Goal: Transaction & Acquisition: Book appointment/travel/reservation

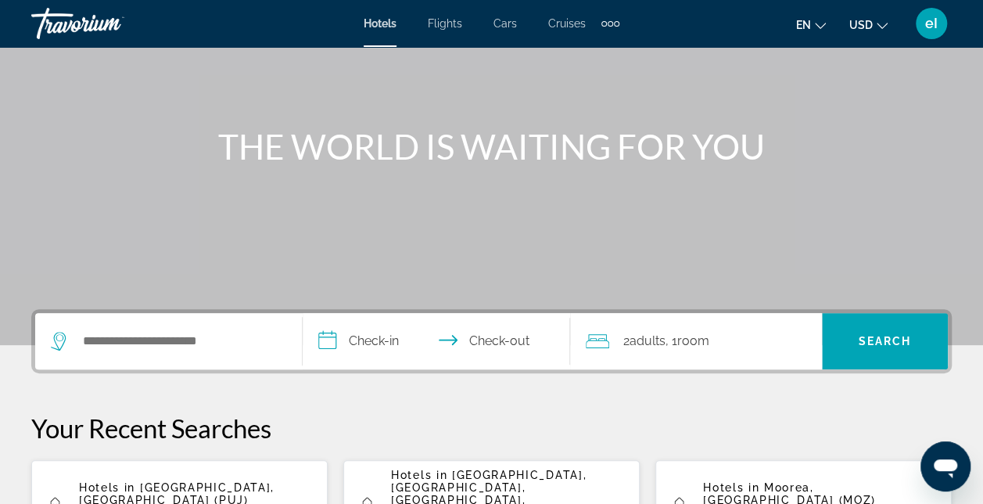
scroll to position [156, 0]
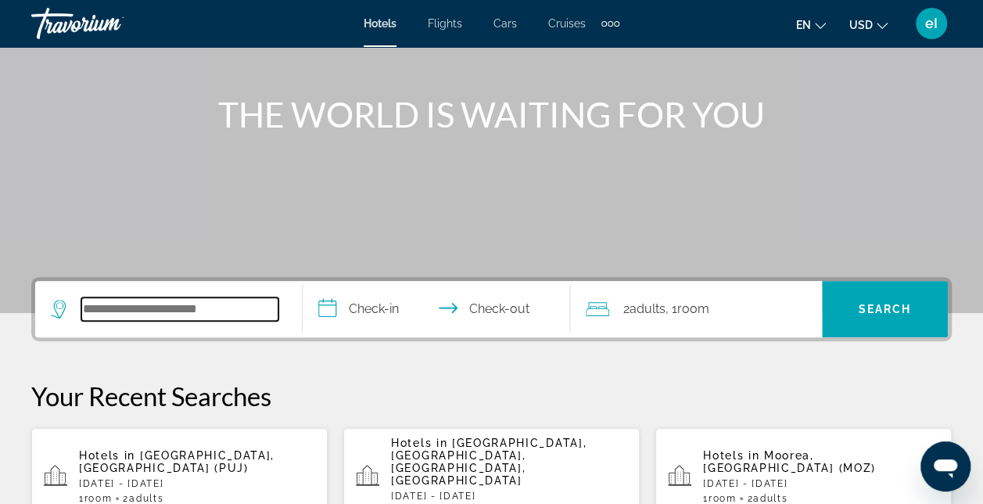
click at [150, 305] on input "Search widget" at bounding box center [179, 308] width 197 height 23
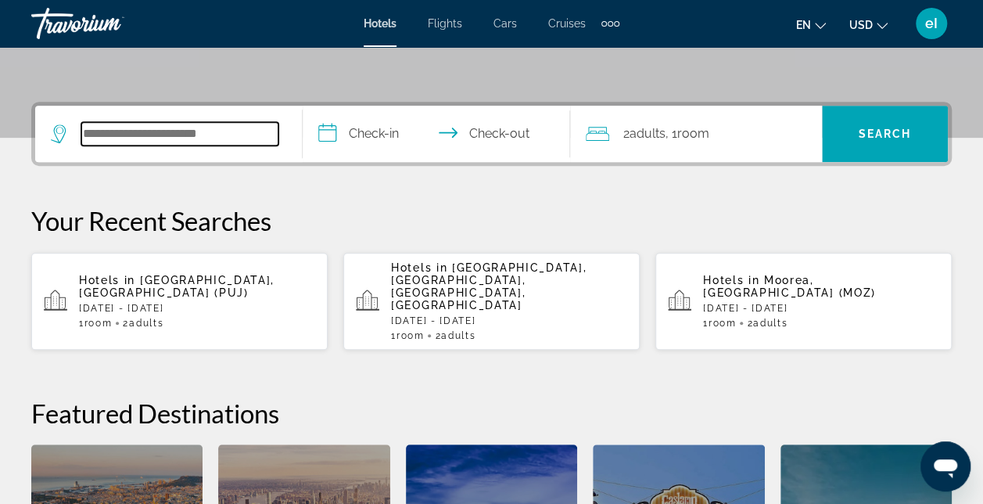
scroll to position [382, 0]
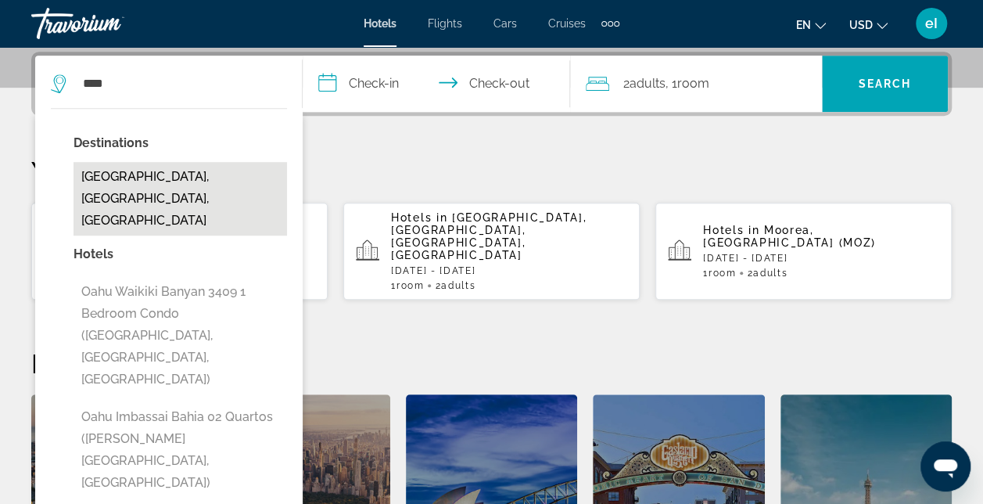
click at [160, 175] on button "Oahu Island, HI, United States" at bounding box center [181, 199] width 214 height 74
type input "**********"
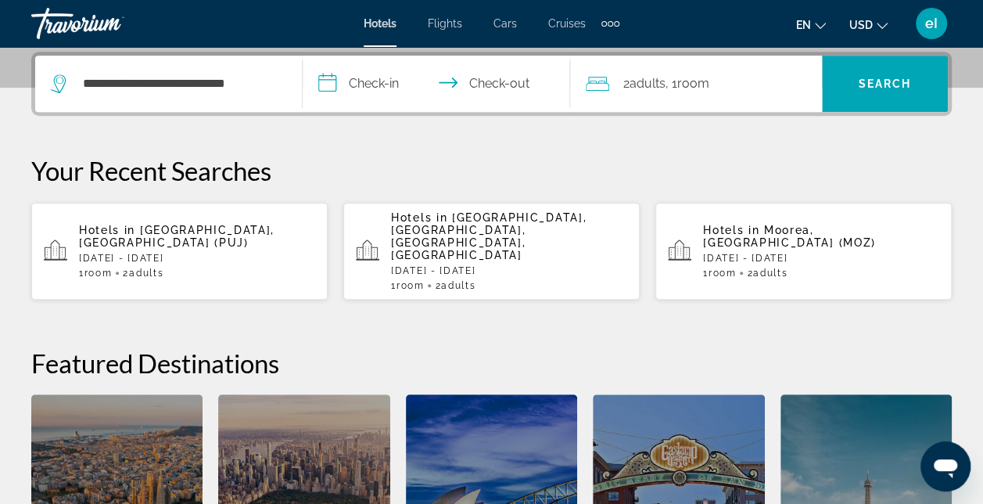
click at [383, 78] on input "**********" at bounding box center [440, 86] width 274 height 61
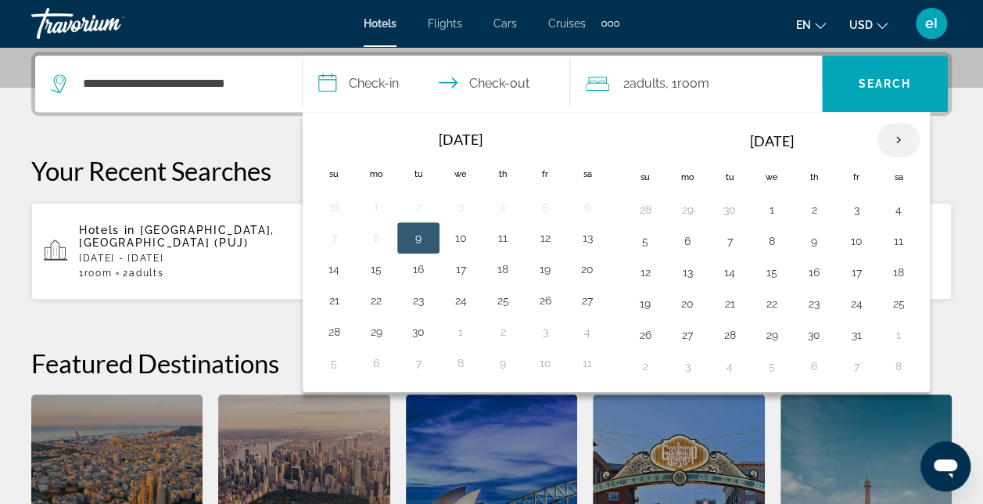
click at [886, 137] on th "Next month" at bounding box center [899, 140] width 42 height 34
click at [887, 136] on th "Next month" at bounding box center [899, 140] width 42 height 34
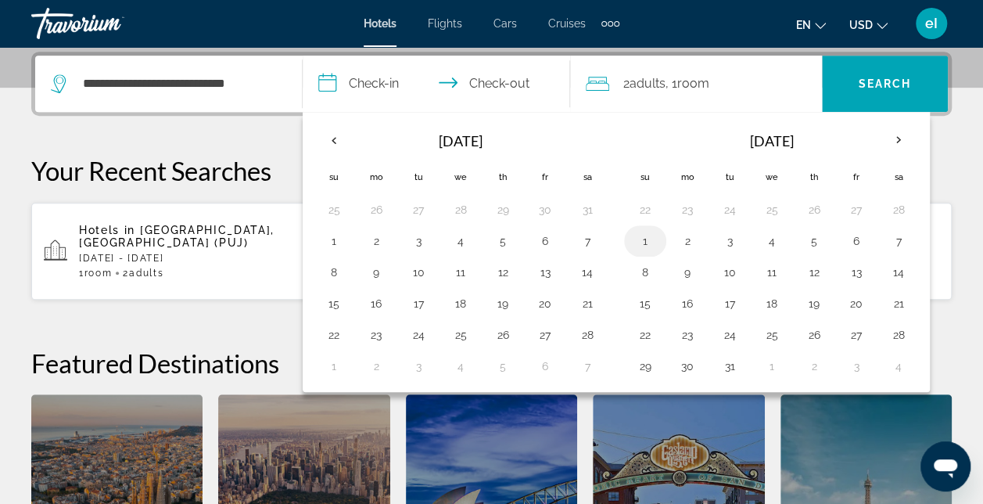
click at [643, 233] on button "1" at bounding box center [645, 241] width 25 height 22
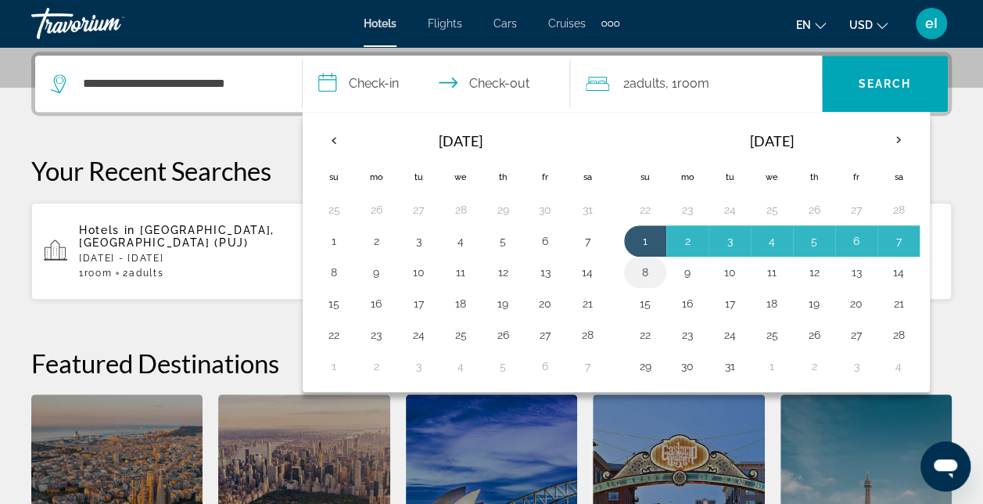
click at [645, 268] on button "8" at bounding box center [645, 272] width 25 height 22
type input "**********"
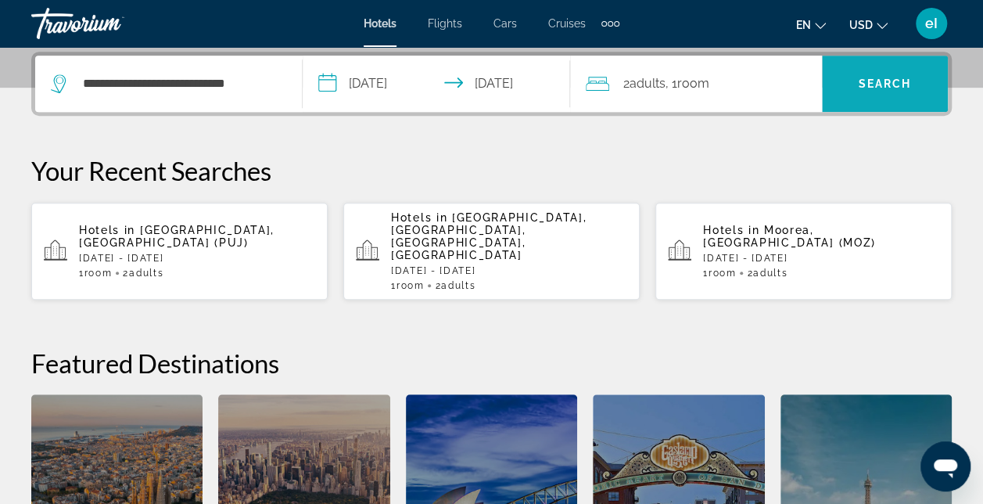
click at [893, 77] on span "Search" at bounding box center [885, 83] width 53 height 13
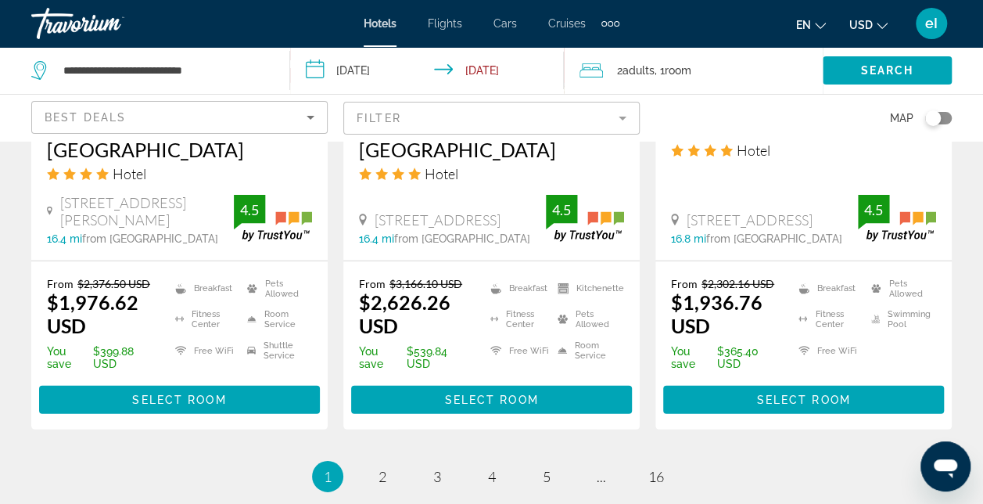
scroll to position [2190, 0]
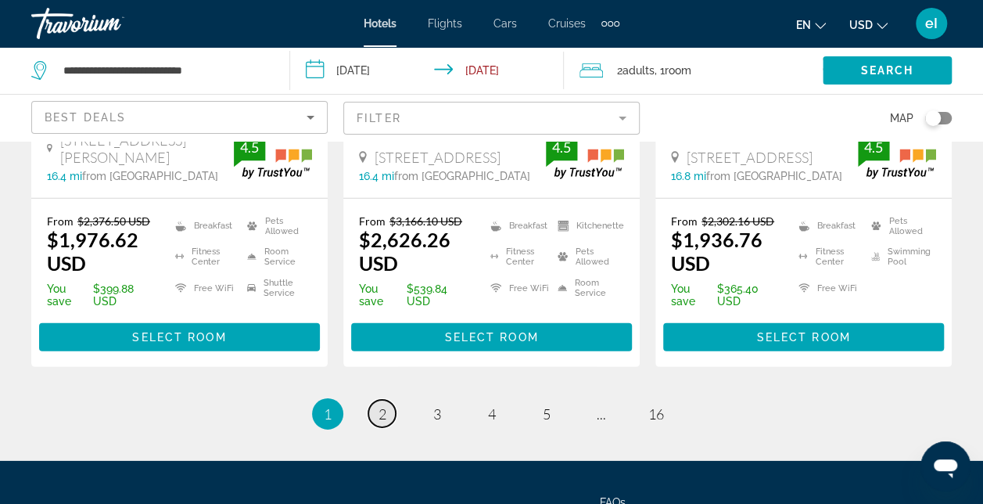
click at [384, 411] on span "2" at bounding box center [383, 413] width 8 height 17
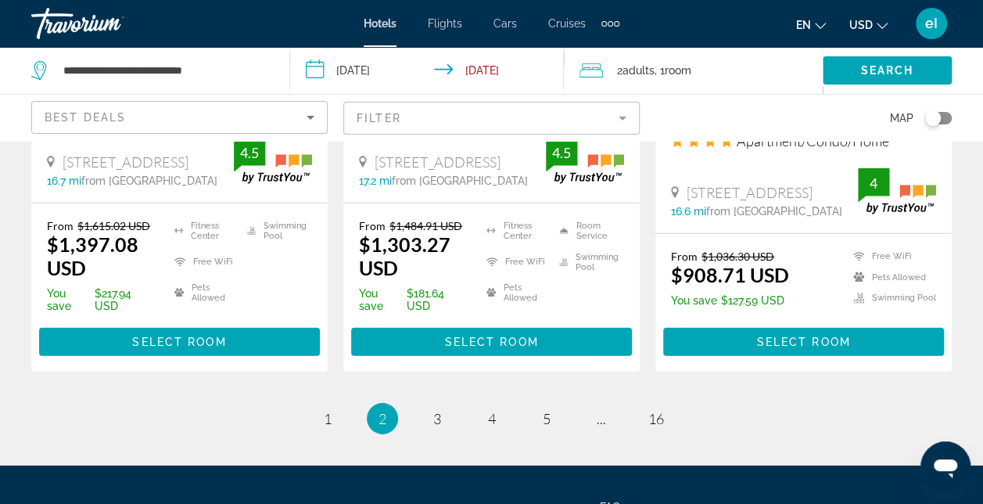
scroll to position [2190, 0]
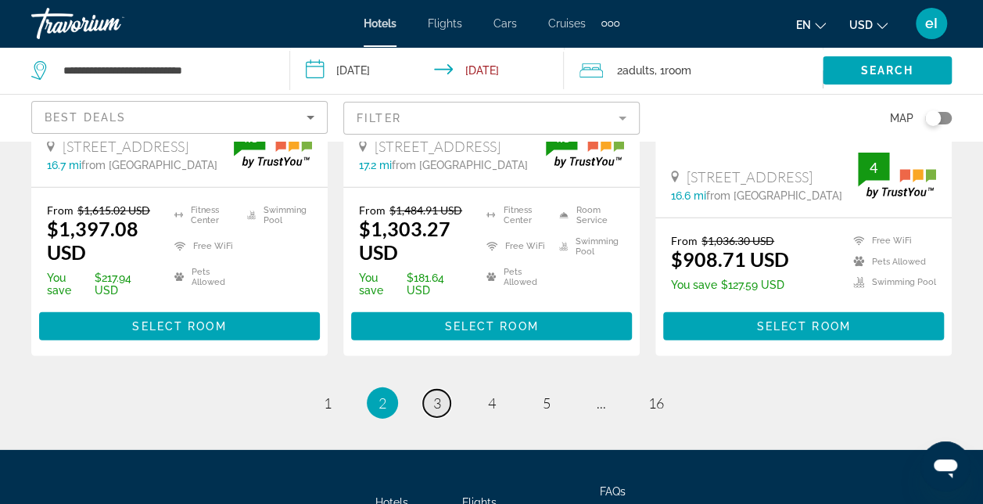
click at [441, 405] on link "page 3" at bounding box center [436, 403] width 27 height 27
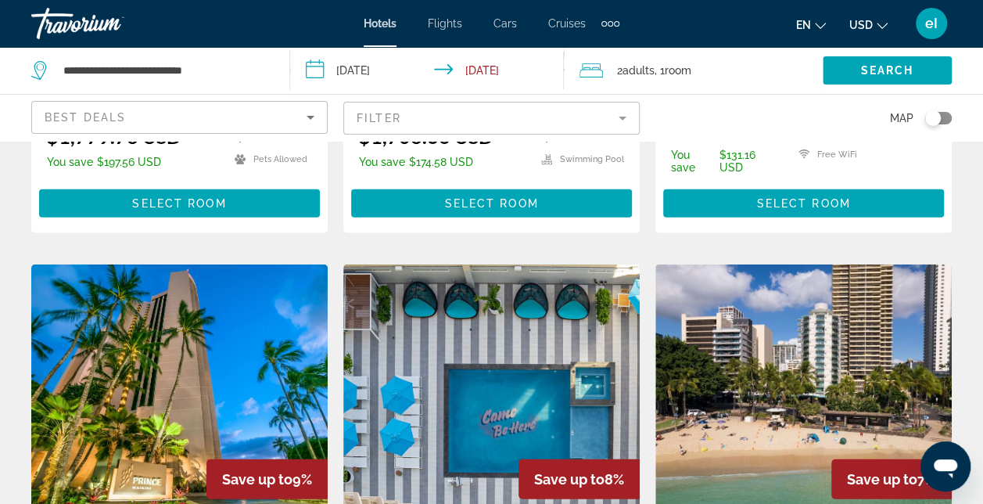
scroll to position [1721, 0]
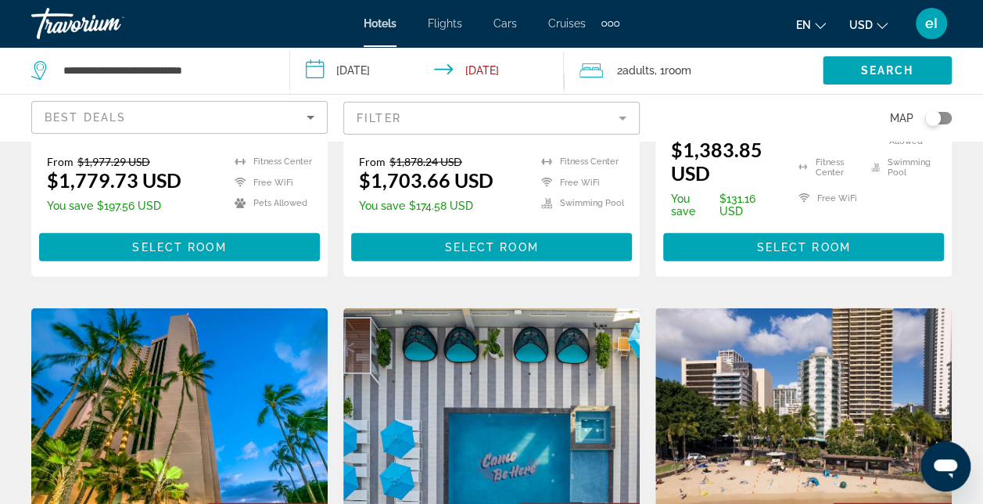
click at [599, 117] on mat-form-field "Filter" at bounding box center [491, 118] width 296 height 33
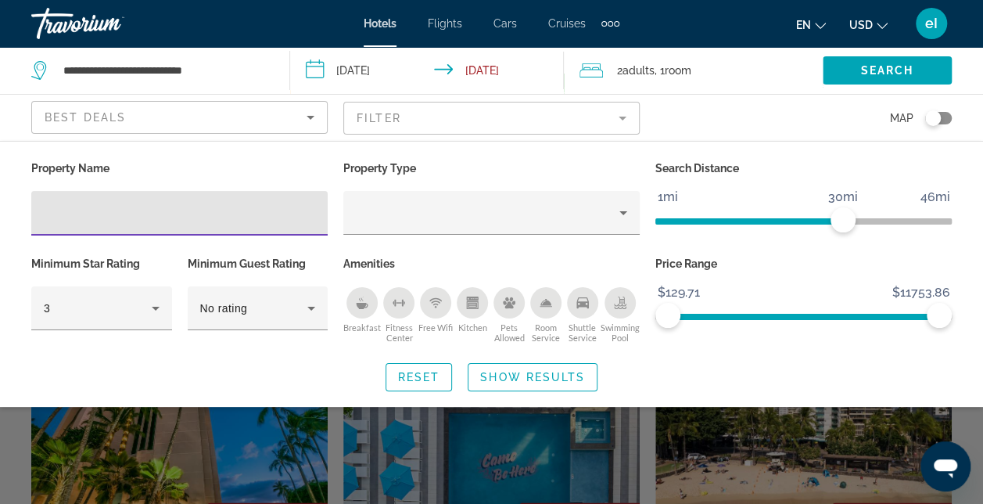
click at [90, 202] on div "Hotel Filters" at bounding box center [179, 213] width 271 height 45
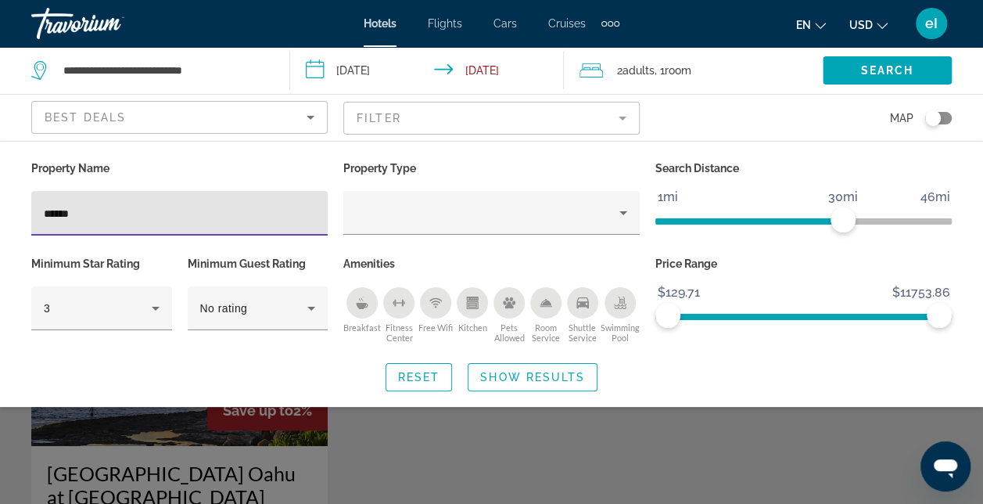
type input "******"
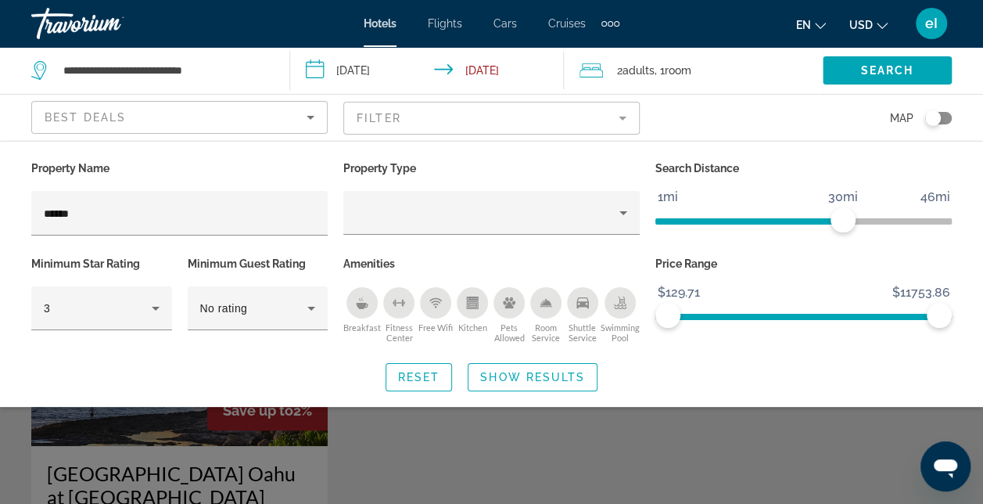
click at [119, 440] on div "Search widget" at bounding box center [491, 369] width 983 height 269
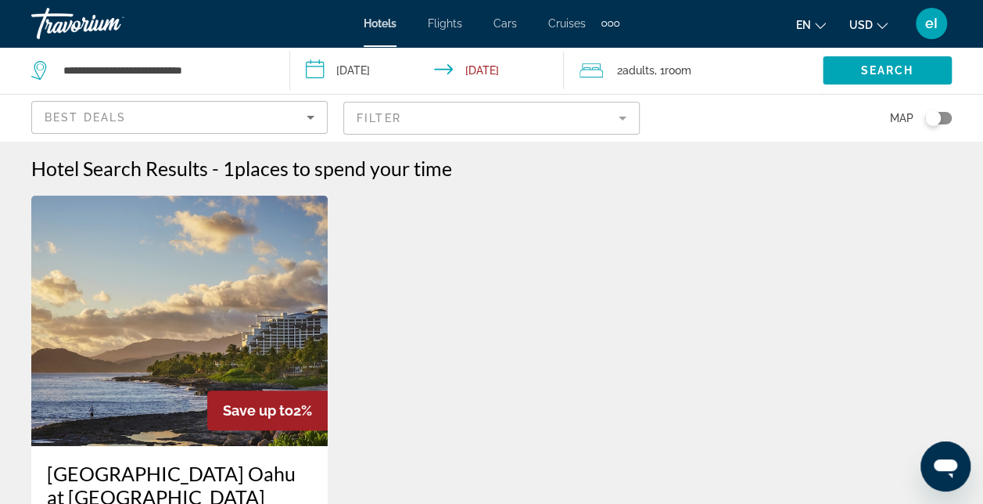
click at [623, 122] on mat-form-field "Filter" at bounding box center [491, 118] width 296 height 33
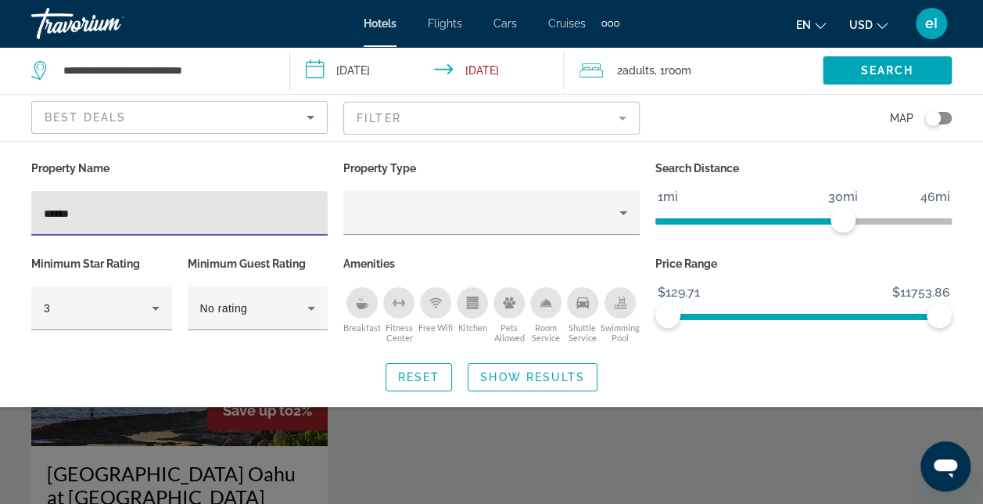
click at [372, 64] on input "**********" at bounding box center [430, 73] width 281 height 52
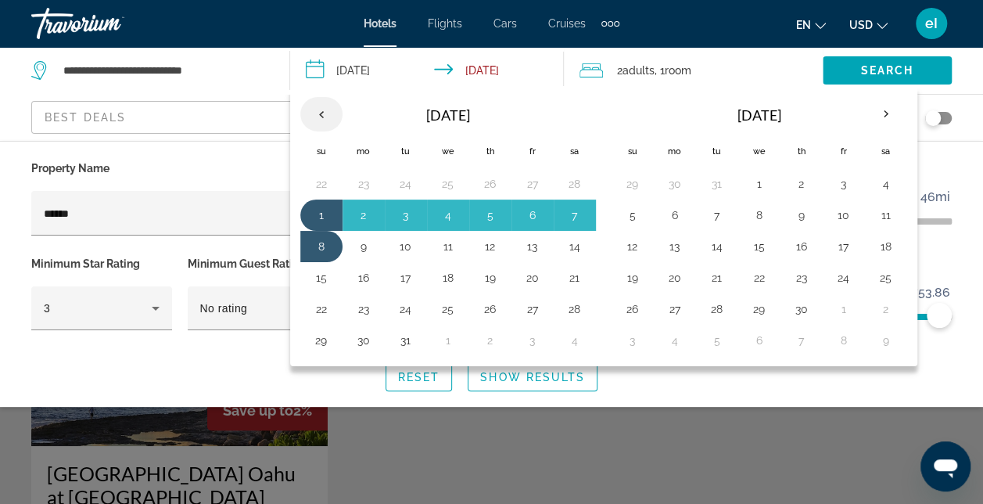
click at [322, 99] on th "Previous month" at bounding box center [321, 114] width 42 height 34
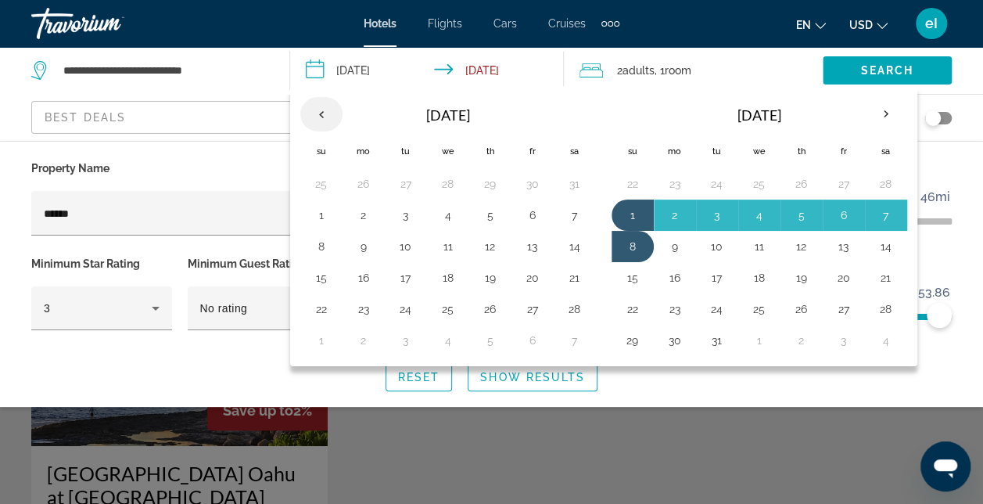
click at [322, 99] on th "Previous month" at bounding box center [321, 114] width 42 height 34
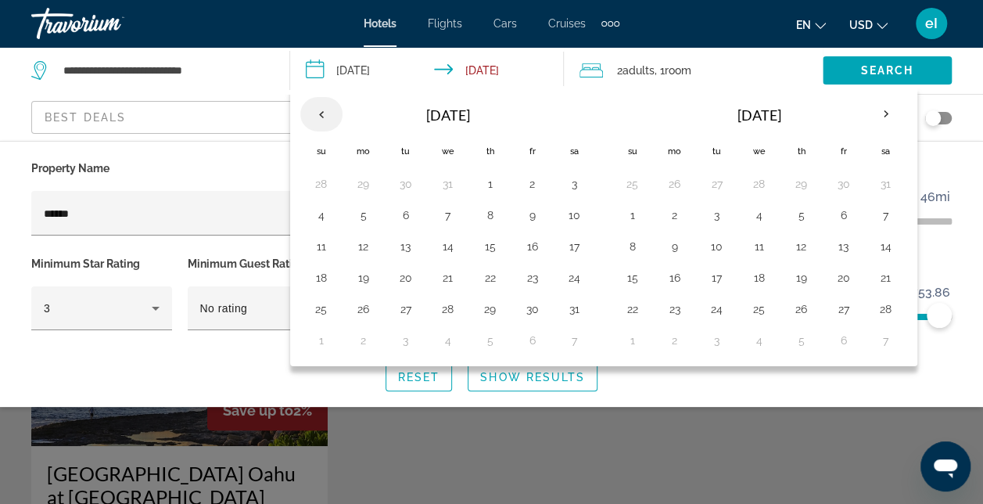
click at [322, 99] on th "Previous month" at bounding box center [321, 114] width 42 height 34
click at [406, 300] on button "30" at bounding box center [405, 306] width 25 height 22
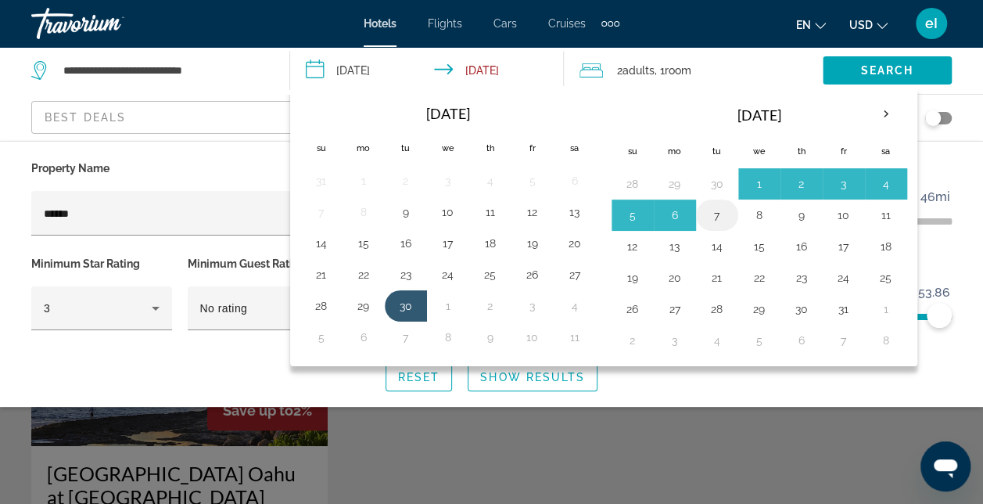
click at [713, 213] on button "7" at bounding box center [717, 215] width 25 height 22
type input "**********"
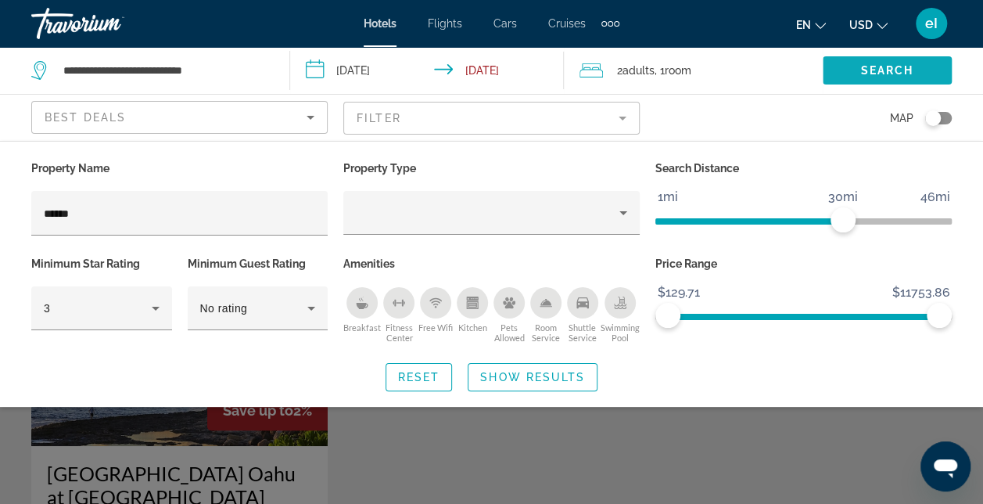
click at [870, 64] on span "Search" at bounding box center [887, 70] width 53 height 13
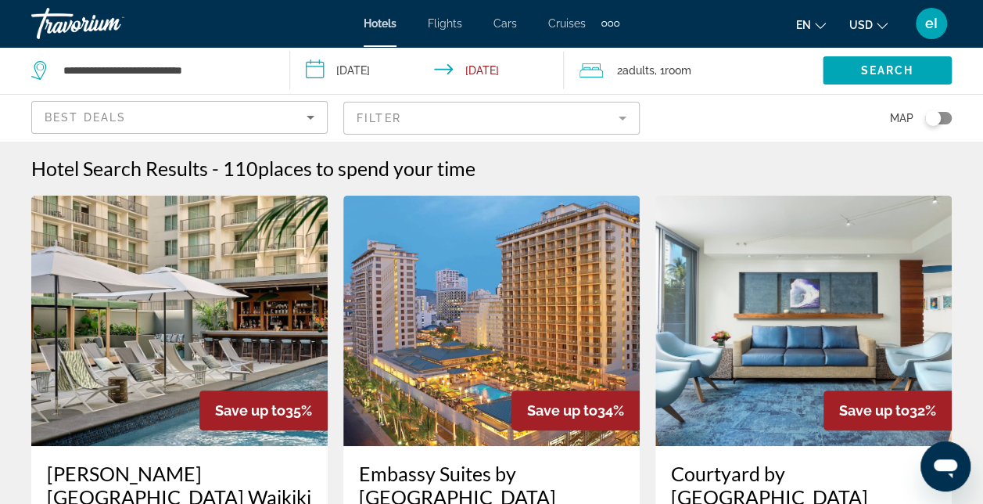
click at [595, 113] on mat-form-field "Filter" at bounding box center [491, 118] width 296 height 33
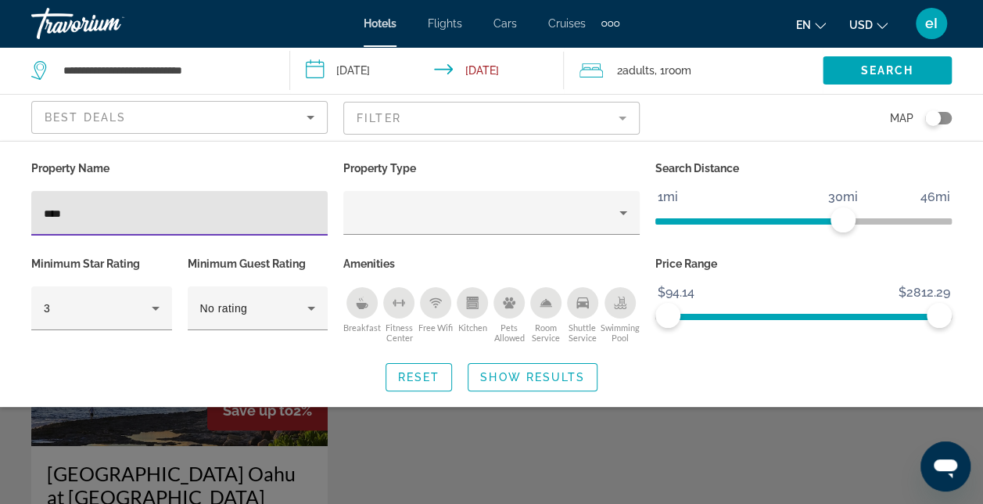
type input "****"
click at [117, 419] on div "Search widget" at bounding box center [491, 369] width 983 height 269
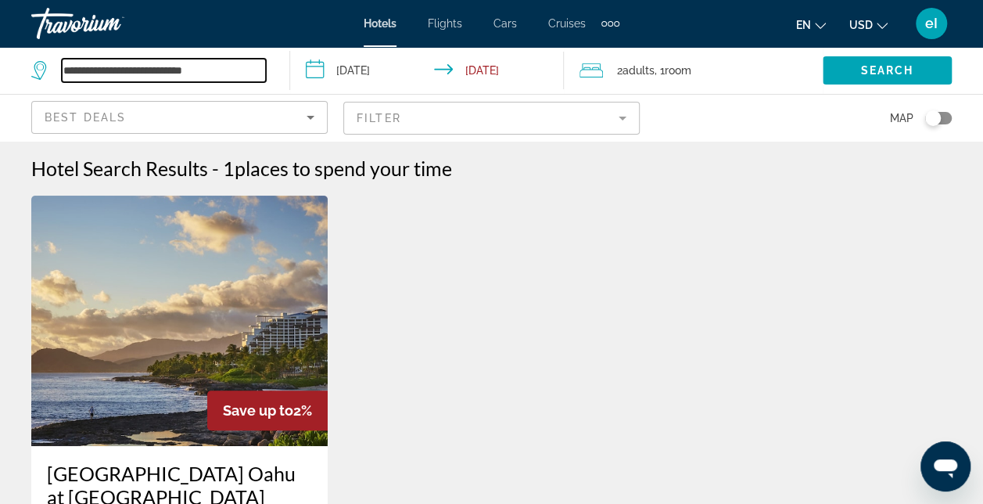
click at [149, 74] on input "**********" at bounding box center [164, 70] width 204 height 23
click at [38, 66] on icon "Search widget" at bounding box center [40, 70] width 19 height 19
click at [82, 77] on input "**********" at bounding box center [164, 70] width 204 height 23
click at [213, 73] on input "**********" at bounding box center [164, 70] width 204 height 23
type input "*"
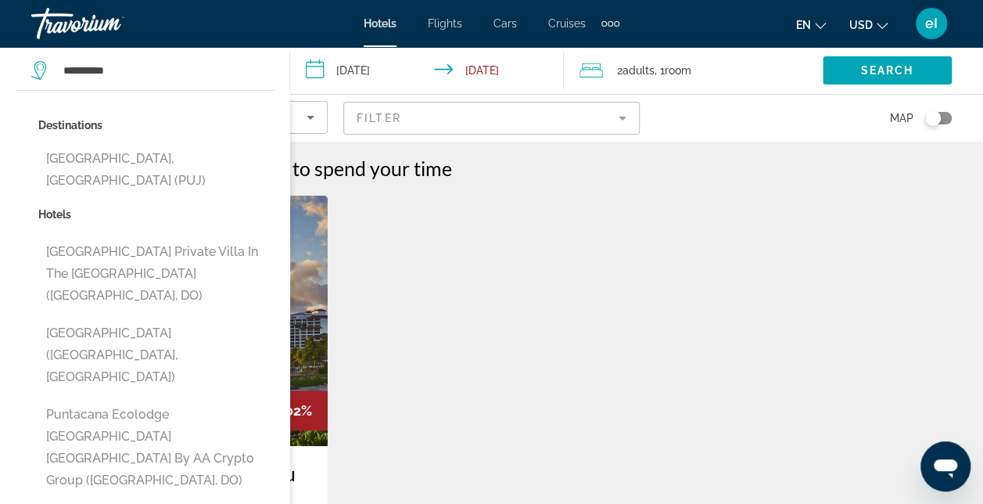
click at [162, 168] on button "Punta Cana, Dominican Republic (PUJ)" at bounding box center [156, 170] width 236 height 52
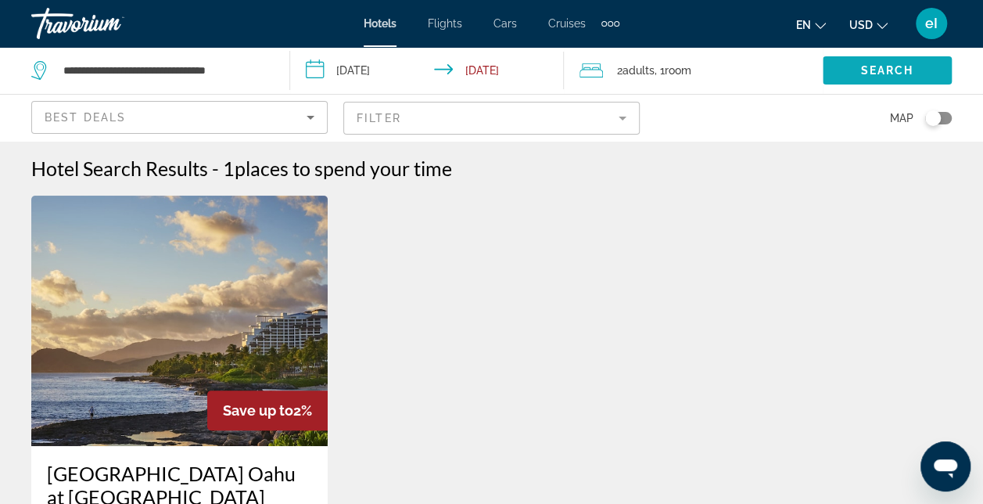
click at [843, 66] on span "Search widget" at bounding box center [887, 71] width 129 height 38
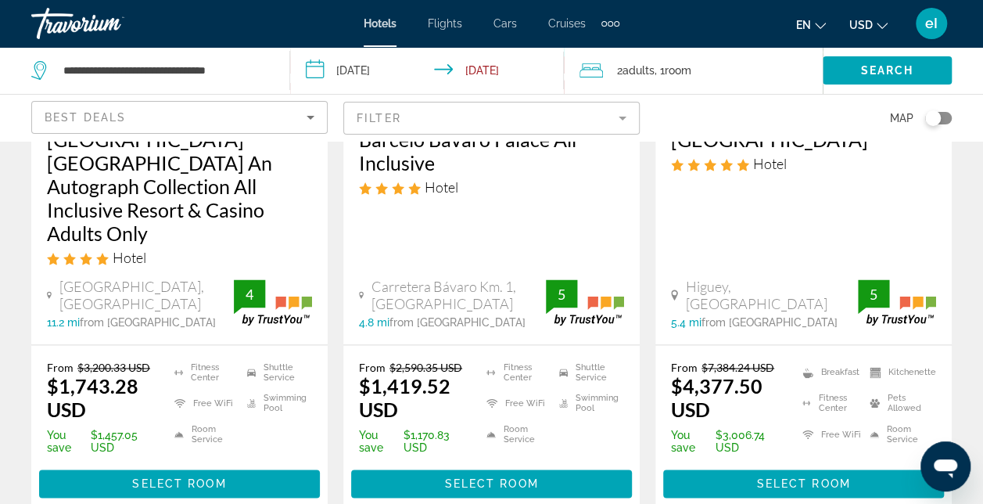
scroll to position [861, 0]
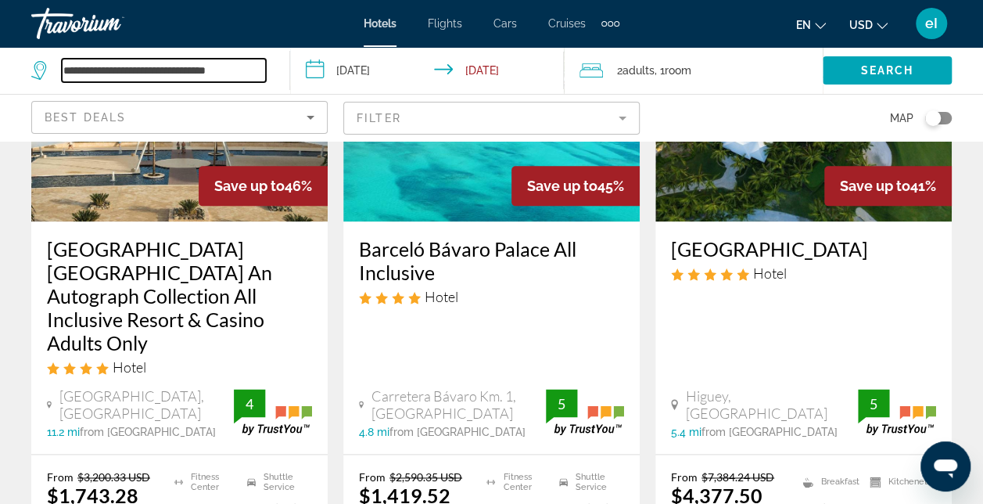
click at [260, 67] on input "**********" at bounding box center [164, 70] width 204 height 23
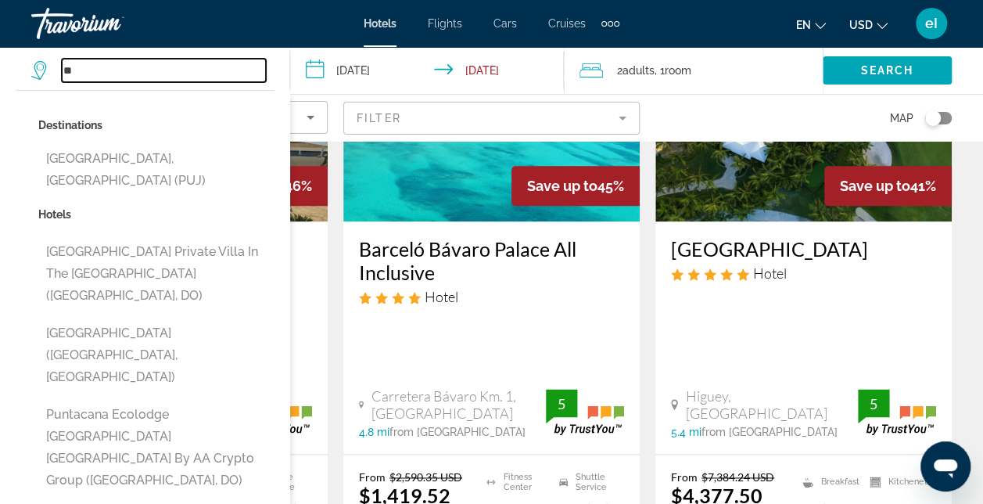
type input "*"
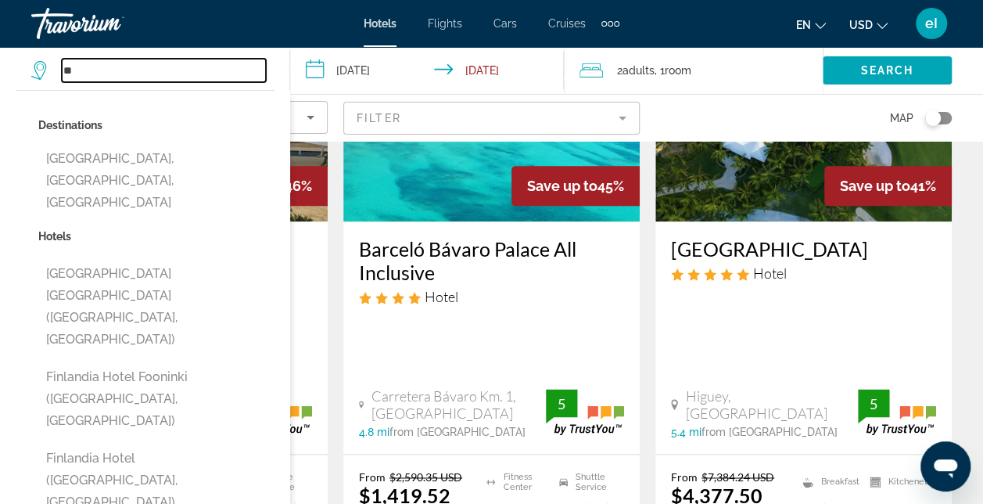
type input "*"
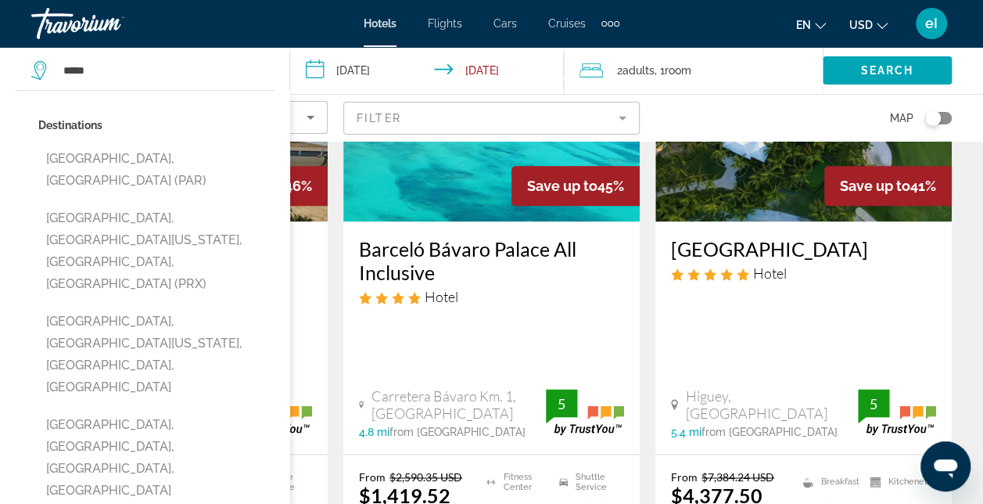
click at [77, 158] on button "[GEOGRAPHIC_DATA], [GEOGRAPHIC_DATA] (PAR)" at bounding box center [156, 170] width 236 height 52
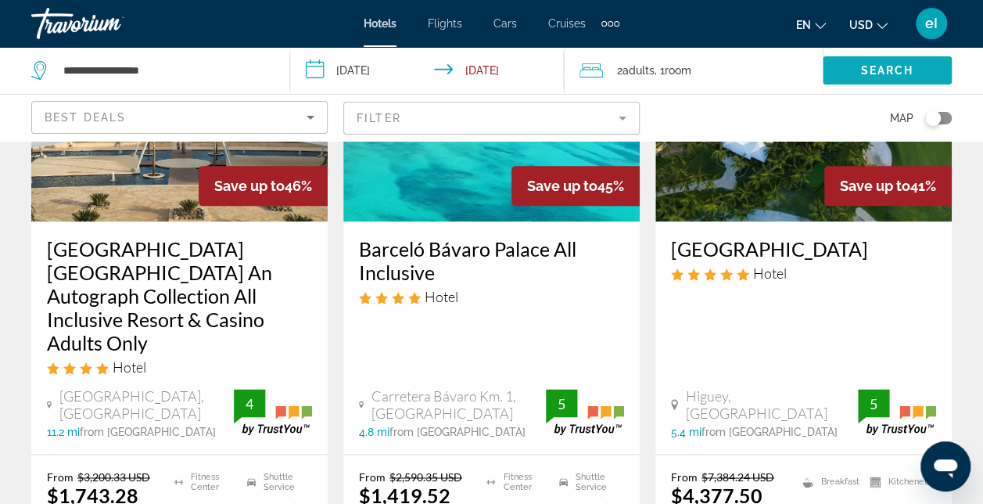
click at [870, 64] on span "Search" at bounding box center [887, 70] width 53 height 13
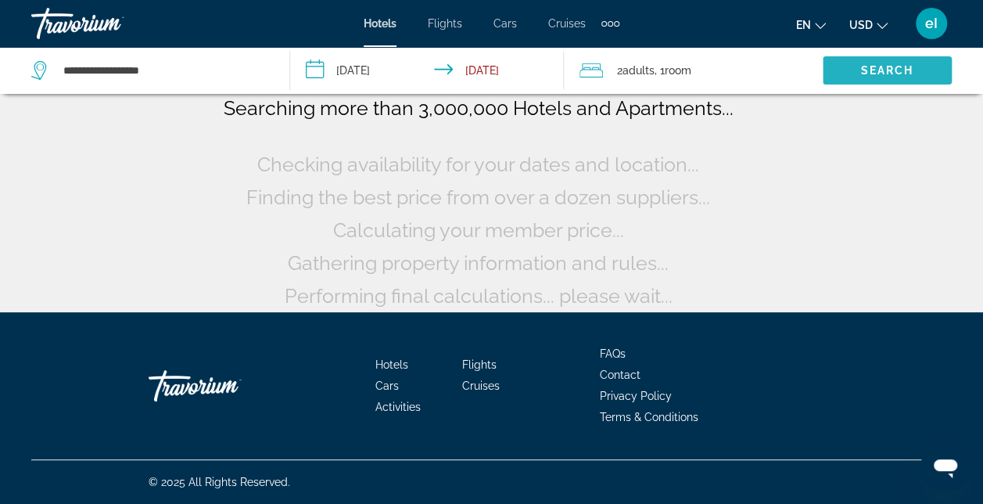
scroll to position [127, 0]
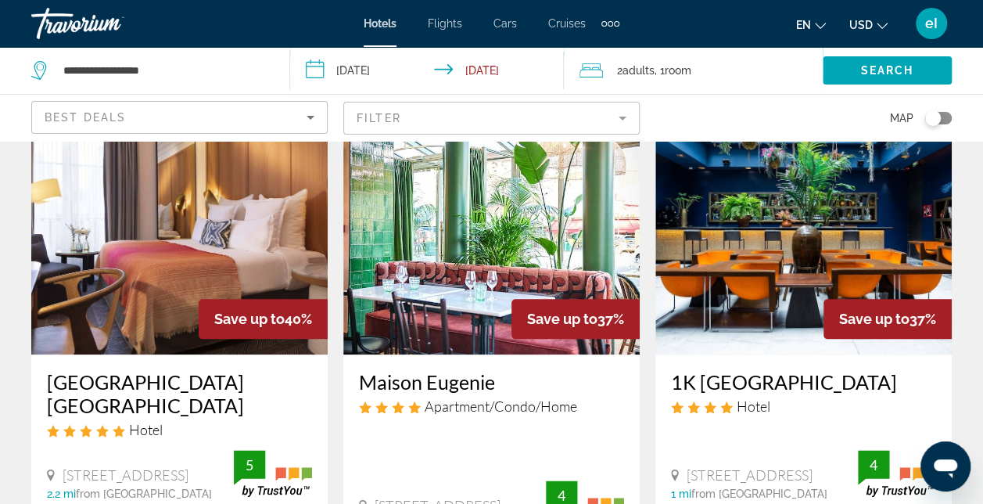
scroll to position [782, 0]
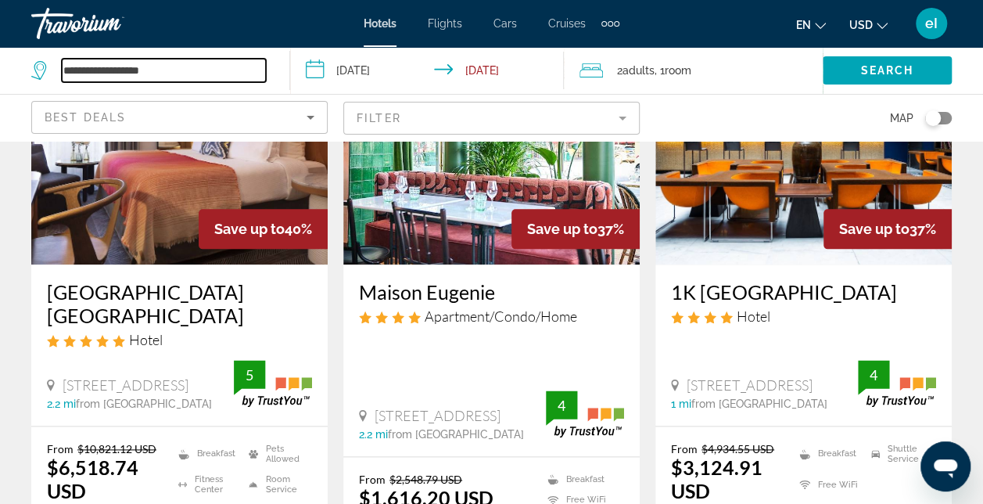
click at [199, 71] on input "**********" at bounding box center [164, 70] width 204 height 23
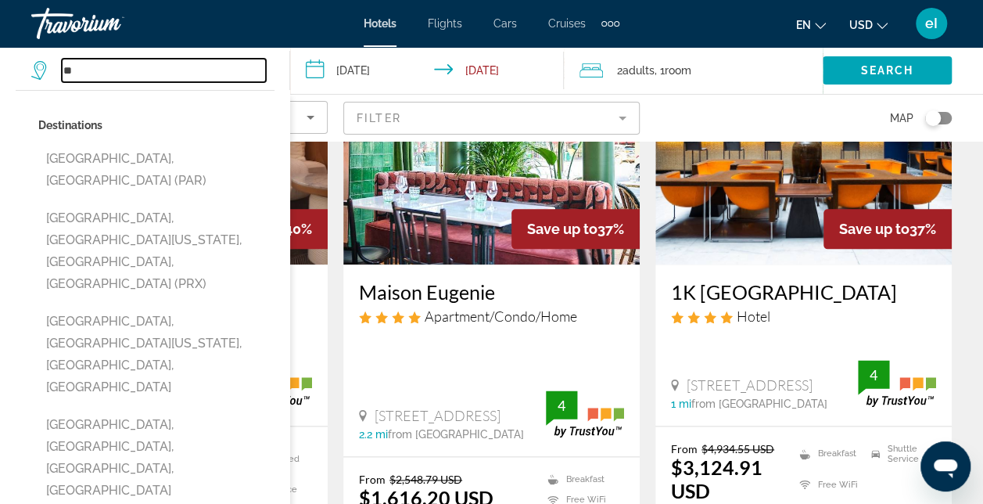
type input "*"
click at [102, 72] on input "***" at bounding box center [164, 70] width 204 height 23
type input "*"
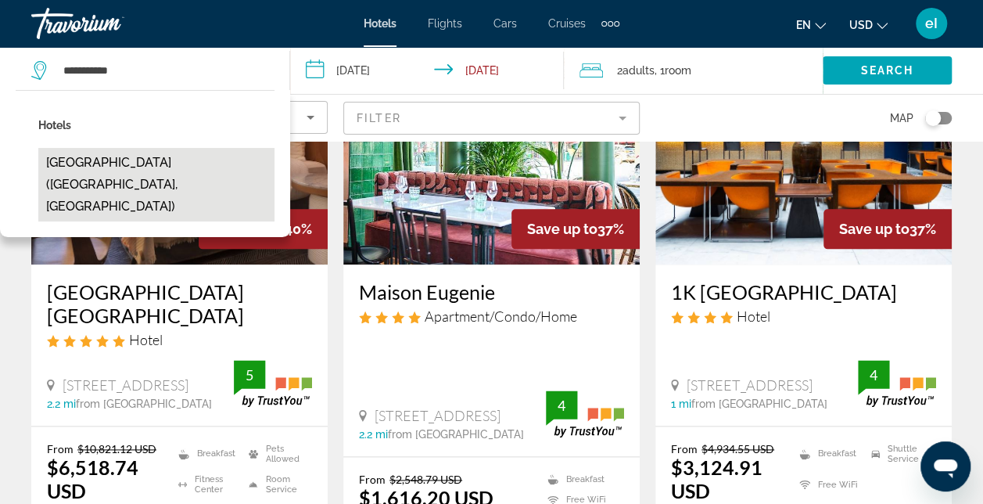
click at [94, 160] on button "[GEOGRAPHIC_DATA] ([GEOGRAPHIC_DATA], [GEOGRAPHIC_DATA])" at bounding box center [156, 185] width 236 height 74
type input "**********"
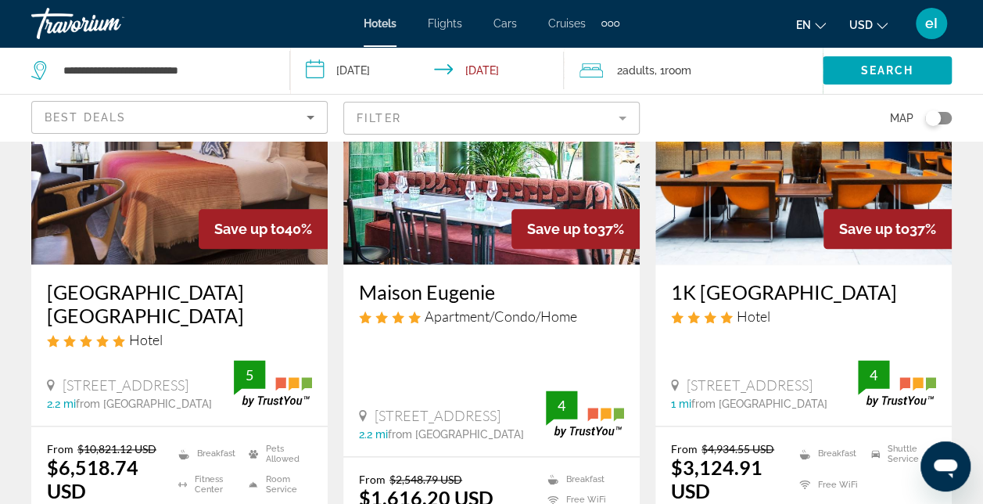
click at [934, 113] on div "Toggle map" at bounding box center [933, 118] width 16 height 16
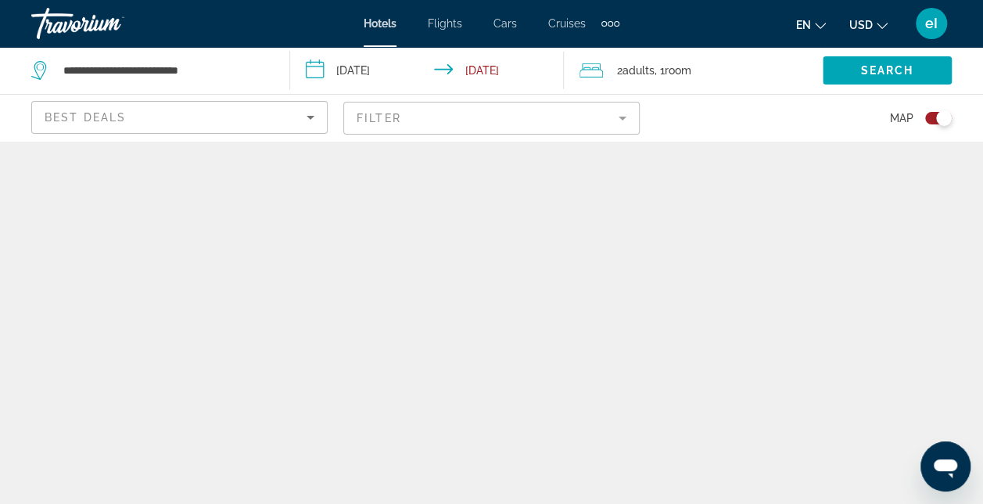
scroll to position [0, 0]
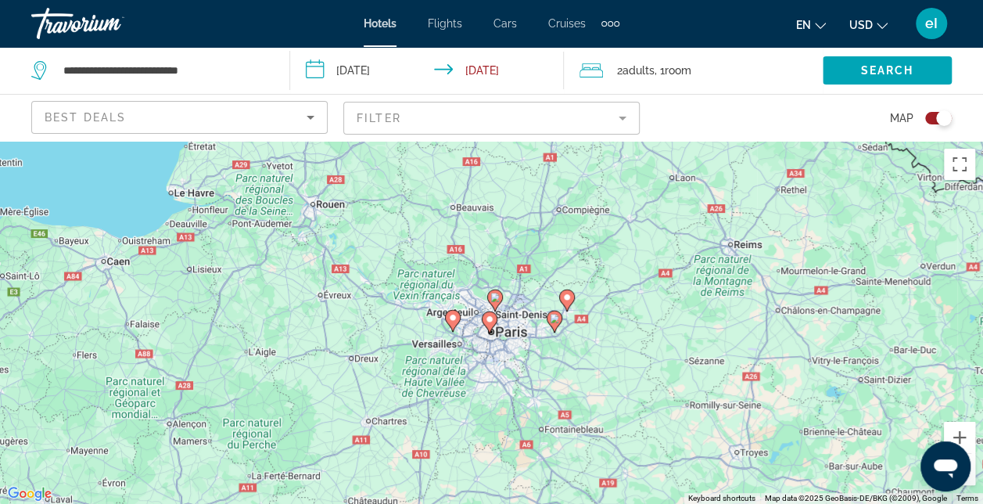
click at [940, 116] on div "Toggle map" at bounding box center [944, 118] width 16 height 16
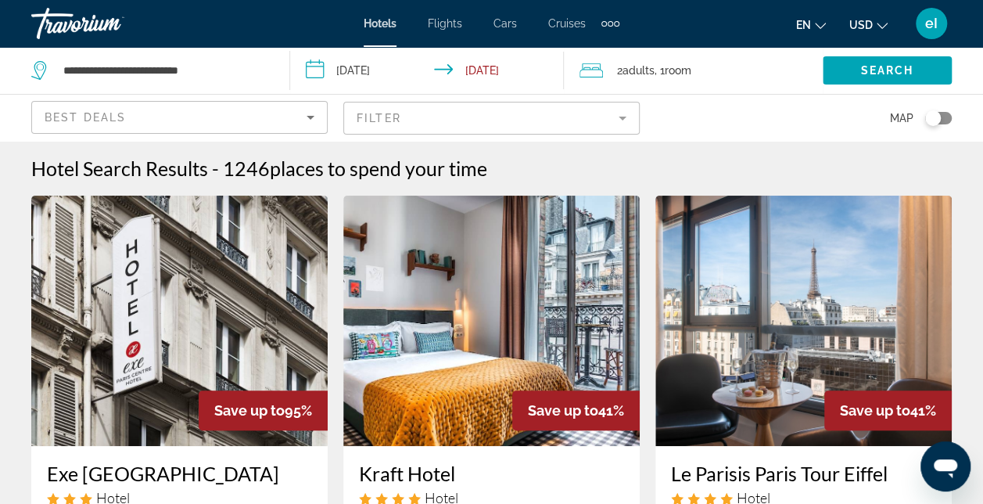
click at [316, 66] on input "**********" at bounding box center [430, 73] width 281 height 52
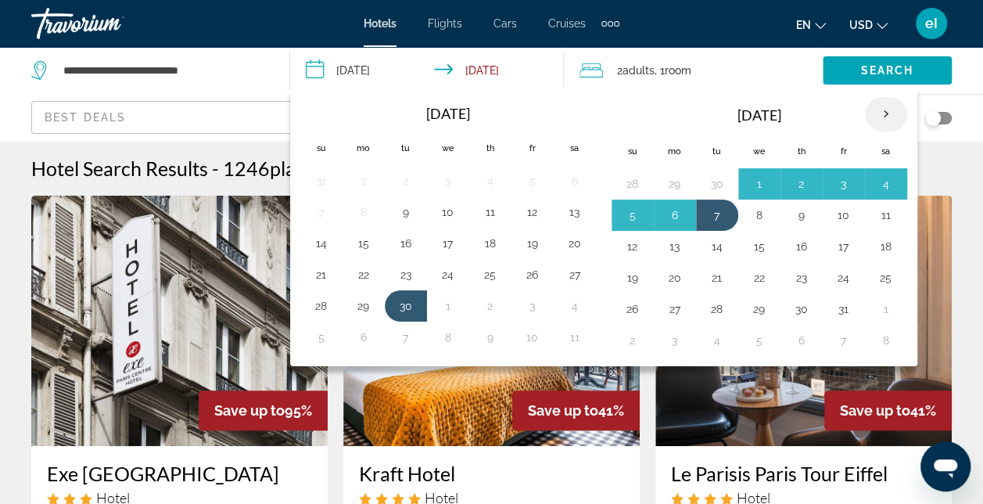
click at [879, 113] on th "Next month" at bounding box center [886, 114] width 42 height 34
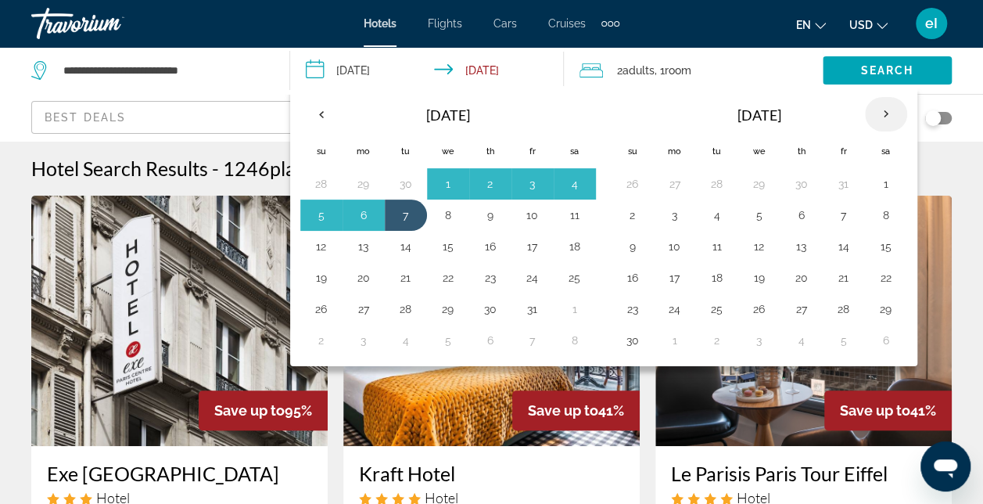
click at [879, 113] on th "Next month" at bounding box center [886, 114] width 42 height 34
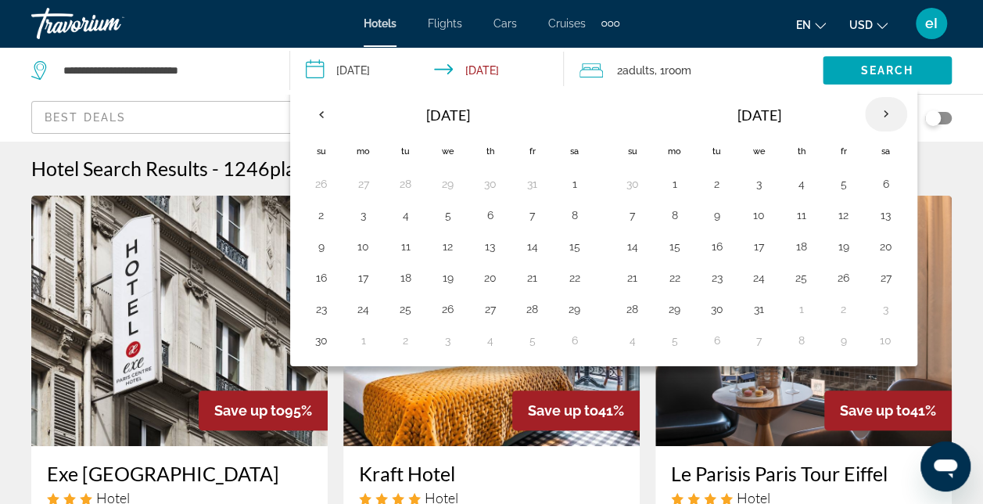
click at [879, 113] on th "Next month" at bounding box center [886, 114] width 42 height 34
click at [669, 275] on button "19" at bounding box center [675, 278] width 25 height 22
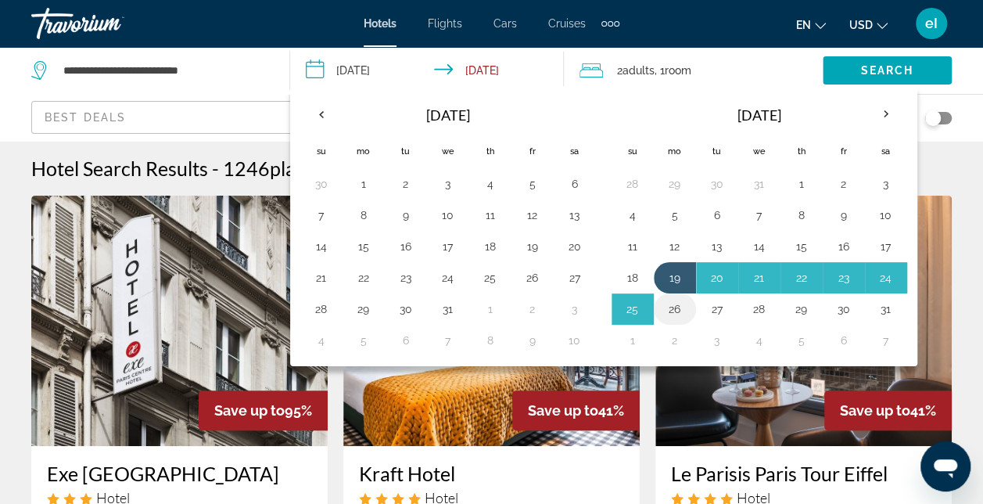
click at [663, 301] on button "26" at bounding box center [675, 309] width 25 height 22
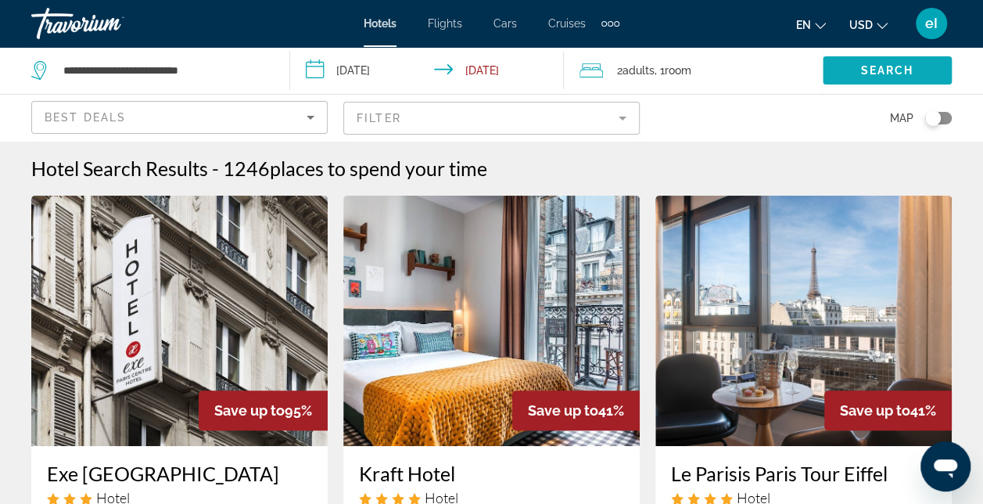
click at [857, 72] on span "Search widget" at bounding box center [887, 71] width 129 height 38
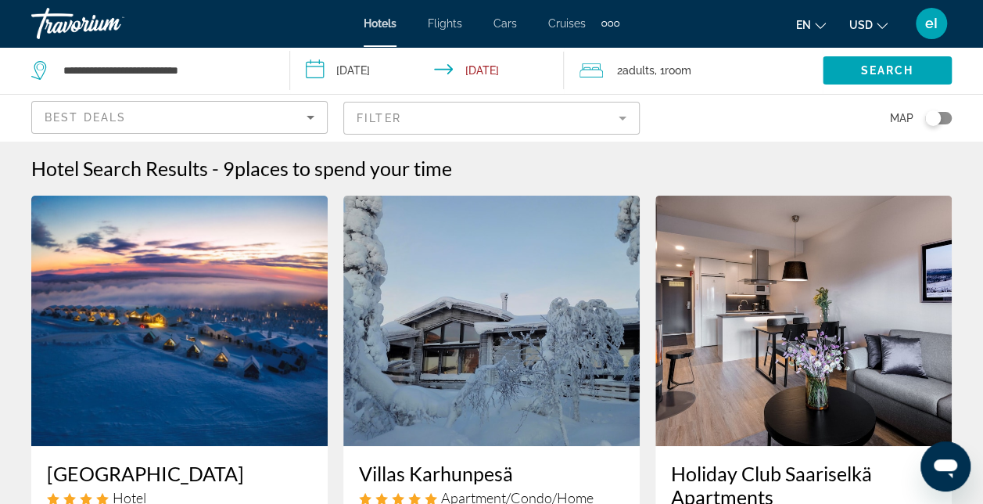
click at [499, 69] on input "**********" at bounding box center [430, 73] width 281 height 52
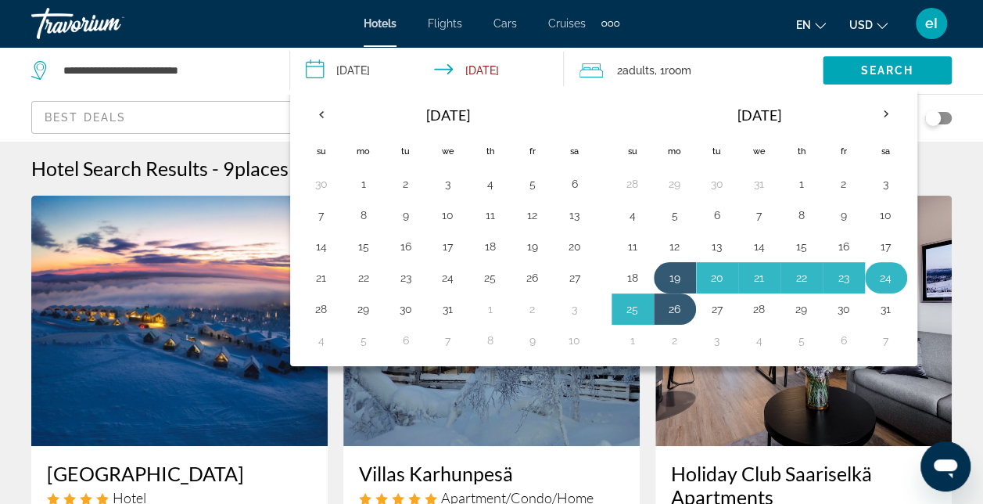
click at [879, 267] on button "24" at bounding box center [886, 278] width 25 height 22
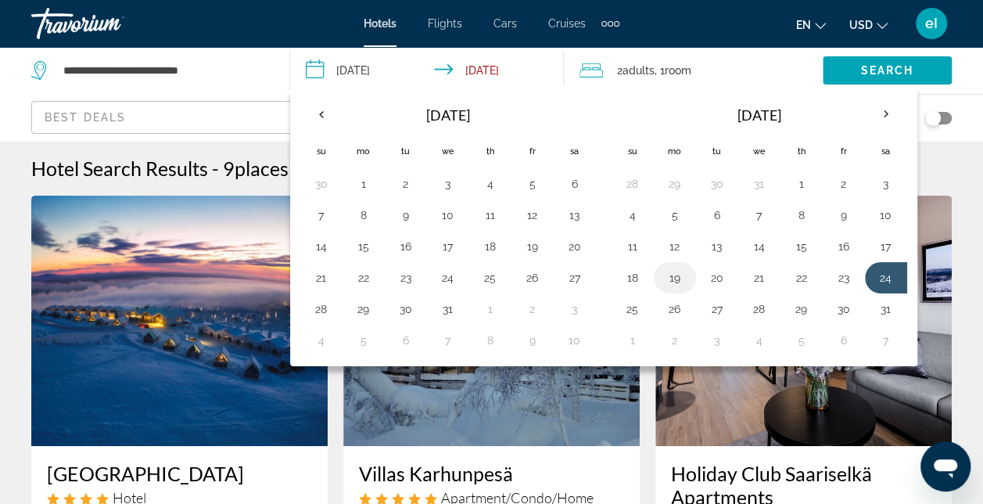
click at [674, 267] on button "19" at bounding box center [675, 278] width 25 height 22
type input "**********"
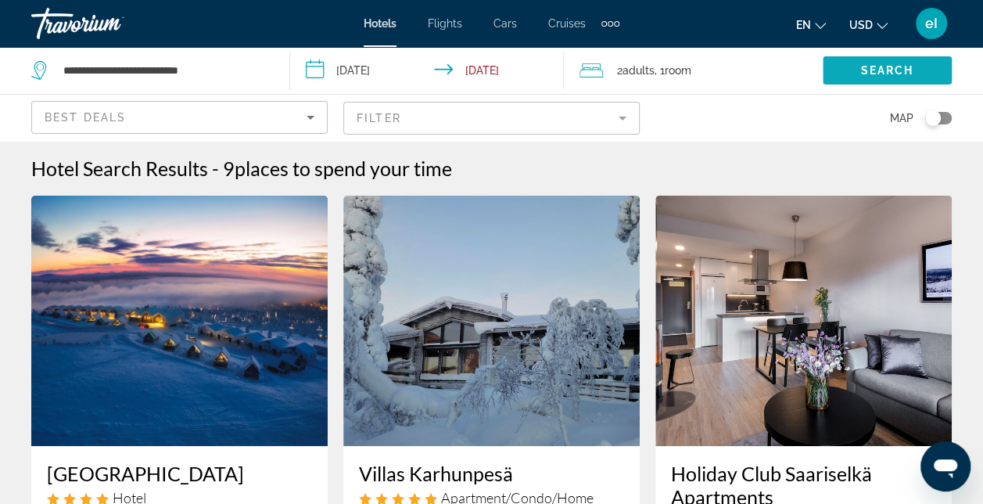
click at [893, 71] on span "Search" at bounding box center [887, 70] width 53 height 13
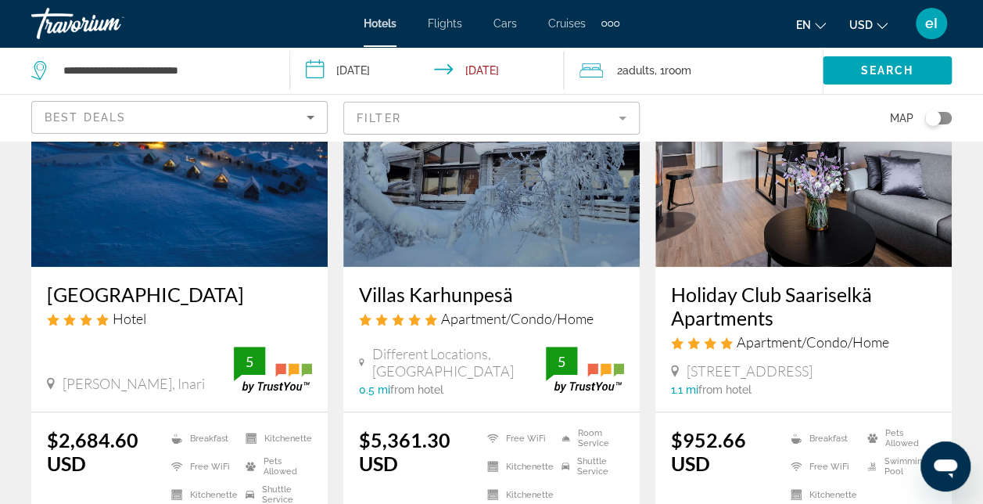
scroll to position [235, 0]
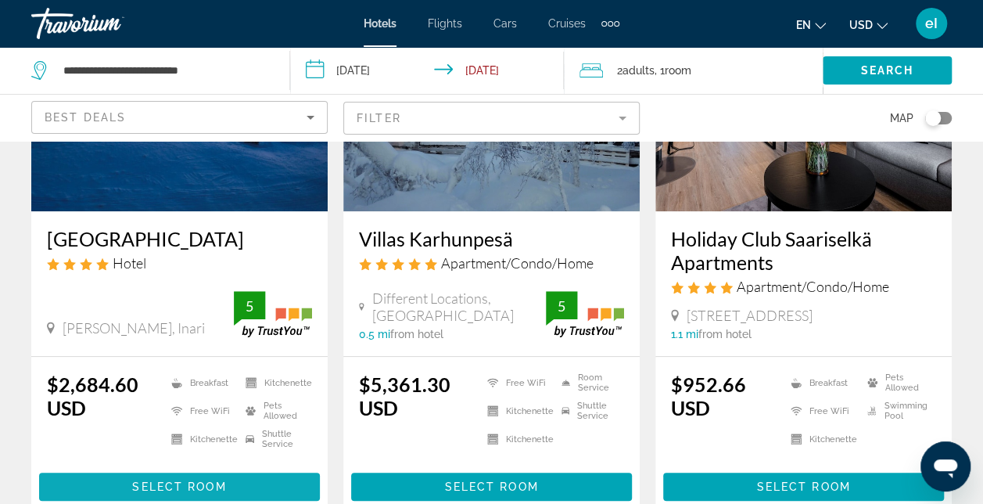
click at [188, 480] on span "Select Room" at bounding box center [179, 486] width 94 height 13
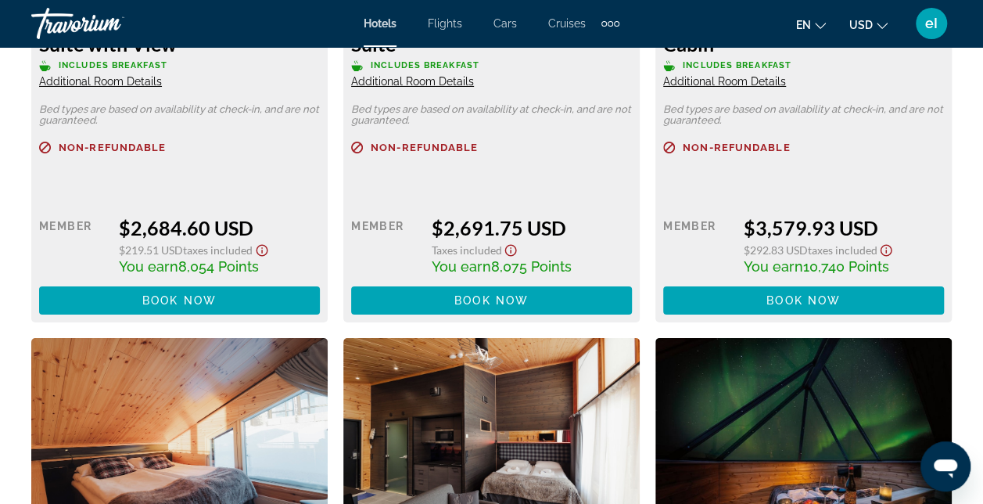
scroll to position [2503, 0]
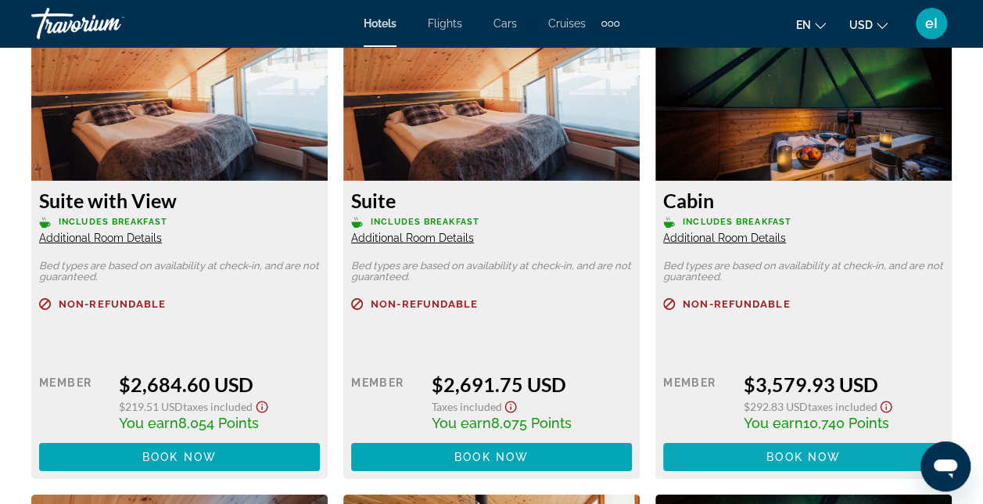
click at [792, 441] on span "Main content" at bounding box center [803, 457] width 281 height 38
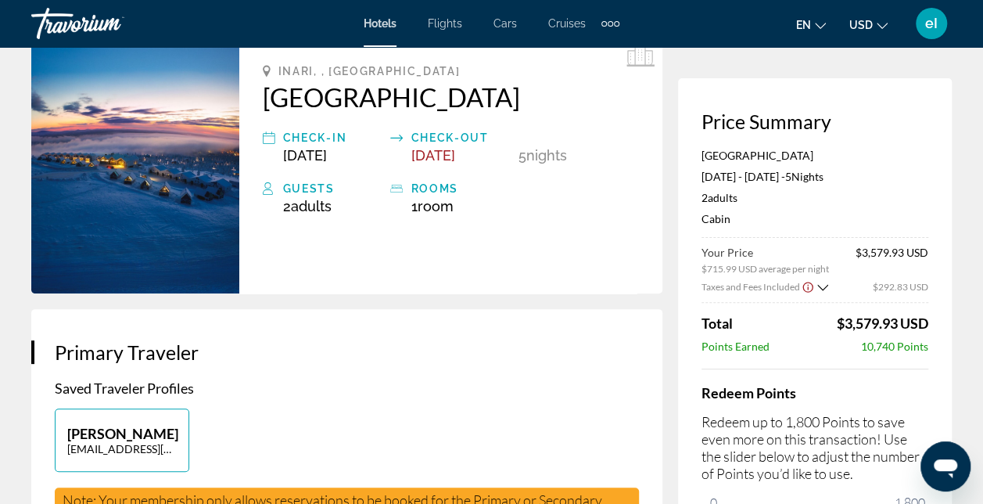
scroll to position [78, 0]
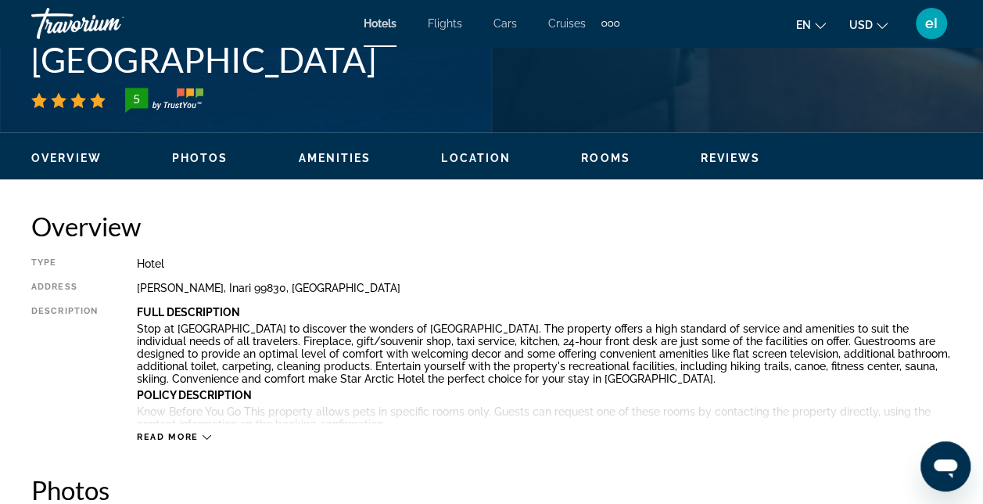
scroll to position [626, 0]
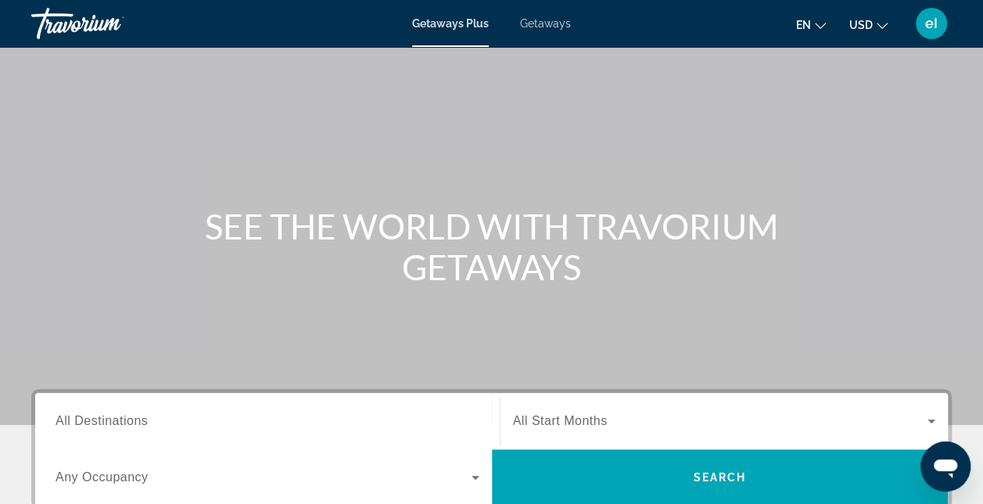
scroll to position [78, 0]
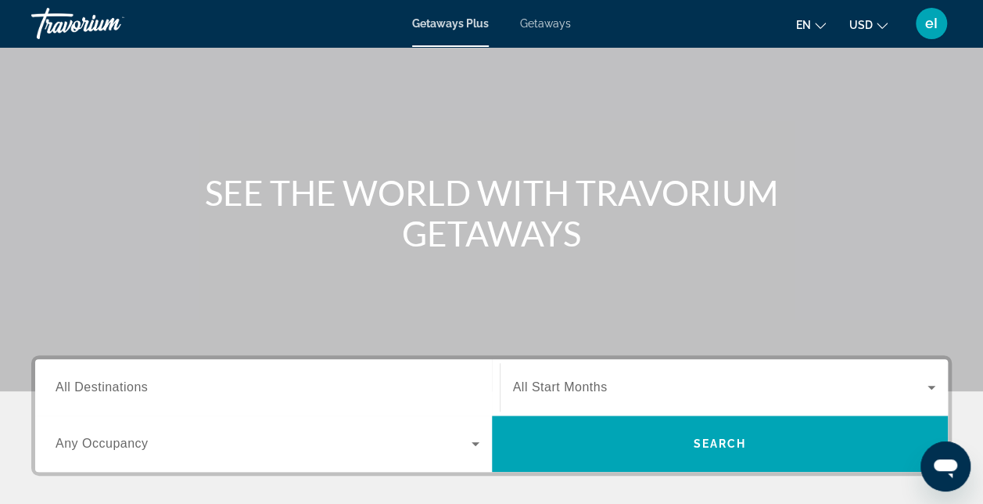
click at [73, 383] on span "All Destinations" at bounding box center [102, 386] width 92 height 13
click at [73, 383] on input "Destination All Destinations" at bounding box center [268, 388] width 424 height 19
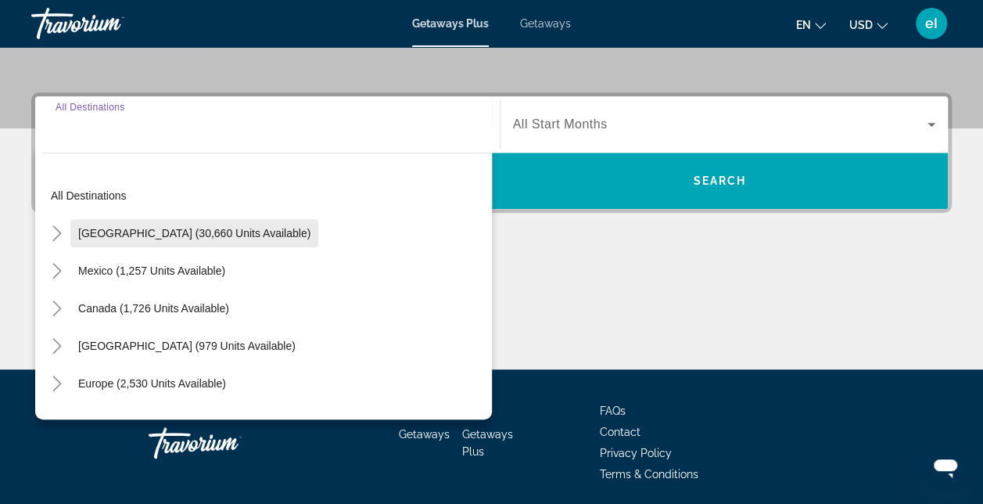
scroll to position [382, 0]
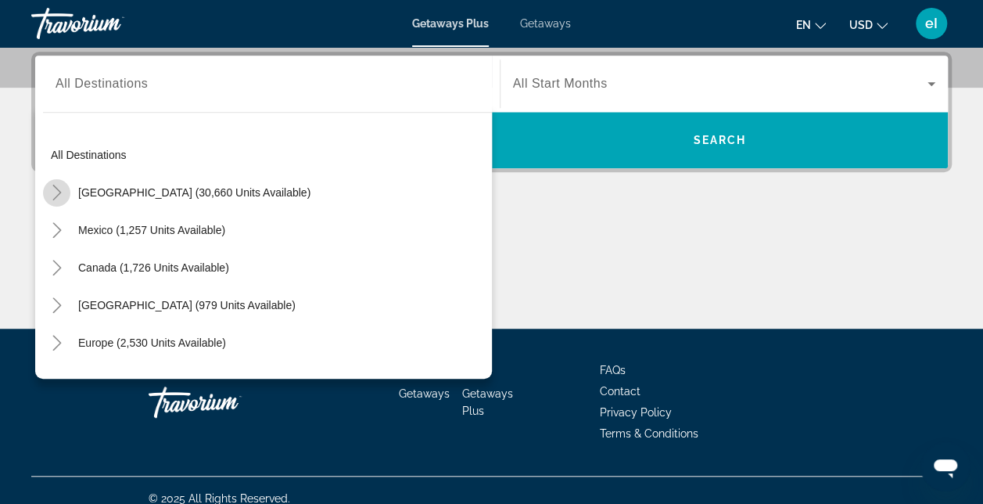
click at [56, 188] on icon "Toggle United States (30,660 units available)" at bounding box center [56, 193] width 9 height 16
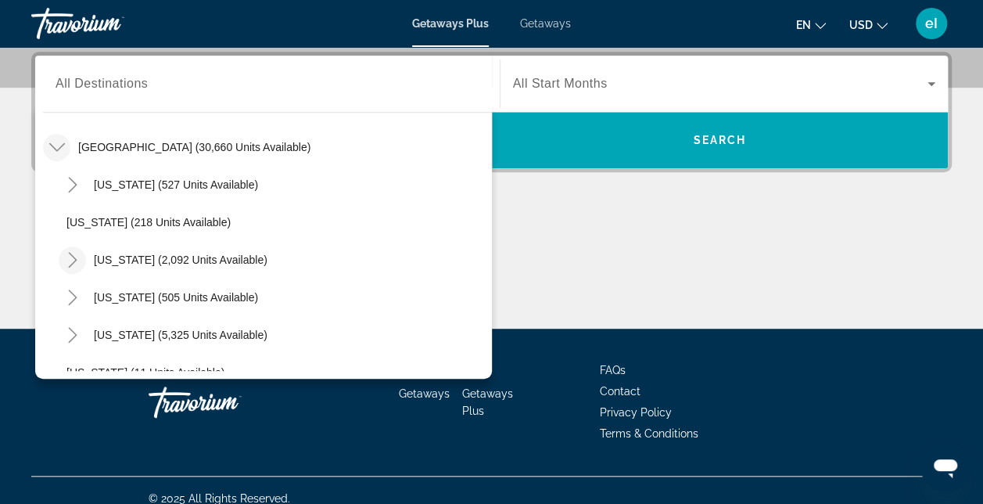
click at [77, 259] on icon "Toggle California (2,092 units available)" at bounding box center [73, 260] width 16 height 16
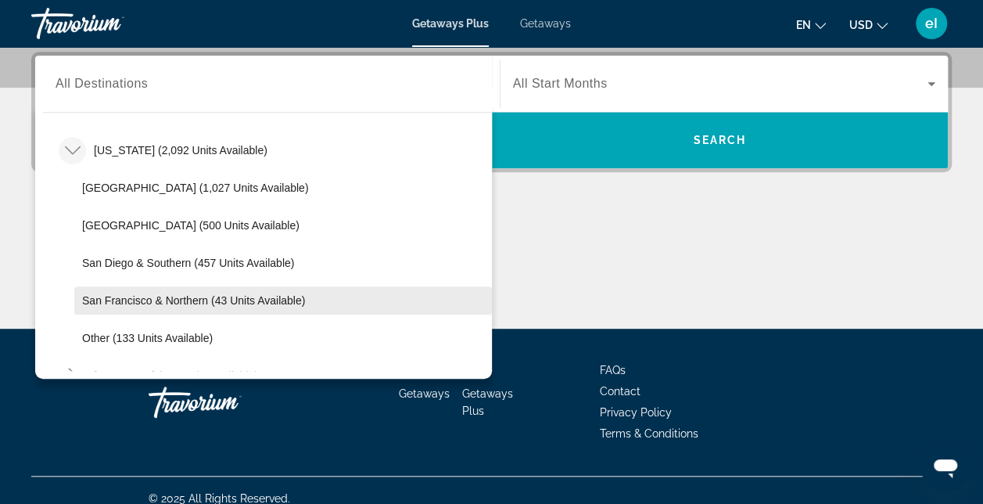
scroll to position [124, 0]
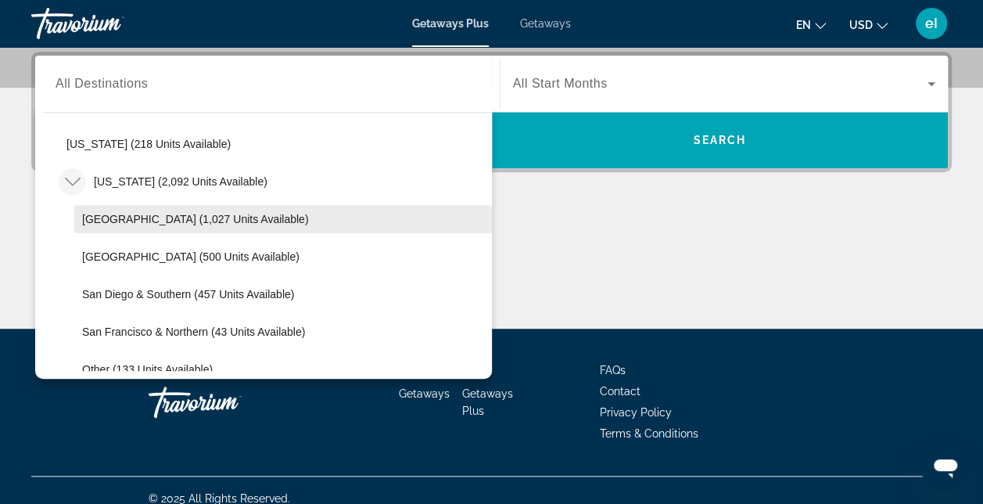
click at [116, 220] on span "Lake Tahoe (1,027 units available)" at bounding box center [195, 219] width 226 height 13
type input "**********"
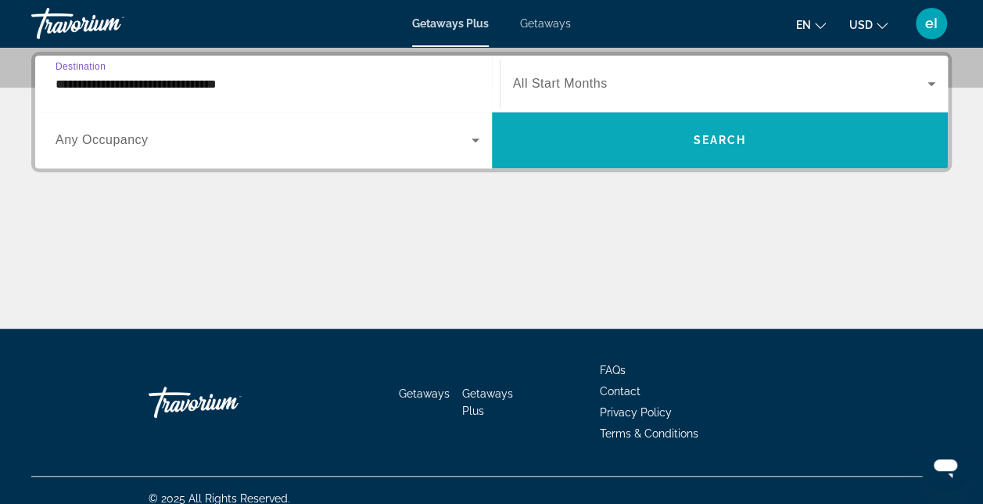
click at [751, 136] on span "Search widget" at bounding box center [720, 140] width 457 height 38
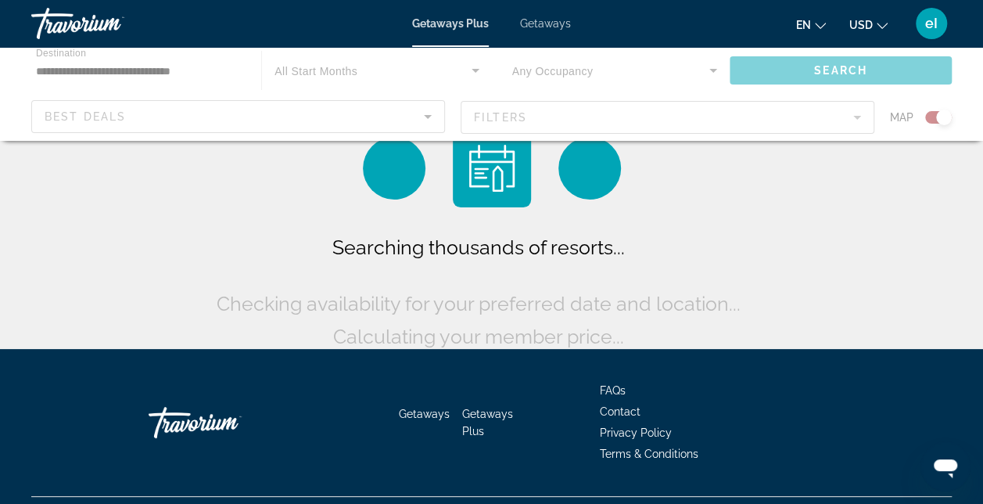
click at [133, 103] on div "Main content" at bounding box center [491, 94] width 983 height 94
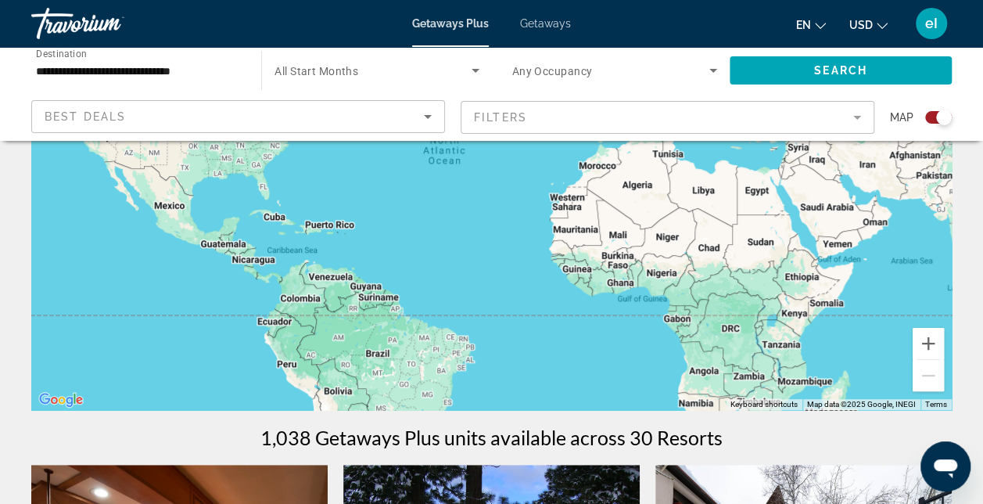
scroll to position [235, 0]
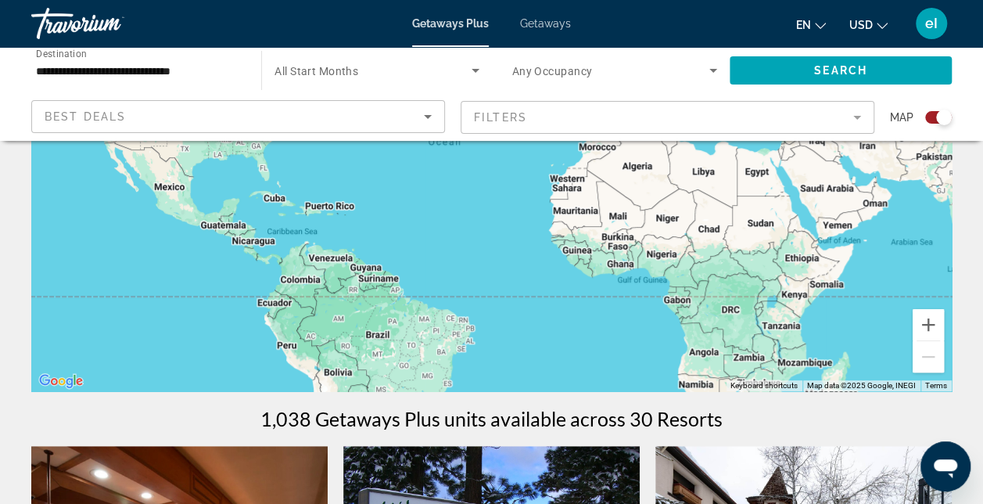
click at [939, 119] on div "Search widget" at bounding box center [944, 118] width 16 height 16
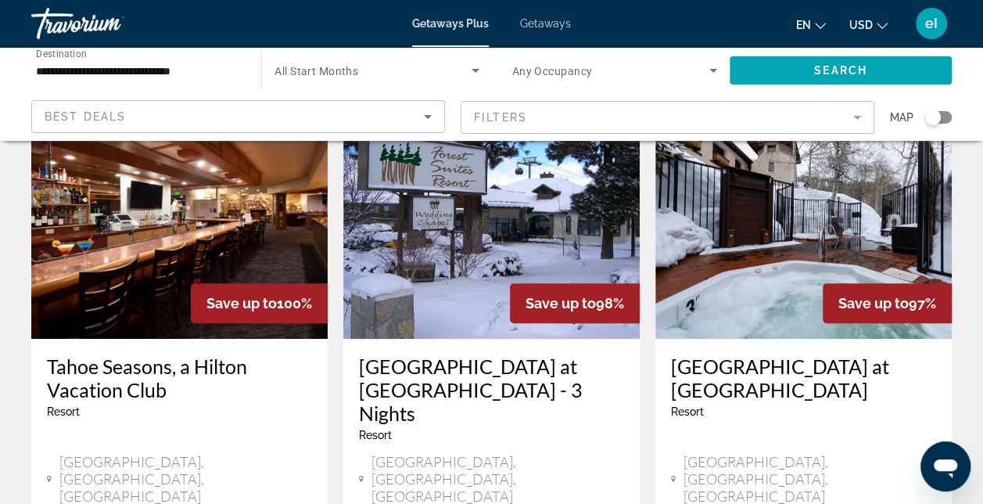
scroll to position [156, 0]
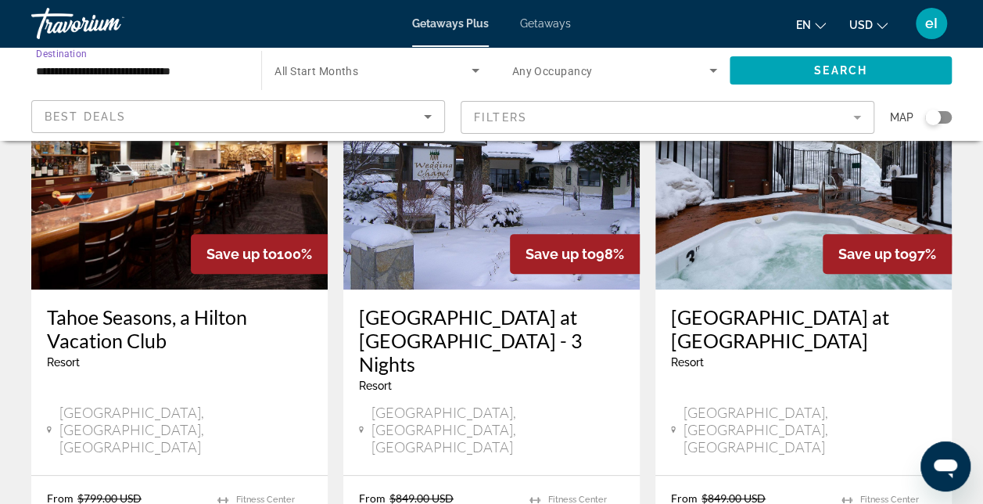
click at [65, 76] on input "**********" at bounding box center [138, 71] width 205 height 19
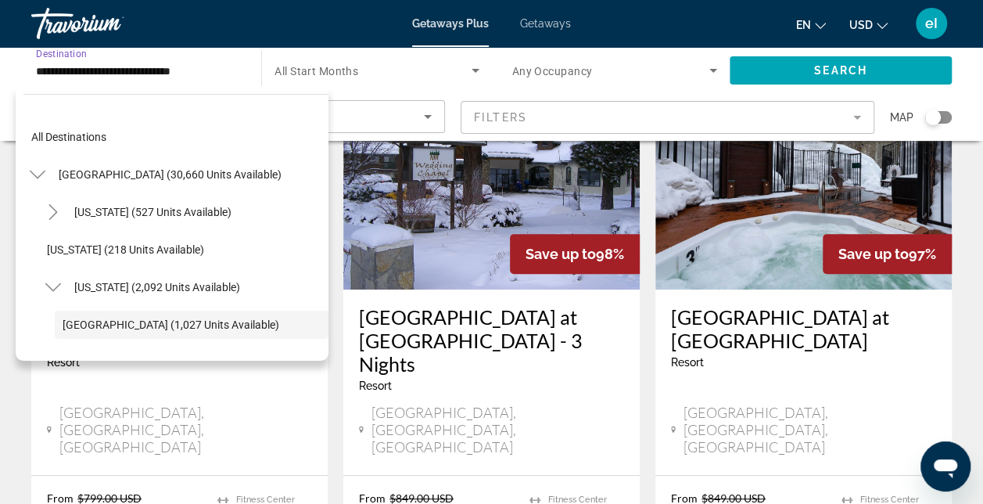
scroll to position [93, 0]
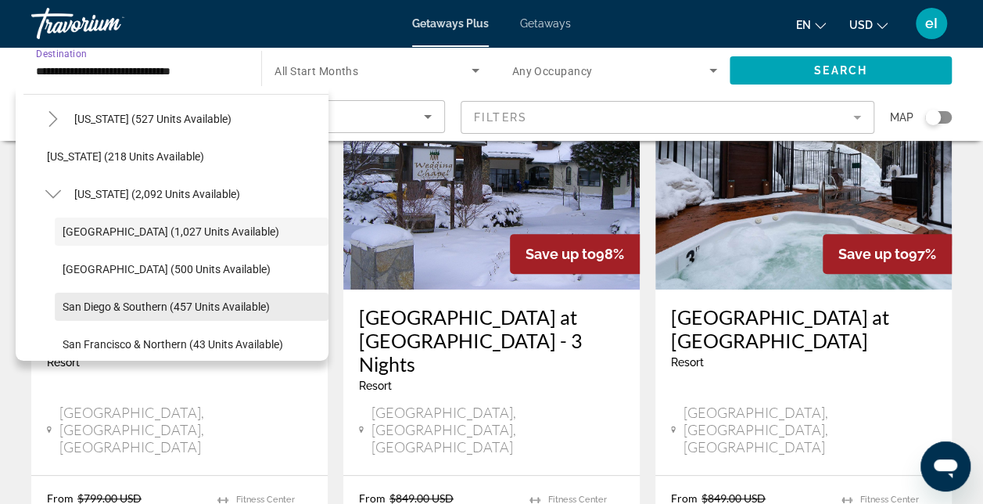
click at [72, 304] on span "San Diego & Southern (457 units available)" at bounding box center [166, 306] width 207 height 13
type input "**********"
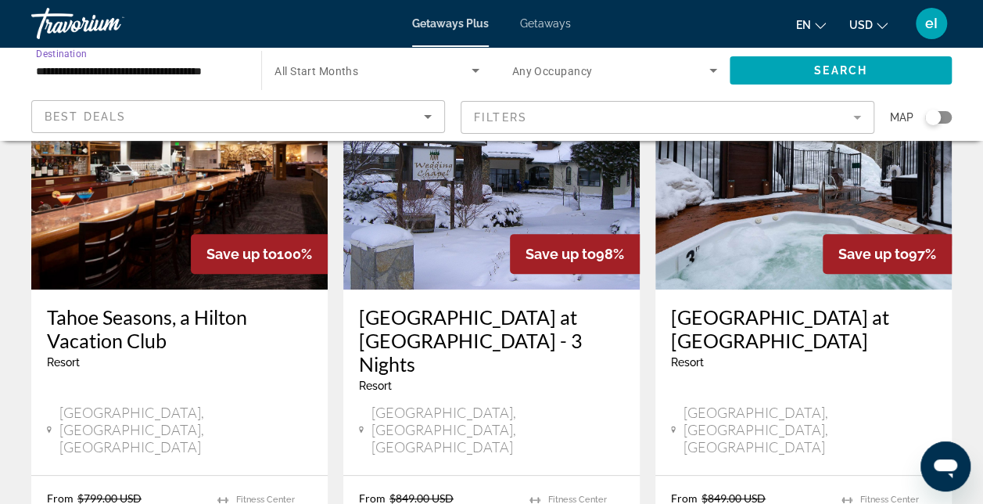
click at [173, 110] on div "Best Deals" at bounding box center [234, 116] width 379 height 19
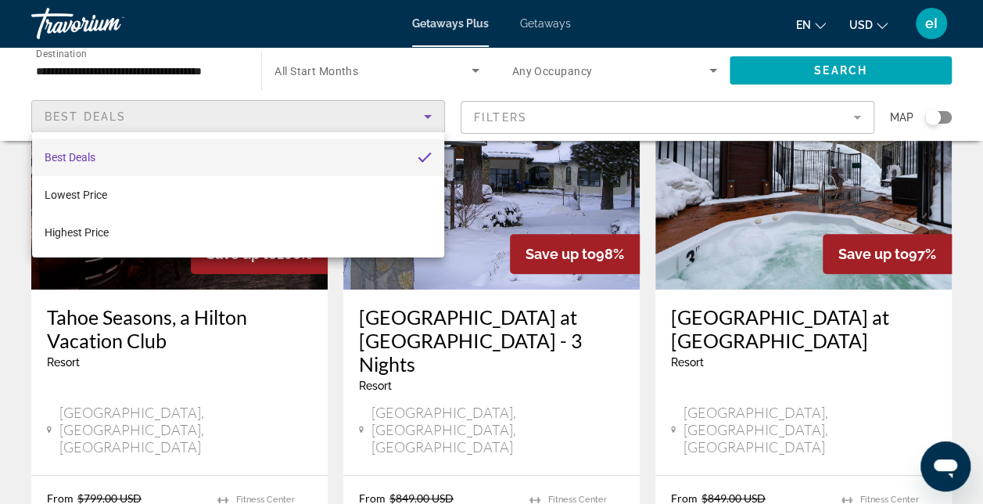
click at [164, 111] on div at bounding box center [491, 252] width 983 height 504
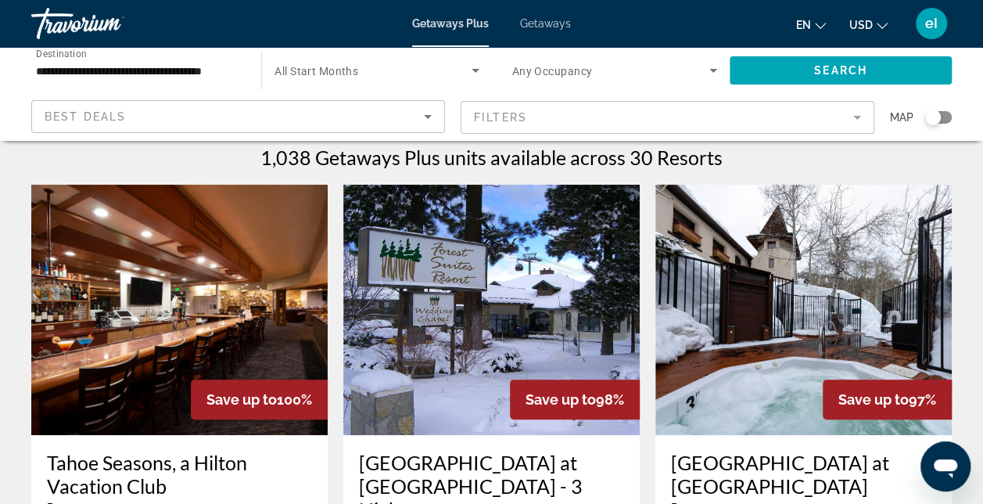
scroll to position [0, 0]
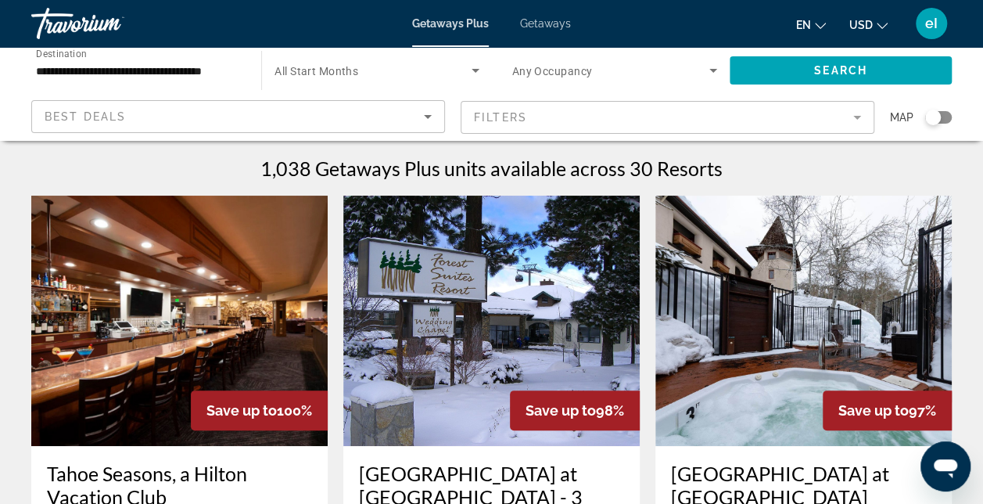
click at [462, 20] on span "Getaways Plus" at bounding box center [450, 23] width 77 height 13
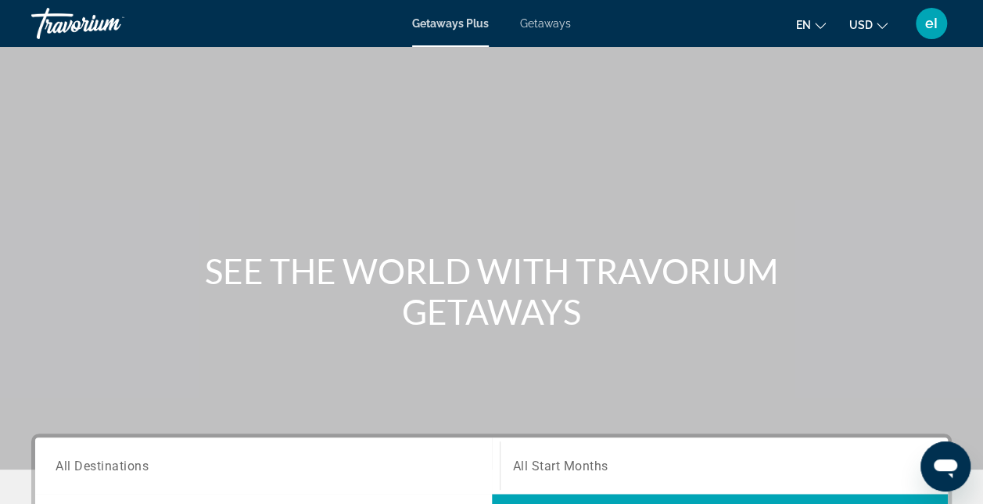
click at [540, 22] on span "Getaways" at bounding box center [545, 23] width 51 height 13
click at [437, 19] on span "Getaways Plus" at bounding box center [450, 23] width 76 height 13
click at [122, 462] on span "All Destinations" at bounding box center [102, 465] width 93 height 15
click at [122, 462] on input "Destination All Destinations" at bounding box center [268, 466] width 424 height 19
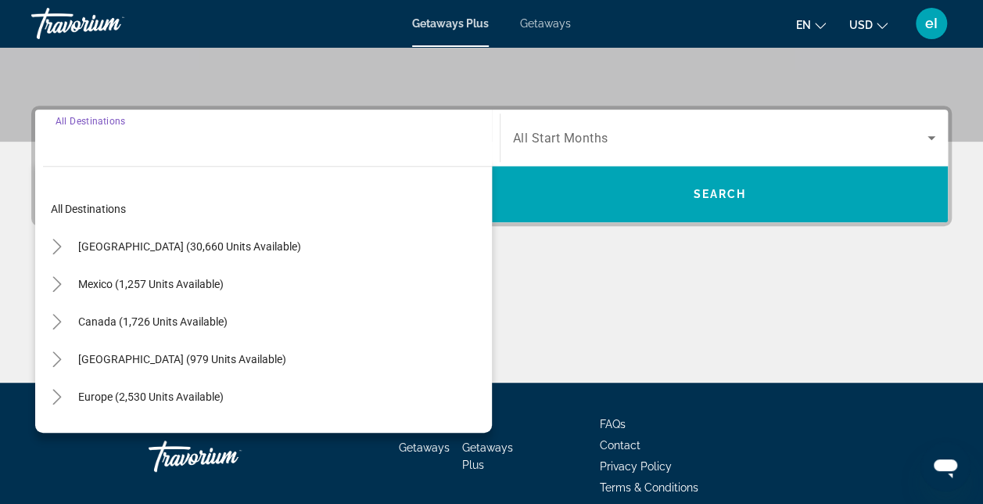
scroll to position [382, 0]
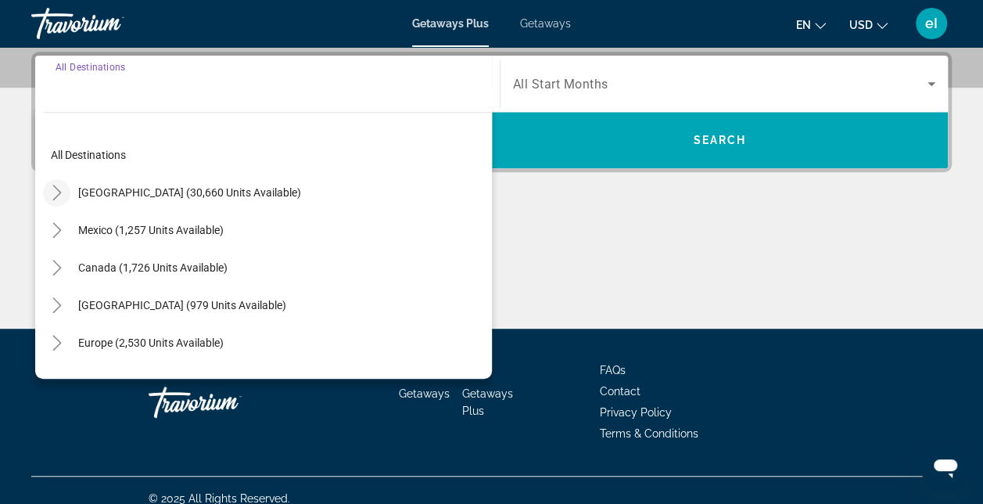
click at [56, 185] on icon "Toggle United States (30,660 units available)" at bounding box center [57, 193] width 16 height 16
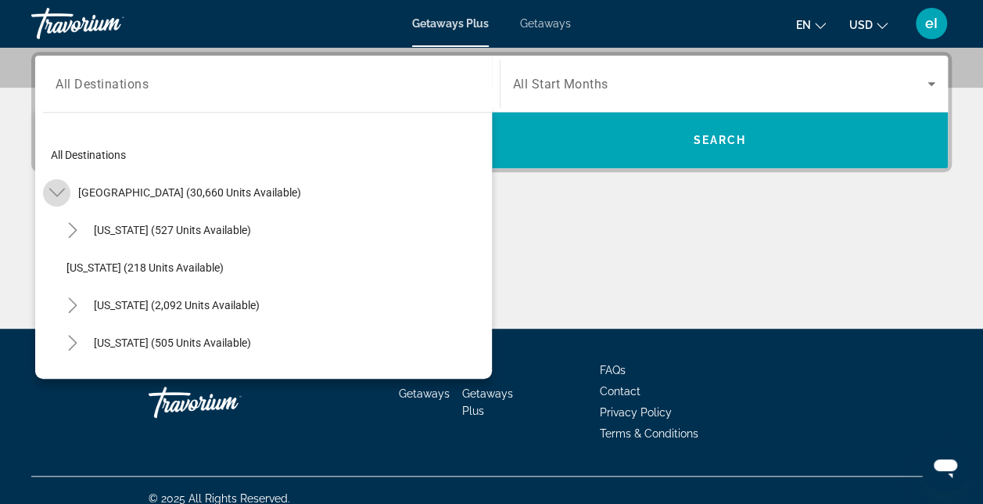
scroll to position [45, 0]
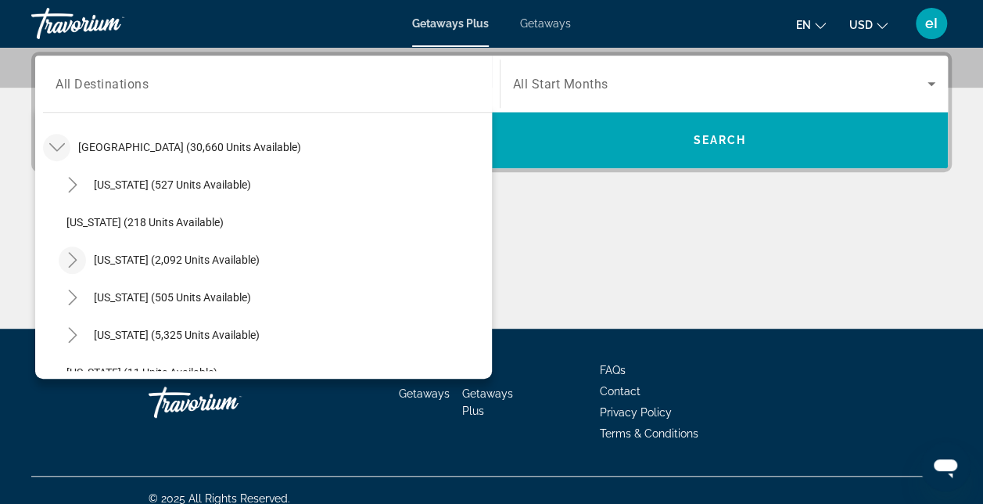
click at [74, 255] on icon "Toggle California (2,092 units available)" at bounding box center [73, 260] width 16 height 16
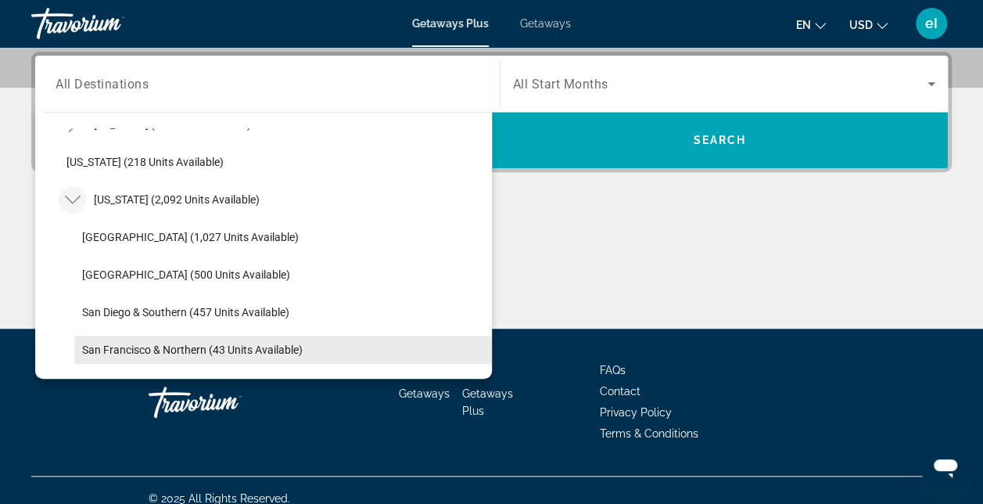
scroll to position [124, 0]
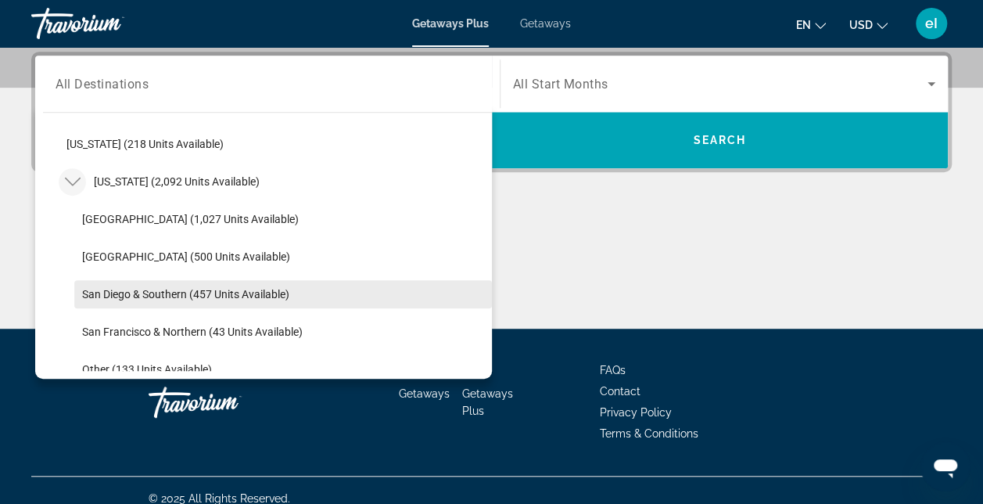
click at [100, 293] on span "San Diego & Southern (457 units available)" at bounding box center [185, 294] width 207 height 13
type input "**********"
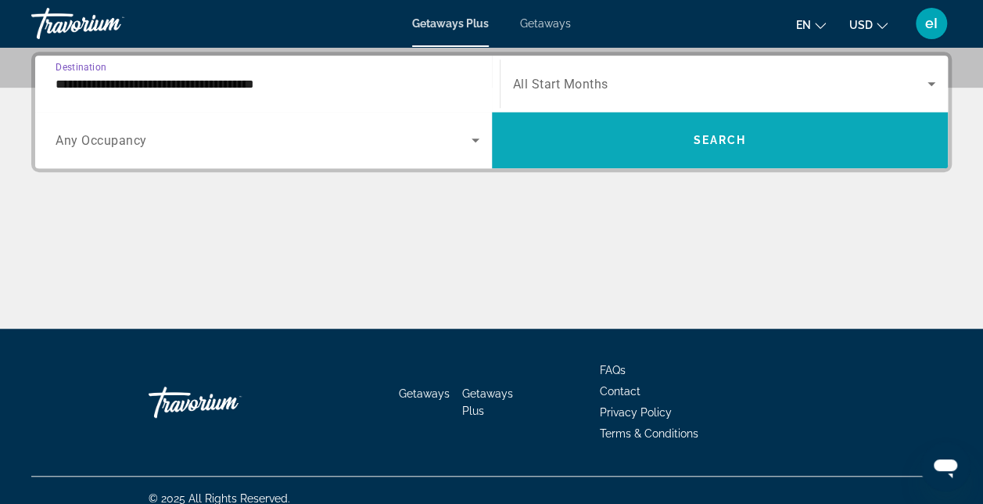
click at [650, 147] on span "Search widget" at bounding box center [720, 140] width 457 height 38
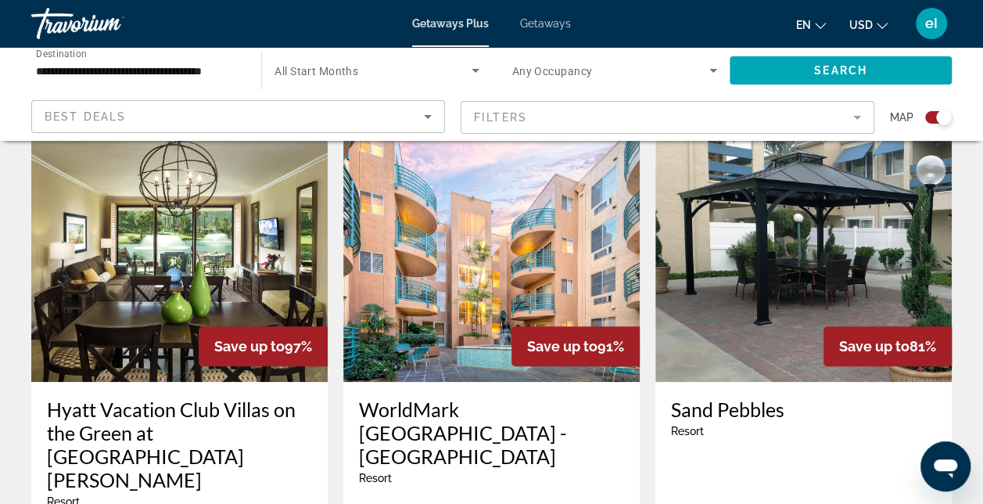
scroll to position [469, 0]
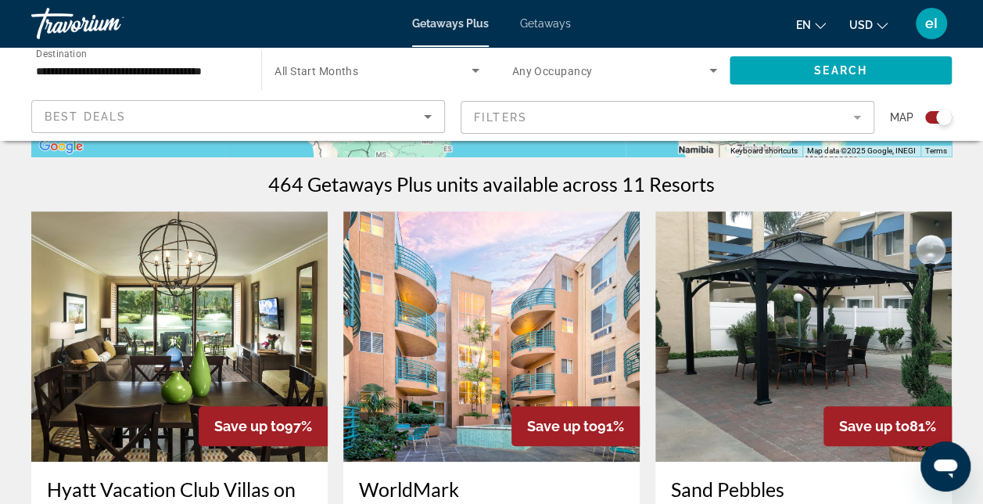
click at [160, 347] on img "Main content" at bounding box center [179, 336] width 296 height 250
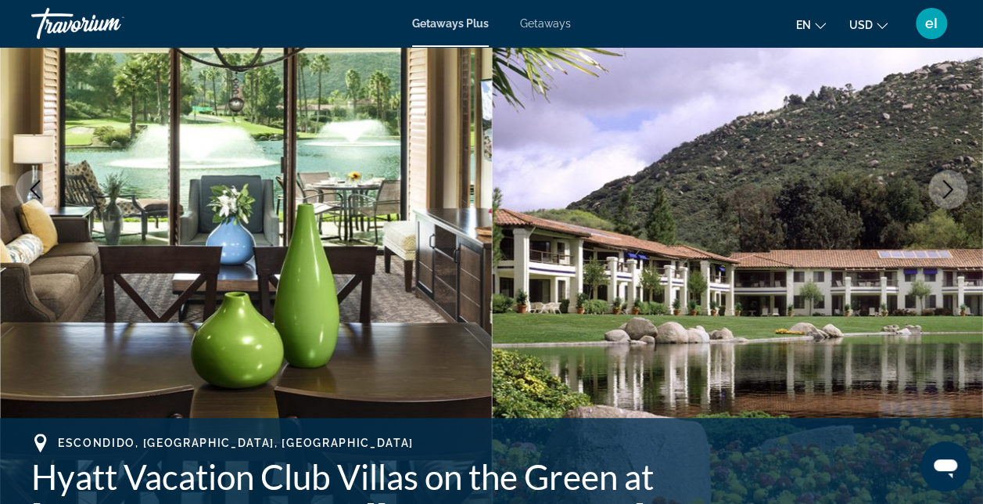
scroll to position [235, 0]
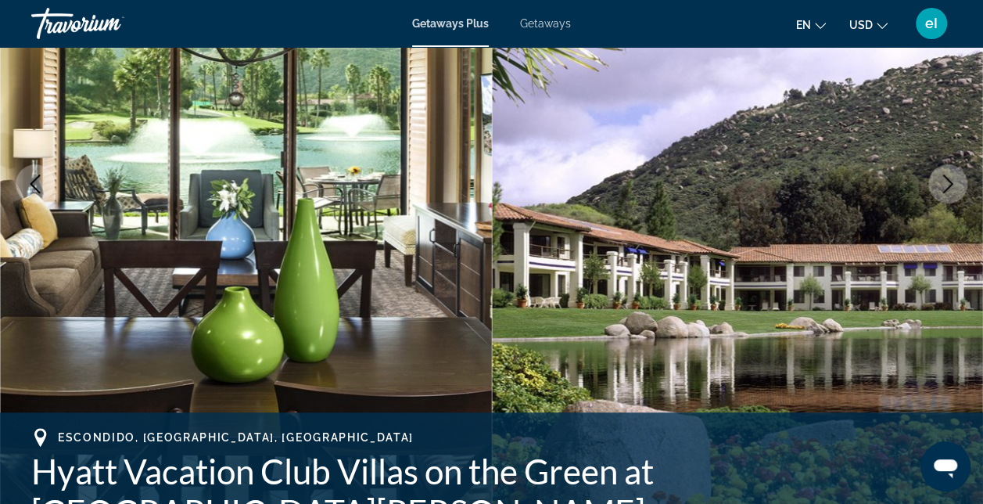
click at [944, 185] on icon "Next image" at bounding box center [948, 183] width 19 height 19
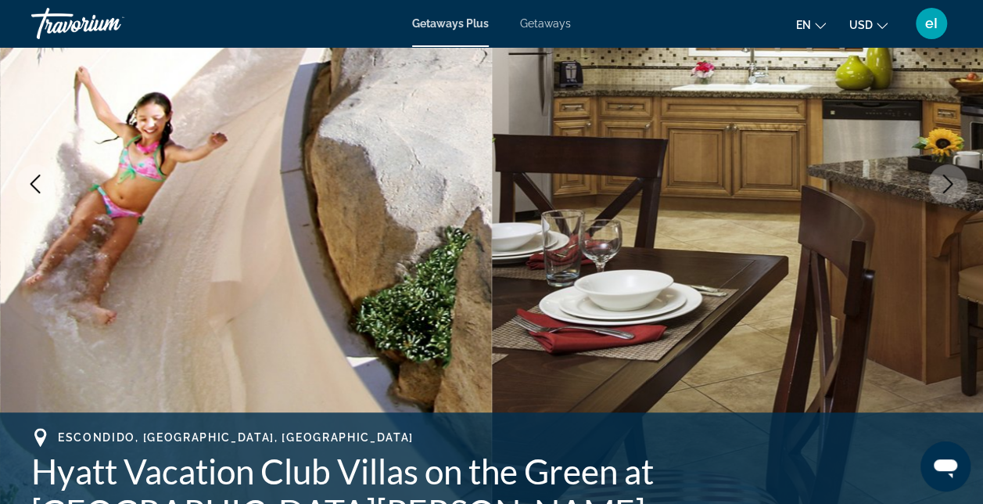
click at [944, 185] on icon "Next image" at bounding box center [948, 183] width 19 height 19
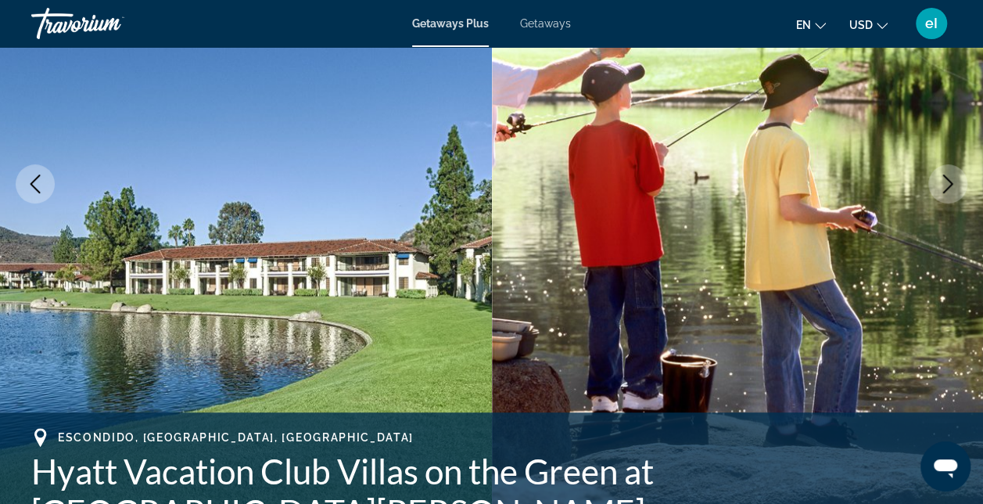
click at [944, 185] on icon "Next image" at bounding box center [948, 183] width 19 height 19
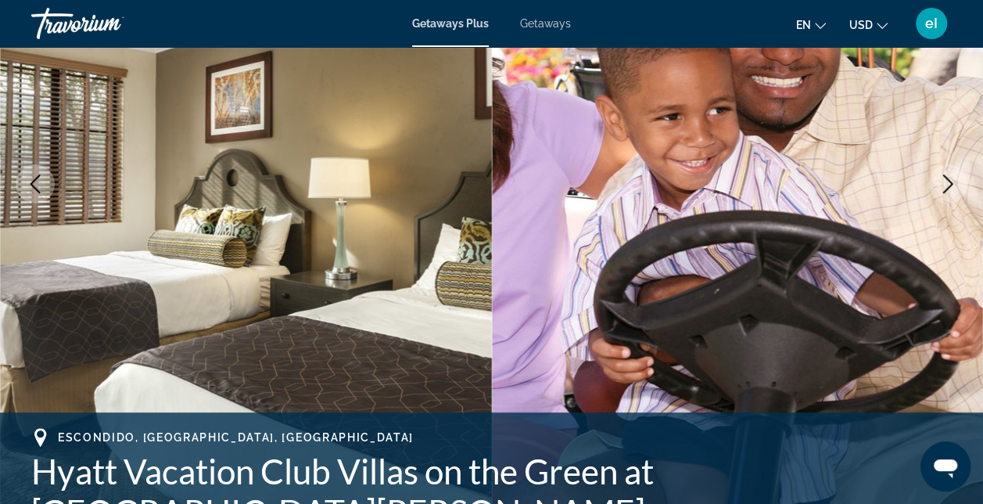
click at [944, 185] on icon "Next image" at bounding box center [948, 183] width 19 height 19
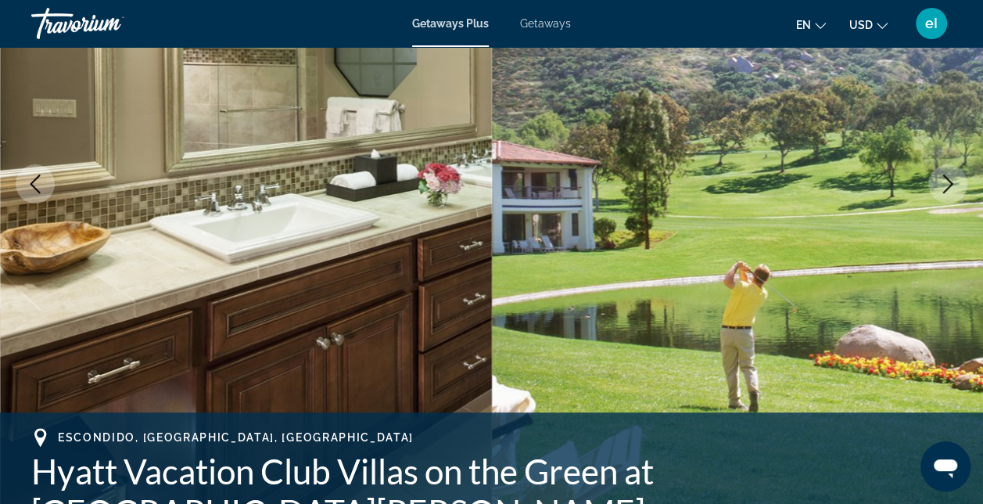
click at [944, 185] on icon "Next image" at bounding box center [948, 183] width 19 height 19
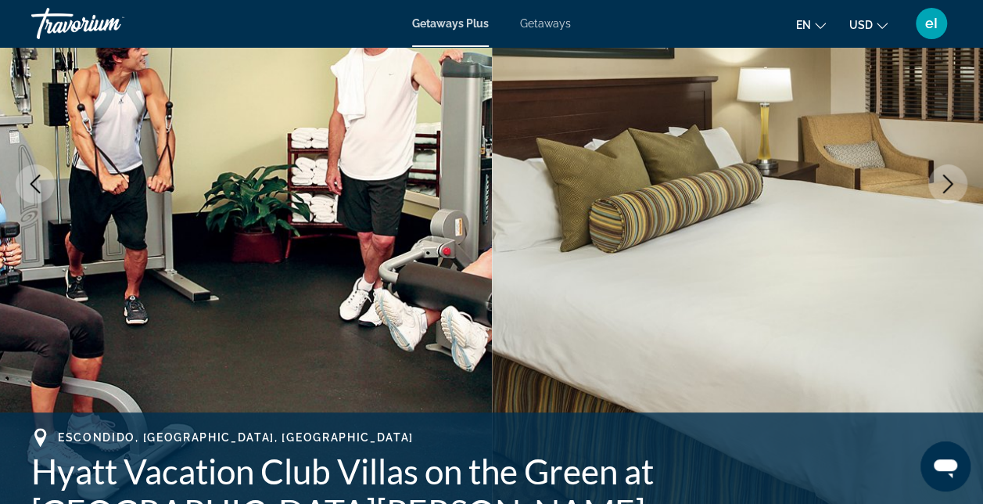
click at [944, 185] on icon "Next image" at bounding box center [948, 183] width 19 height 19
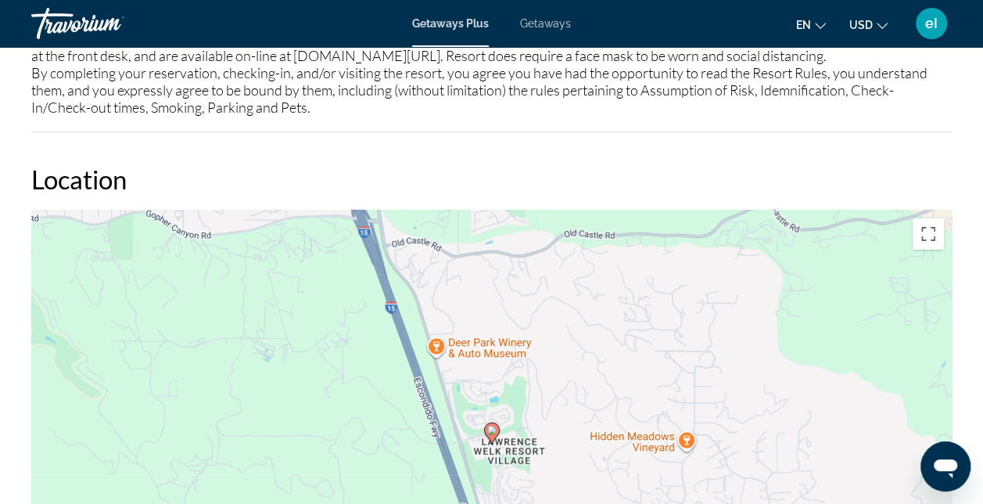
scroll to position [2425, 0]
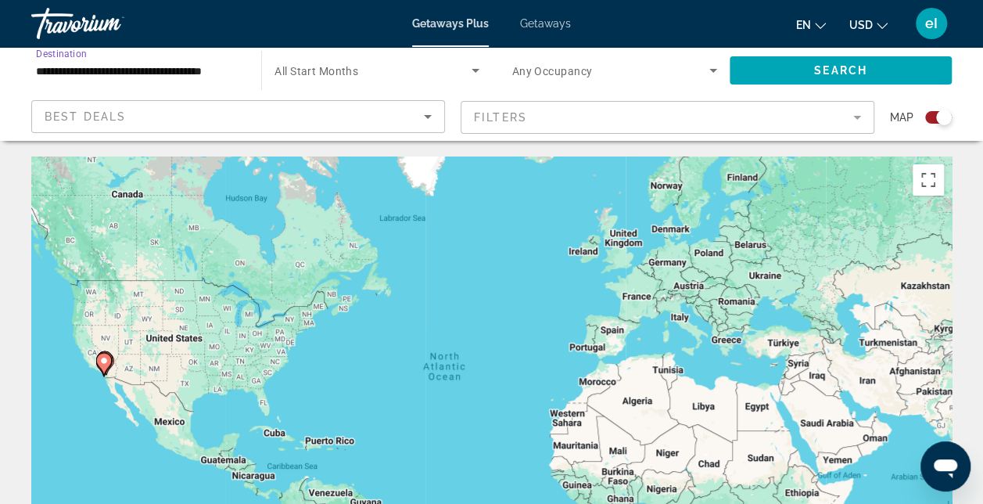
click at [49, 71] on input "**********" at bounding box center [138, 71] width 205 height 19
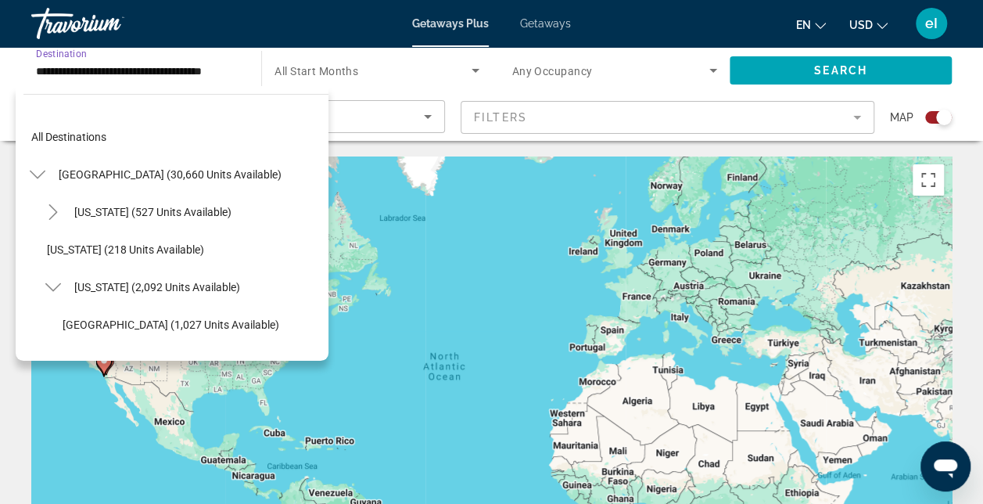
scroll to position [168, 0]
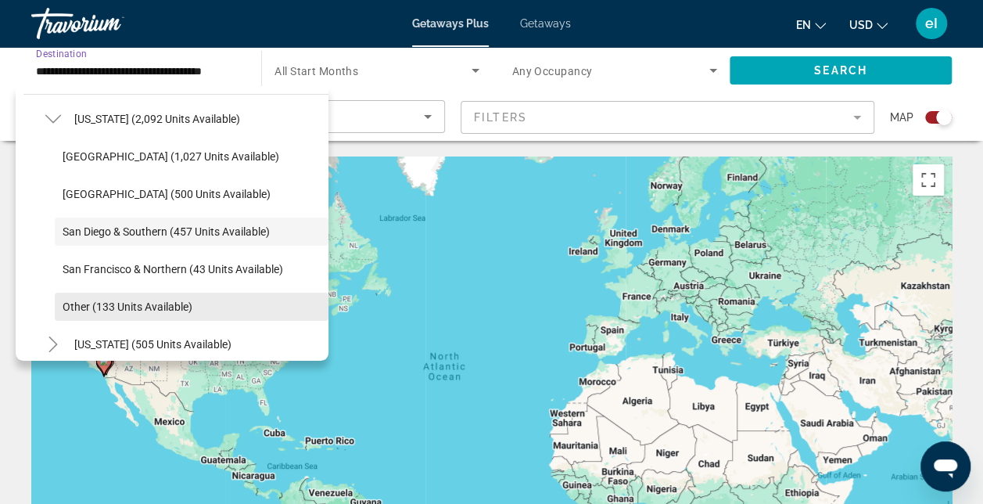
click at [107, 300] on span "Other (133 units available)" at bounding box center [128, 306] width 130 height 13
type input "**********"
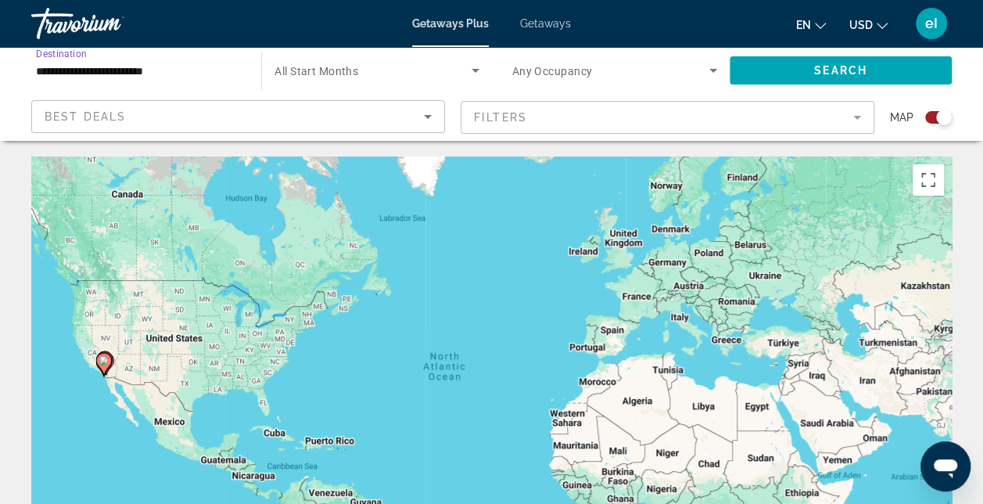
click at [181, 111] on div "Best Deals" at bounding box center [234, 116] width 379 height 19
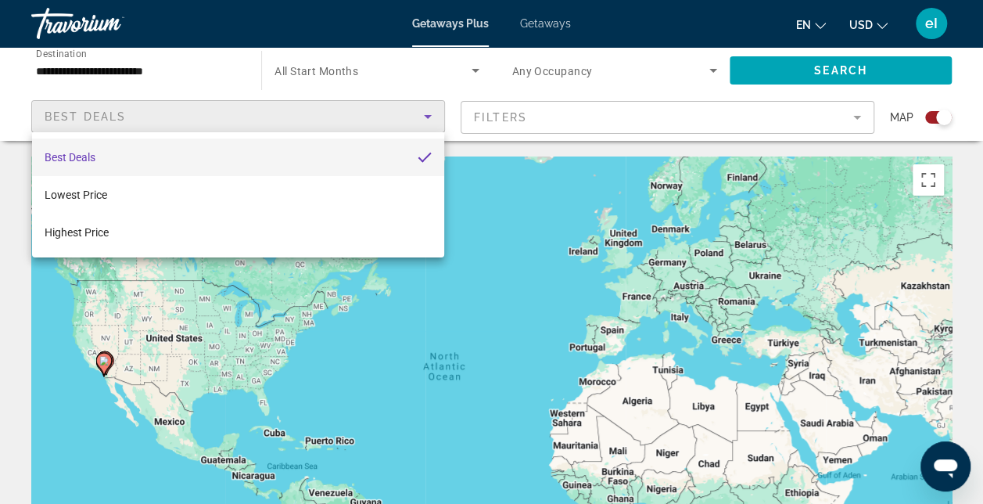
click at [2, 105] on div at bounding box center [491, 252] width 983 height 504
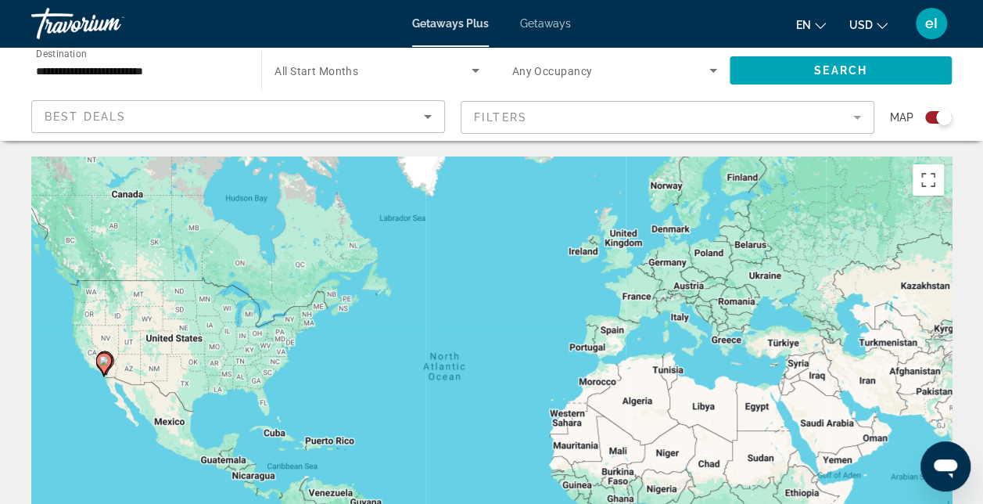
click at [526, 20] on span "Getaways" at bounding box center [545, 23] width 51 height 13
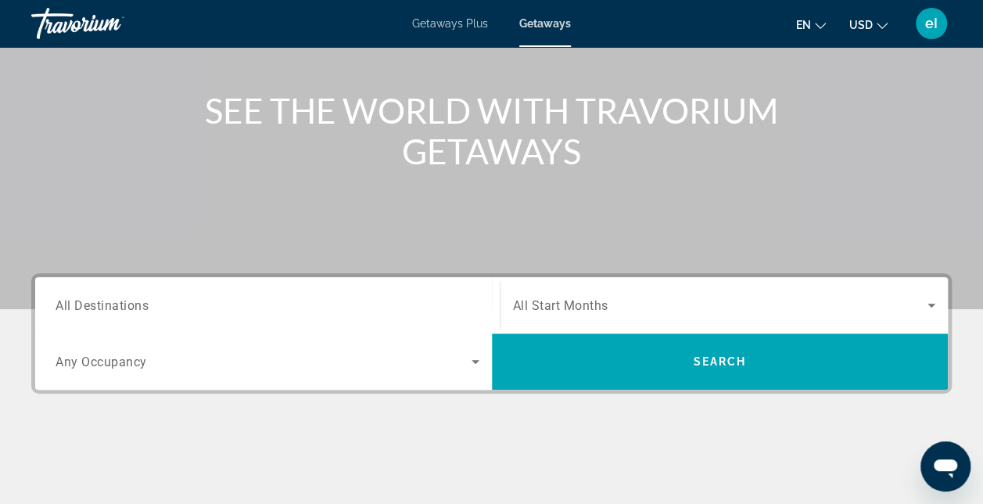
scroll to position [235, 0]
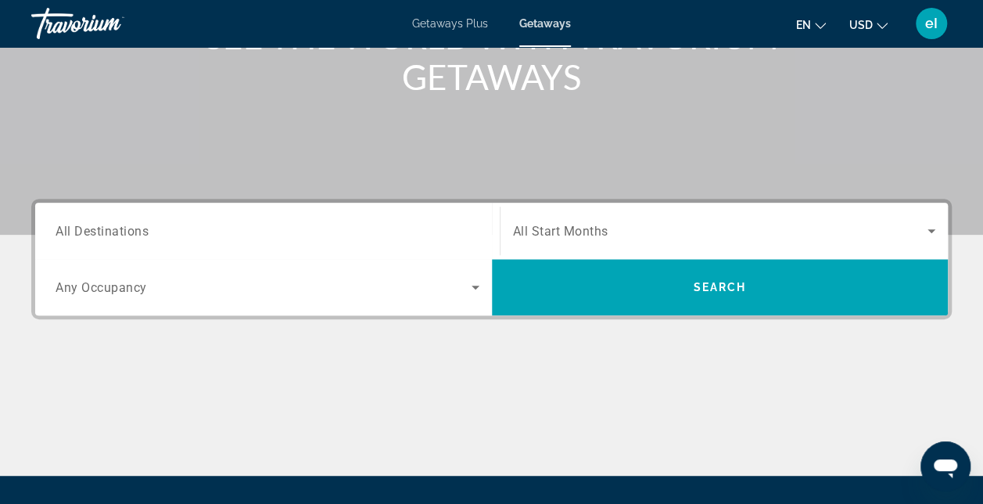
click at [125, 231] on span "All Destinations" at bounding box center [102, 230] width 93 height 15
click at [125, 231] on input "Destination All Destinations" at bounding box center [268, 231] width 424 height 19
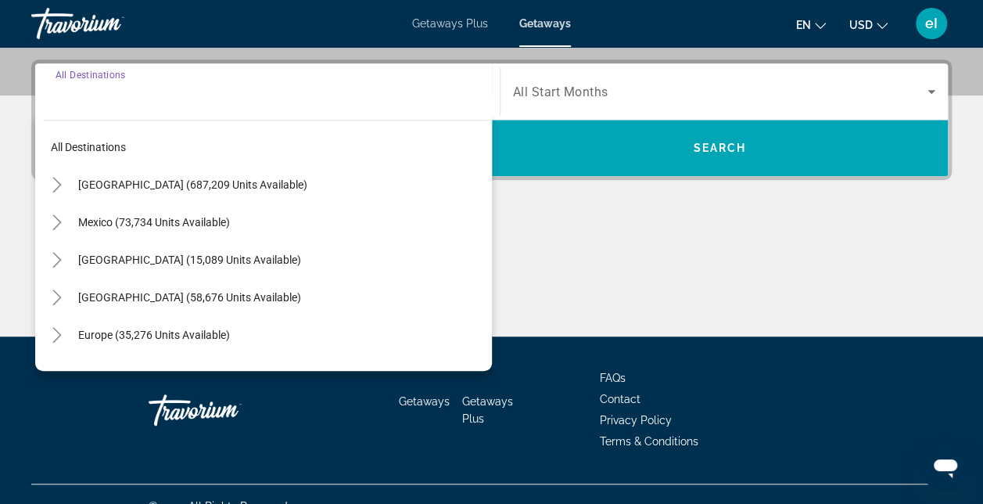
scroll to position [382, 0]
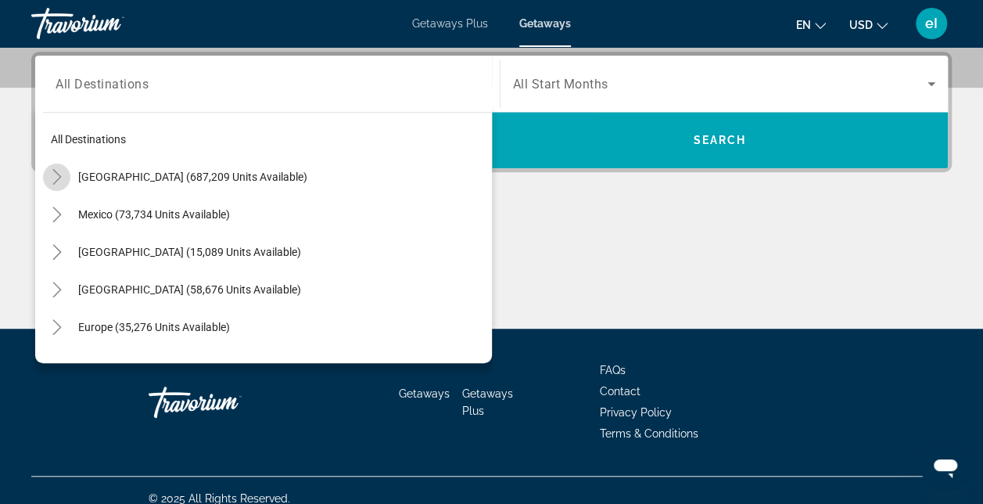
click at [55, 171] on icon "Toggle United States (687,209 units available)" at bounding box center [56, 177] width 9 height 16
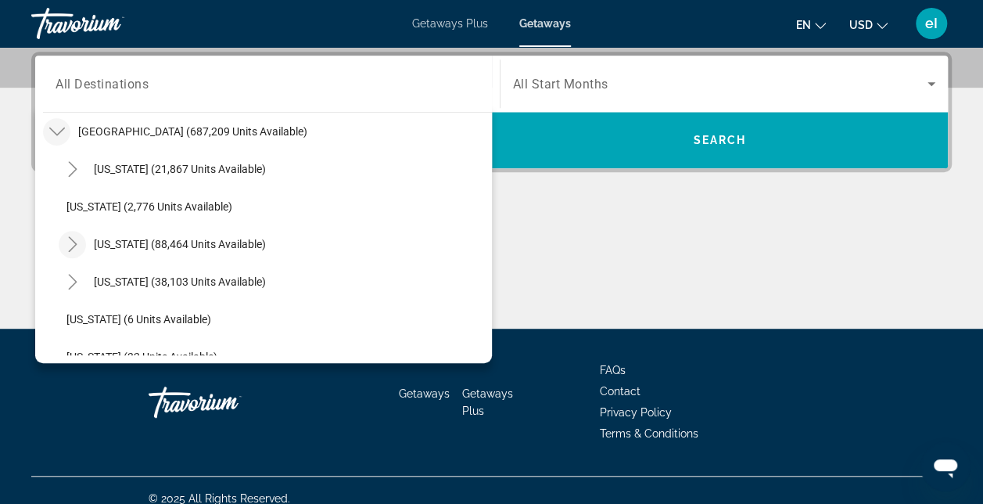
click at [77, 239] on icon "Toggle California (88,464 units available)" at bounding box center [73, 244] width 16 height 16
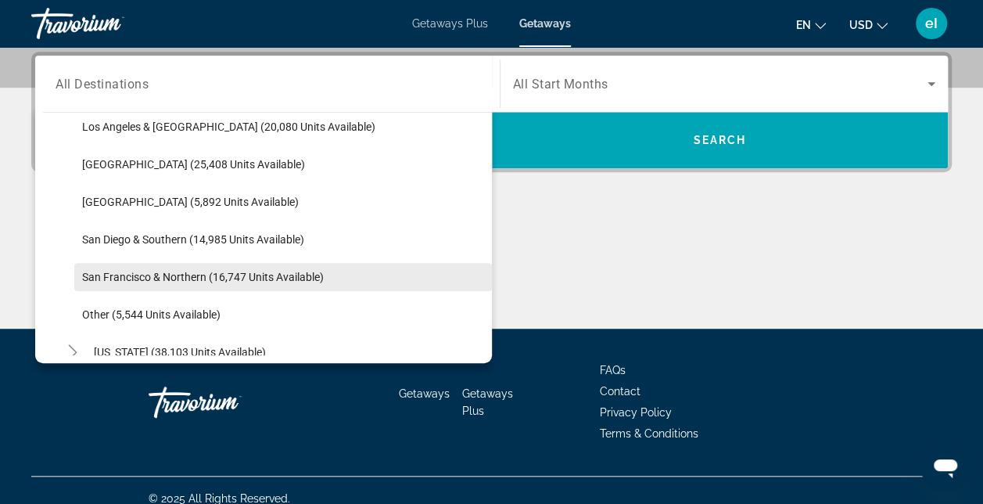
scroll to position [202, 0]
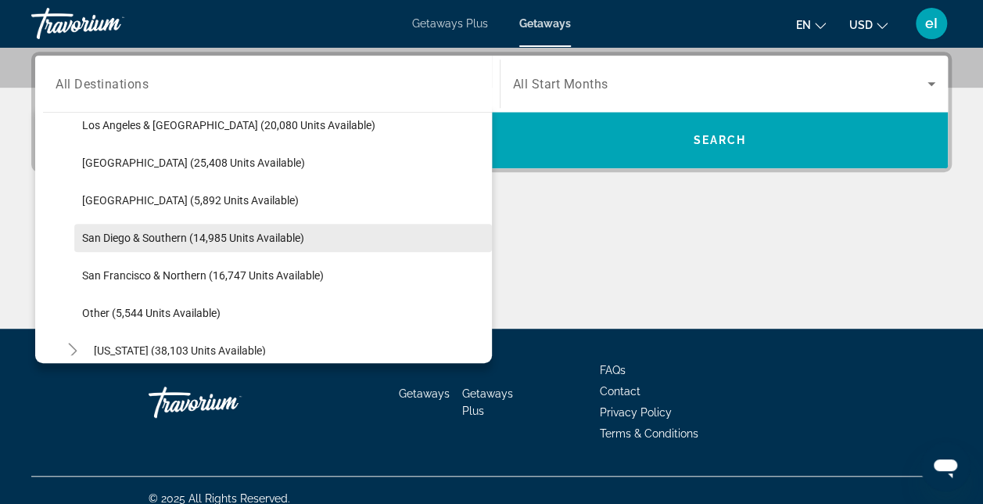
click at [111, 232] on span "San Diego & Southern (14,985 units available)" at bounding box center [193, 238] width 222 height 13
type input "**********"
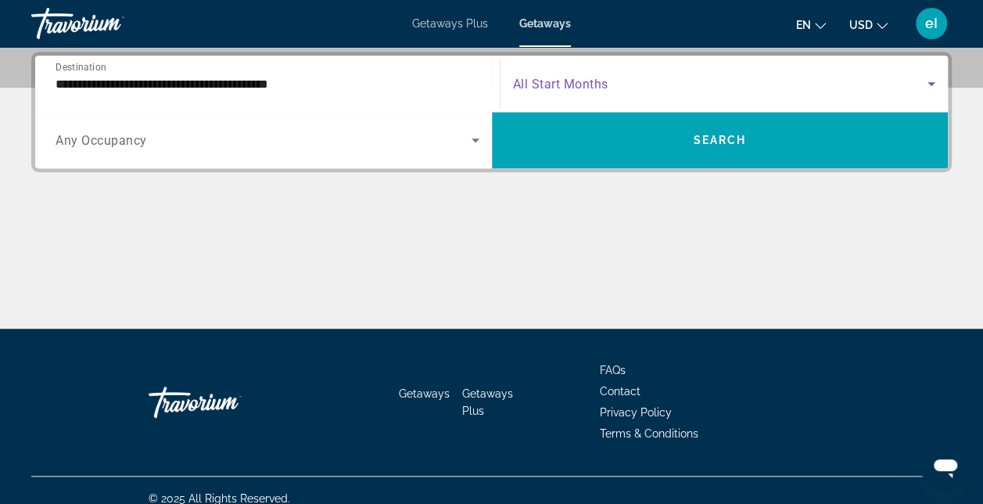
click at [929, 78] on icon "Search widget" at bounding box center [931, 83] width 19 height 19
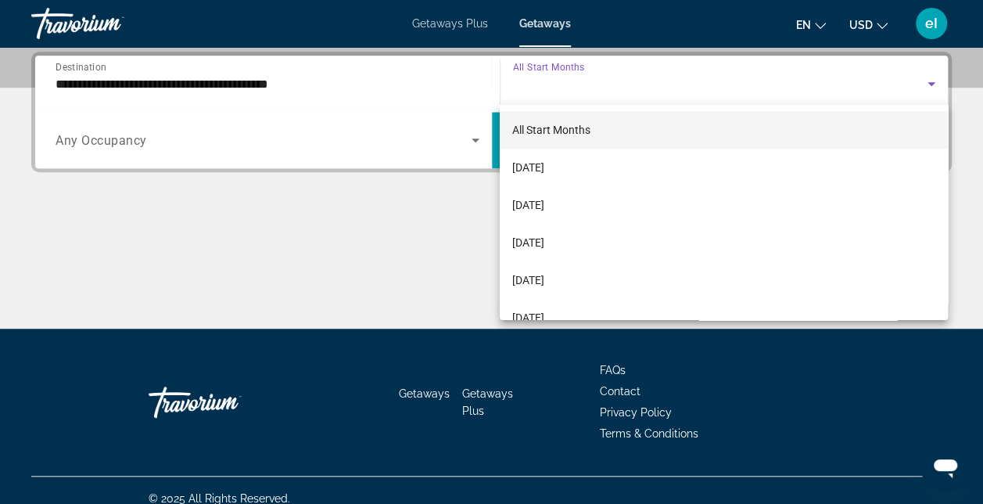
click at [592, 85] on div at bounding box center [491, 252] width 983 height 504
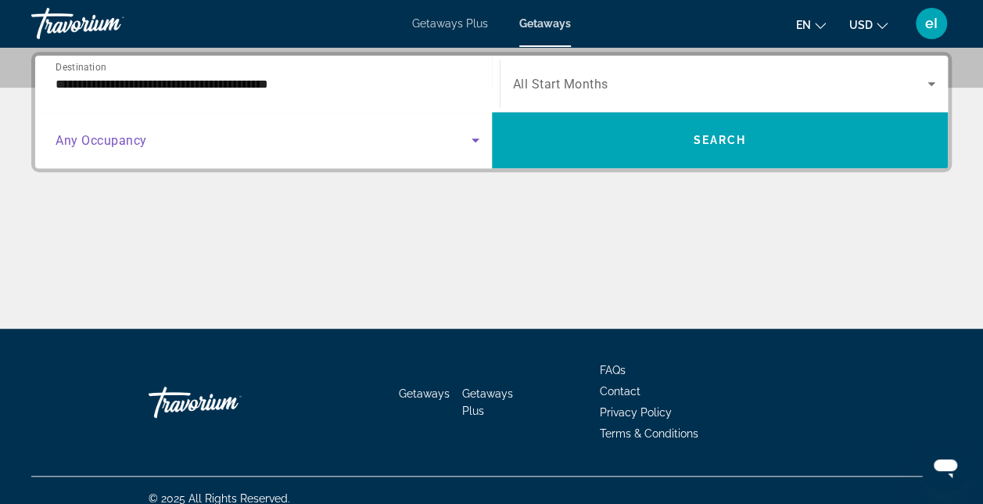
click at [473, 135] on icon "Search widget" at bounding box center [475, 140] width 19 height 19
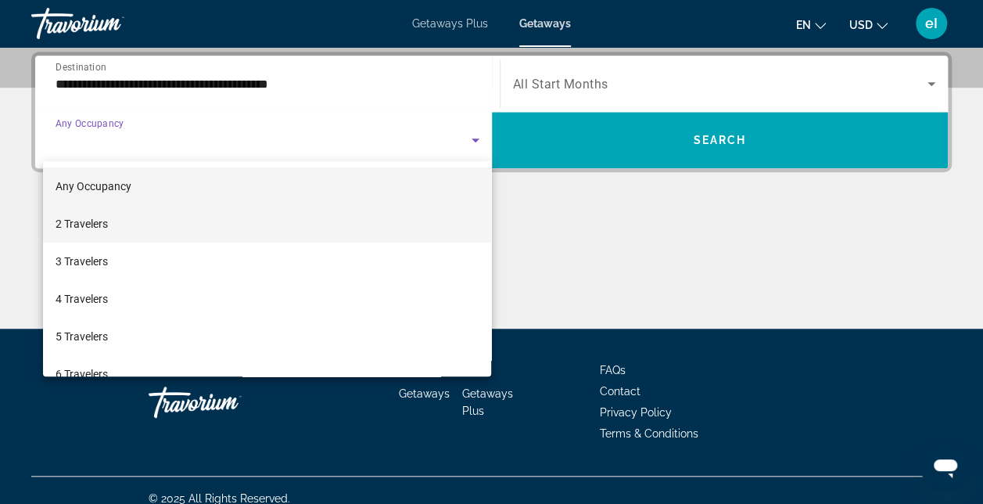
click at [149, 219] on mat-option "2 Travelers" at bounding box center [267, 224] width 449 height 38
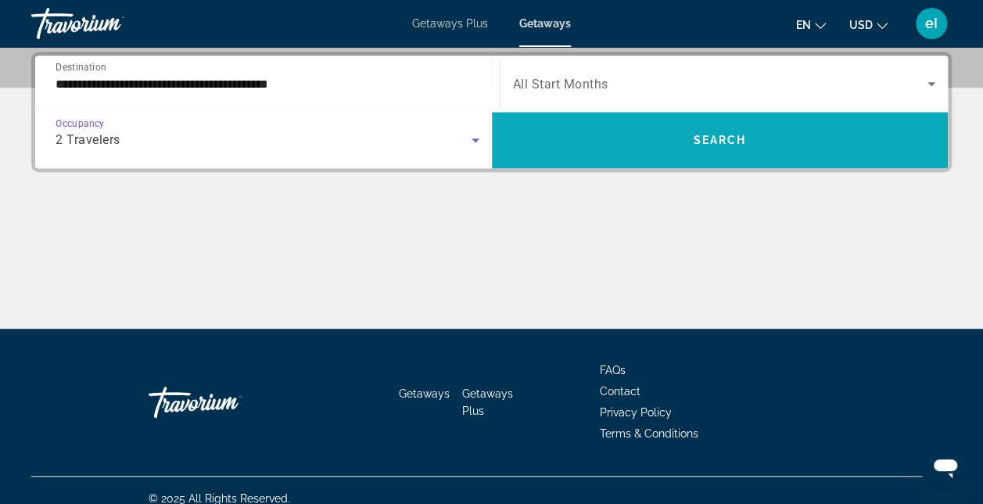
click at [713, 139] on span "Search" at bounding box center [719, 140] width 53 height 13
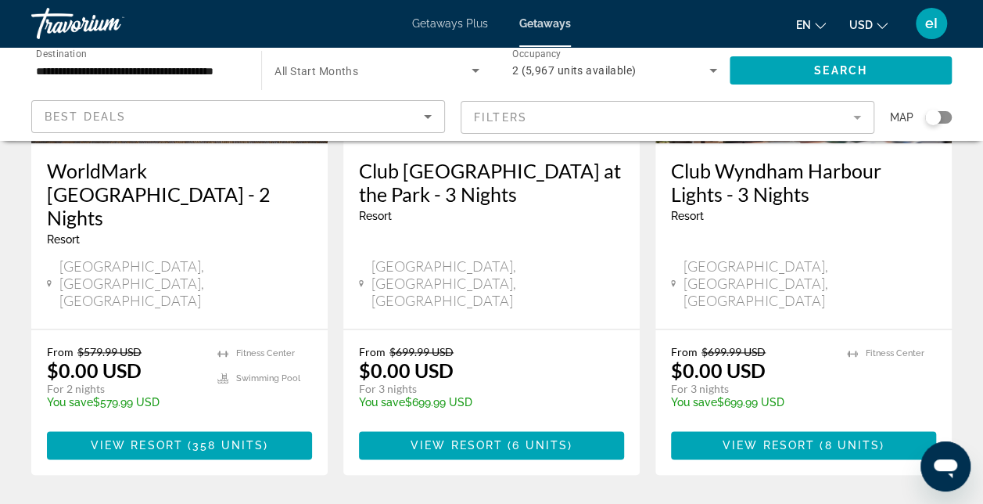
scroll to position [861, 0]
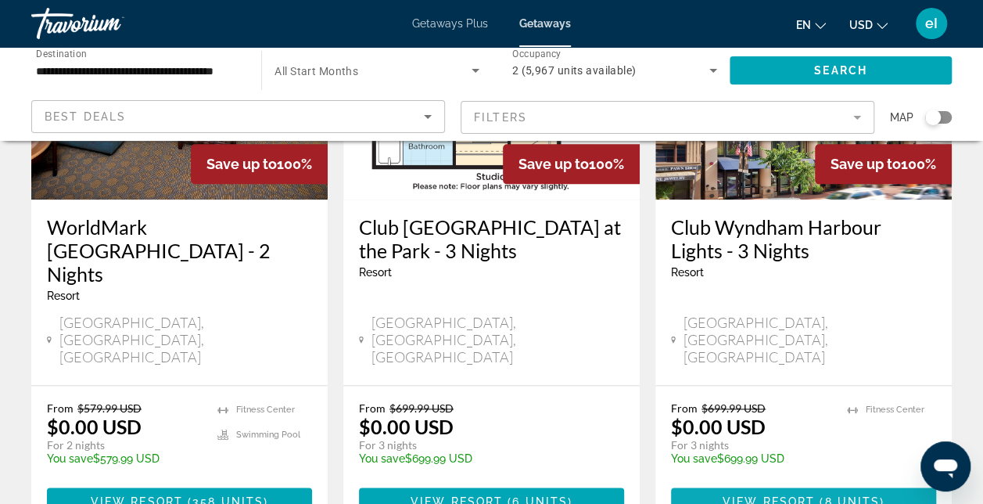
click at [755, 495] on span "View Resort" at bounding box center [769, 501] width 92 height 13
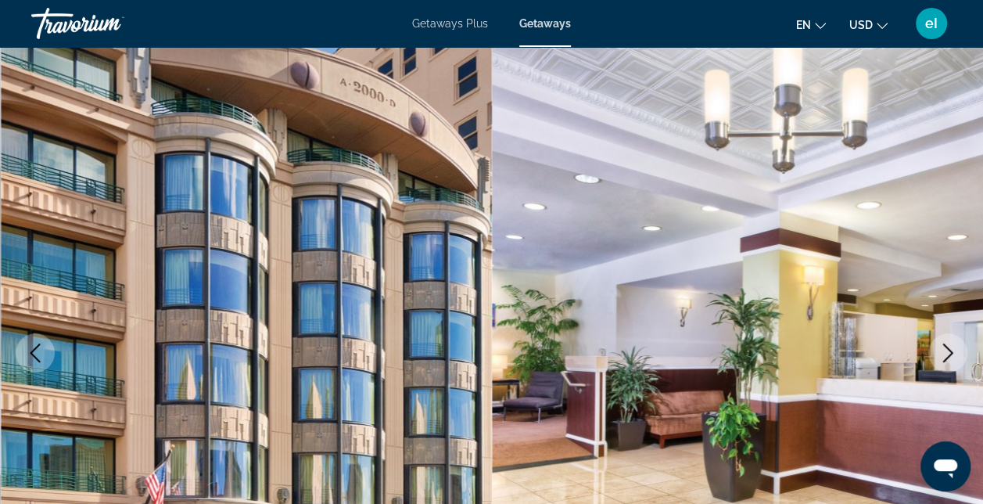
scroll to position [156, 0]
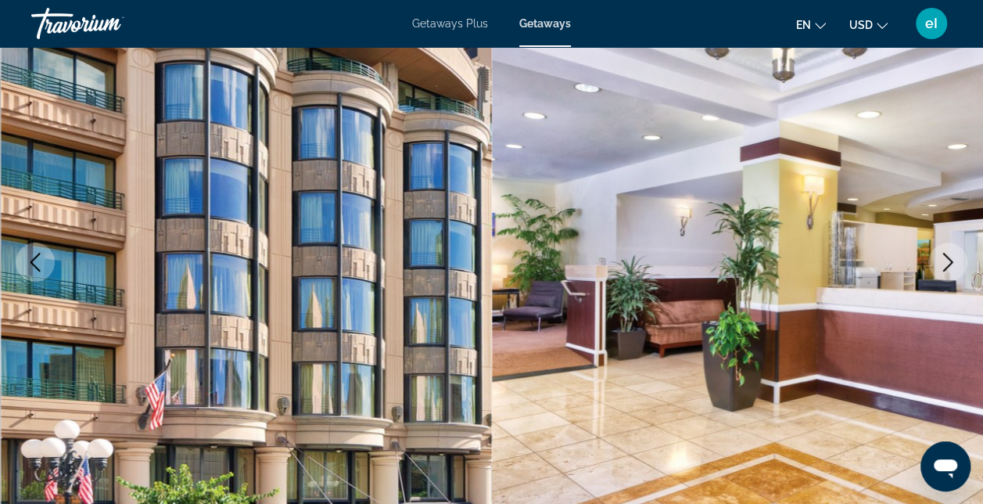
click at [948, 252] on button "Next image" at bounding box center [948, 262] width 39 height 39
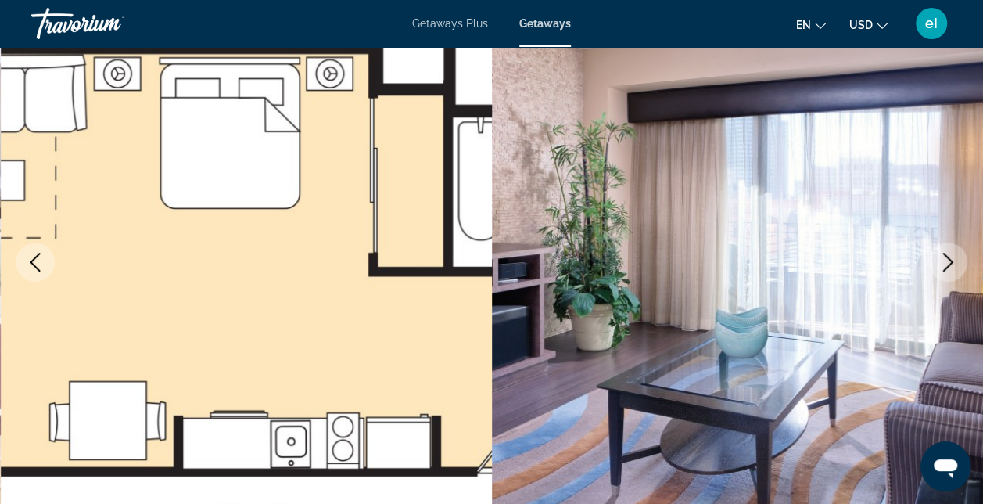
click at [956, 264] on icon "Next image" at bounding box center [948, 262] width 19 height 19
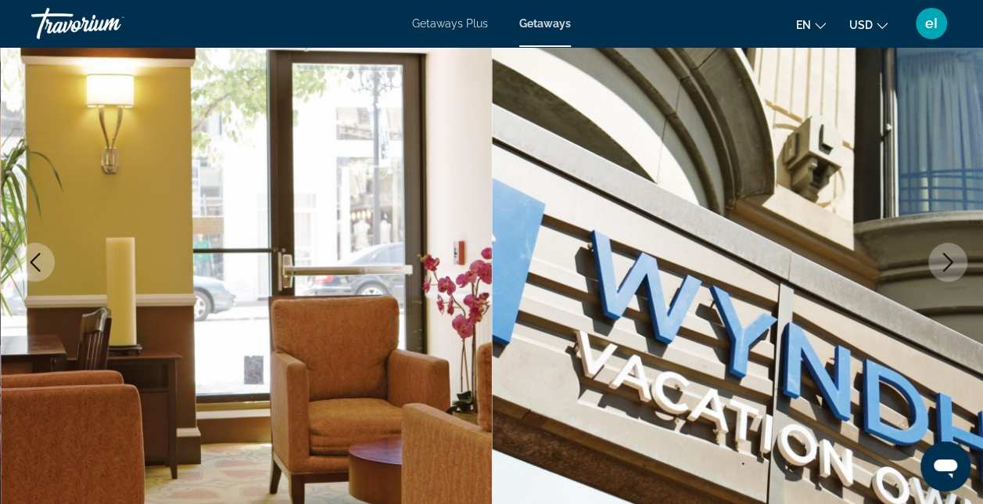
click at [956, 264] on icon "Next image" at bounding box center [948, 262] width 19 height 19
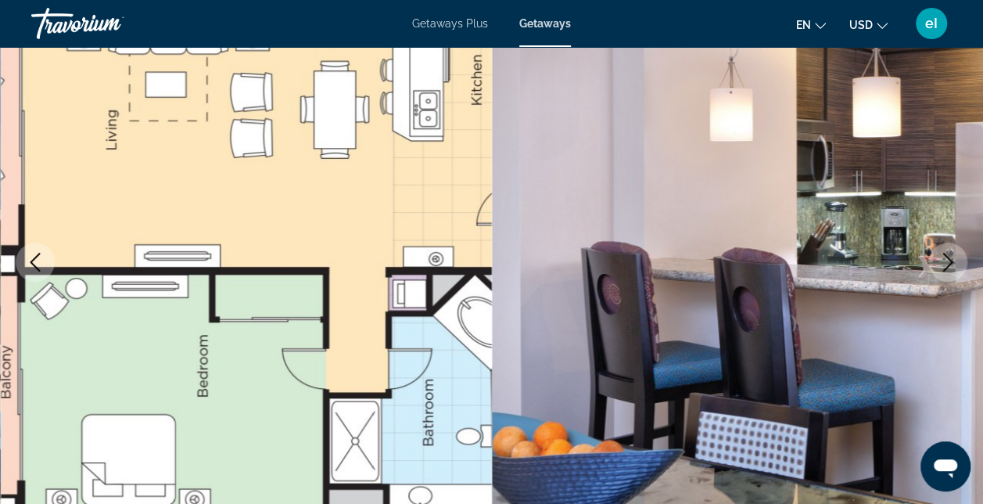
click at [956, 264] on icon "Next image" at bounding box center [948, 262] width 19 height 19
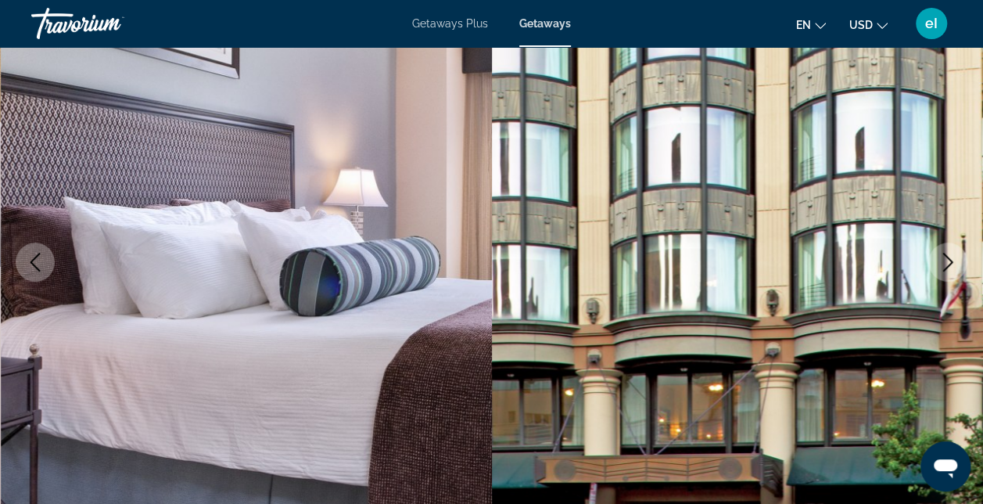
click at [956, 264] on icon "Next image" at bounding box center [948, 262] width 19 height 19
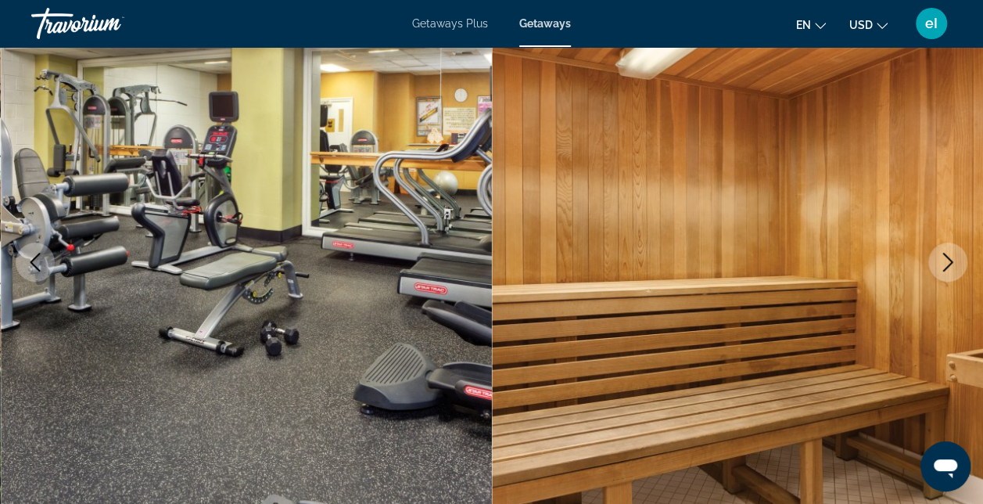
click at [956, 264] on icon "Next image" at bounding box center [948, 262] width 19 height 19
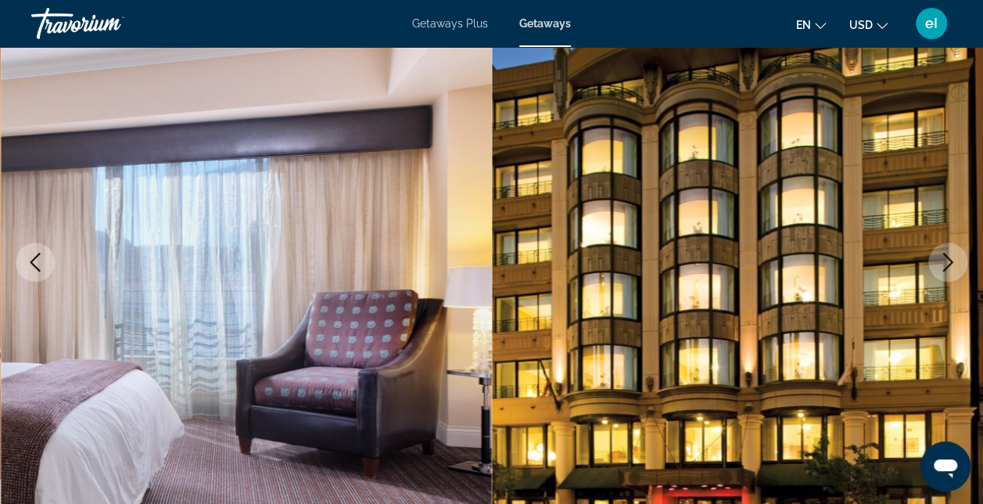
click at [954, 264] on icon "Next image" at bounding box center [948, 262] width 19 height 19
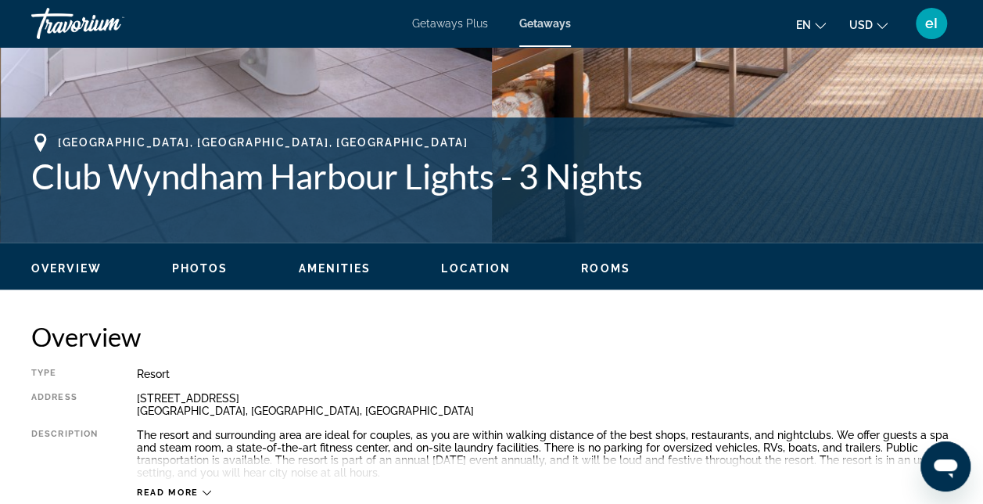
scroll to position [782, 0]
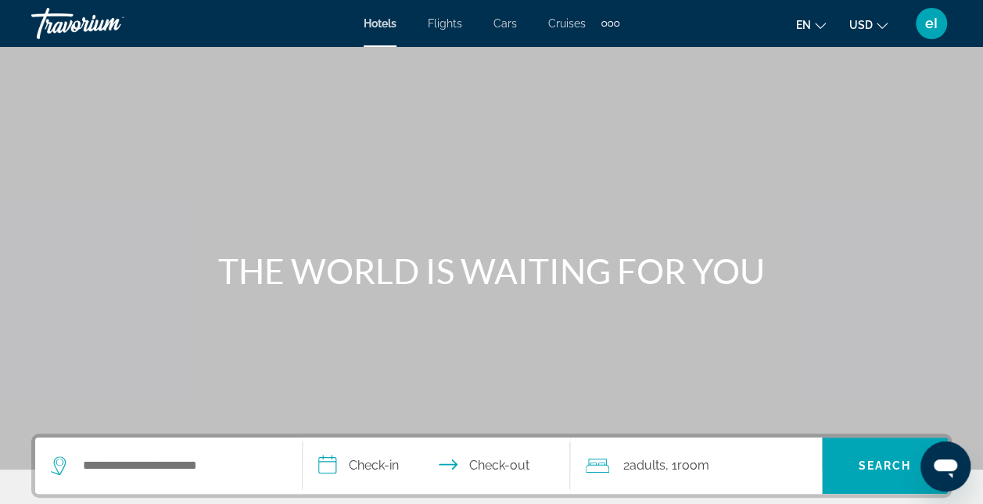
click at [444, 21] on span "Flights" at bounding box center [445, 23] width 34 height 13
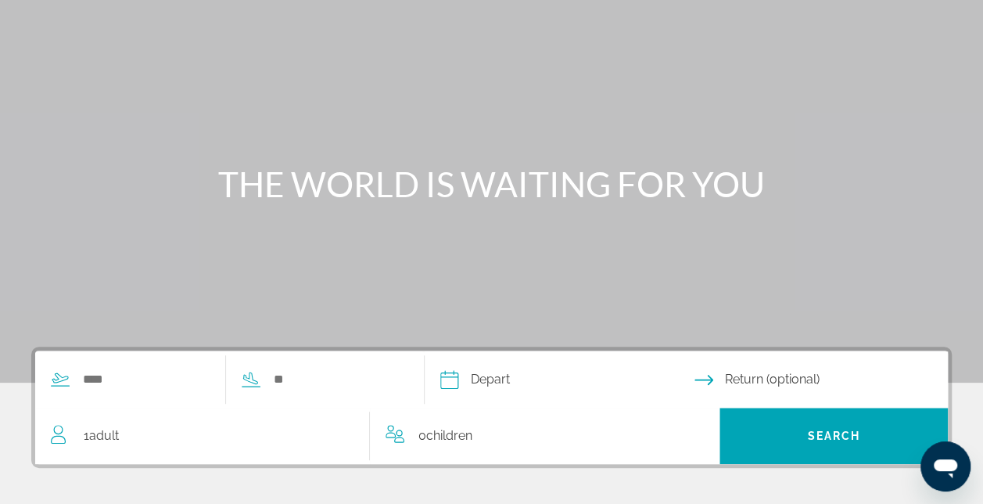
scroll to position [156, 0]
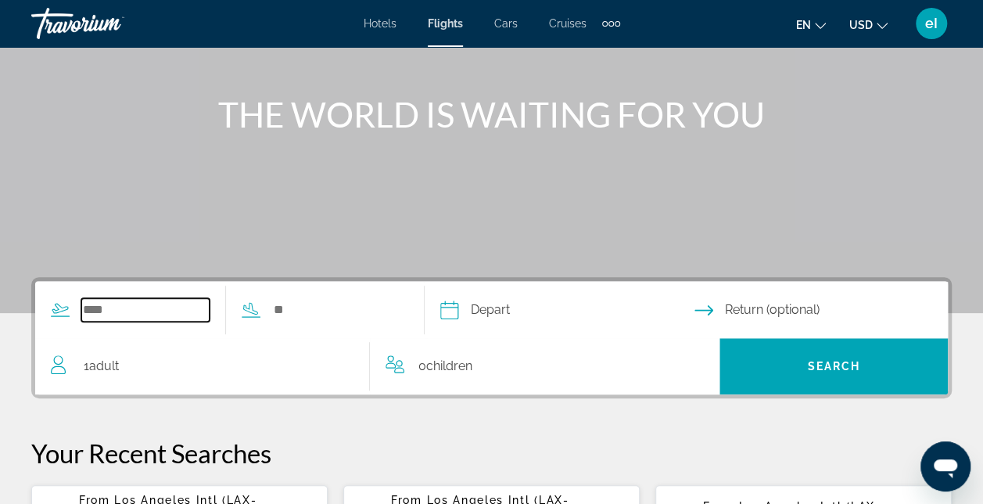
click at [97, 305] on input "Search widget" at bounding box center [145, 309] width 128 height 23
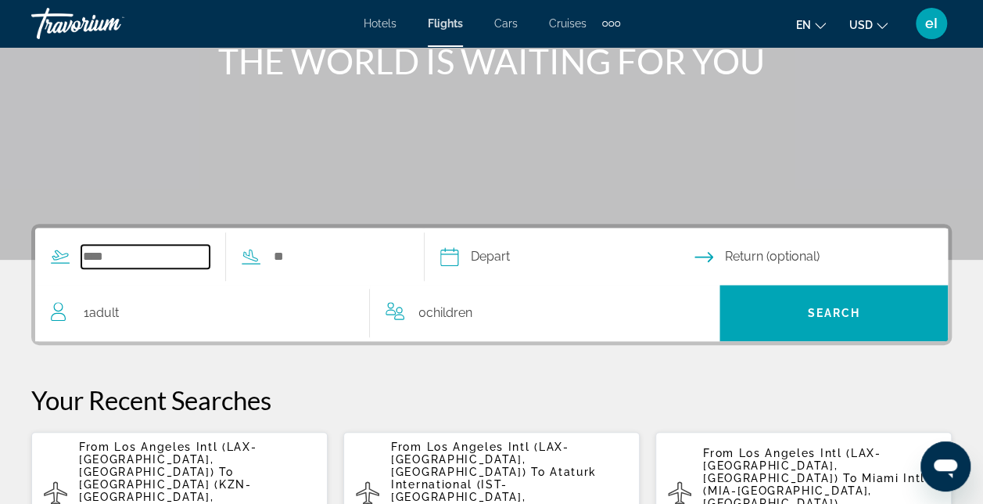
scroll to position [382, 0]
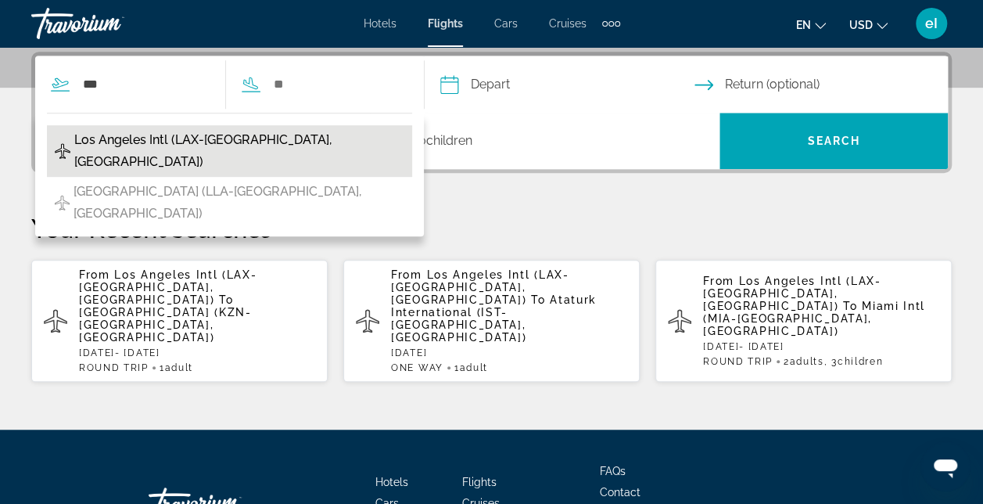
click at [110, 127] on button "Los Angeles Intl (LAX-[GEOGRAPHIC_DATA], [GEOGRAPHIC_DATA])" at bounding box center [229, 151] width 365 height 52
type input "**********"
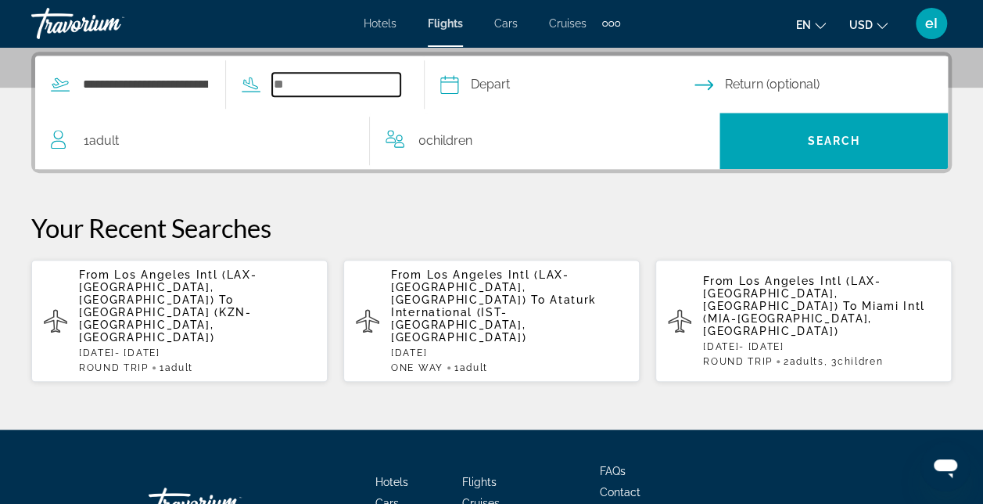
click at [299, 86] on input "Search widget" at bounding box center [336, 84] width 128 height 23
type input "*"
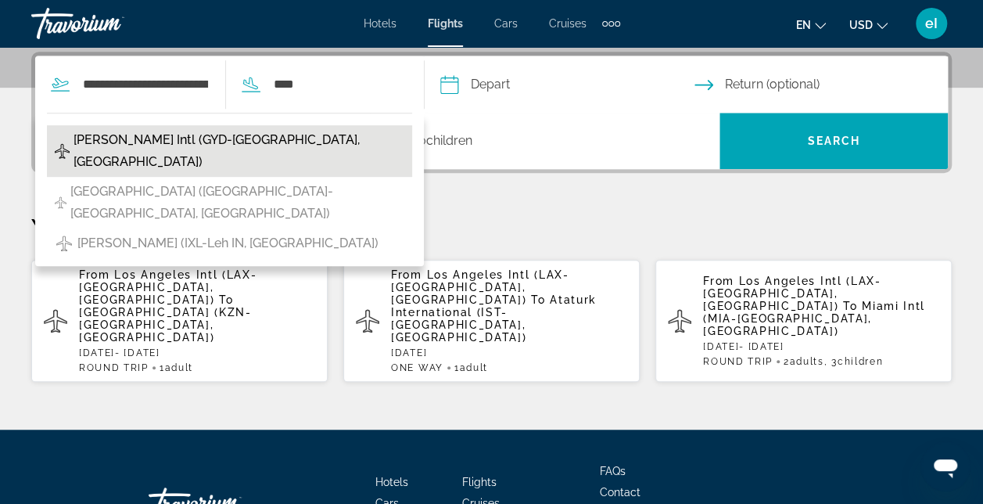
click at [117, 133] on span "[PERSON_NAME] Intl (GYD-[GEOGRAPHIC_DATA], [GEOGRAPHIC_DATA])" at bounding box center [239, 151] width 331 height 44
type input "**********"
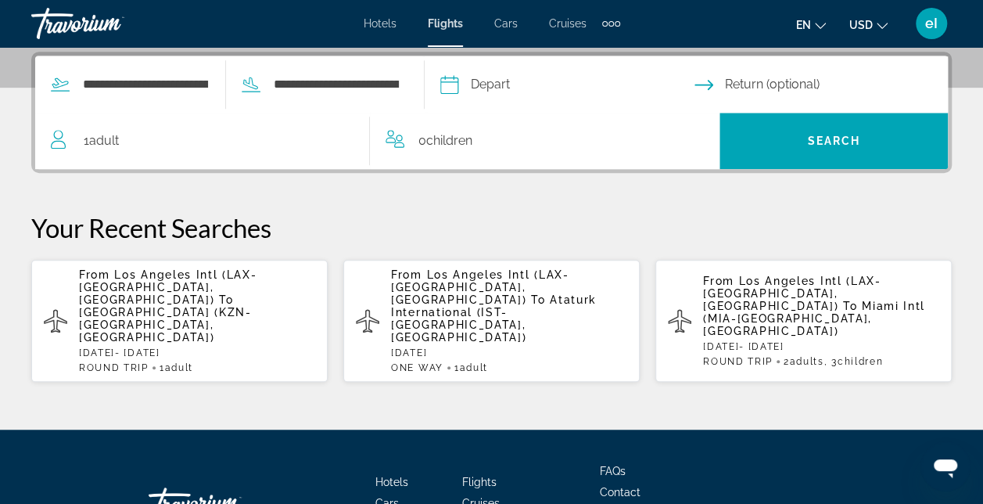
click at [515, 80] on input "Depart date" at bounding box center [567, 86] width 261 height 61
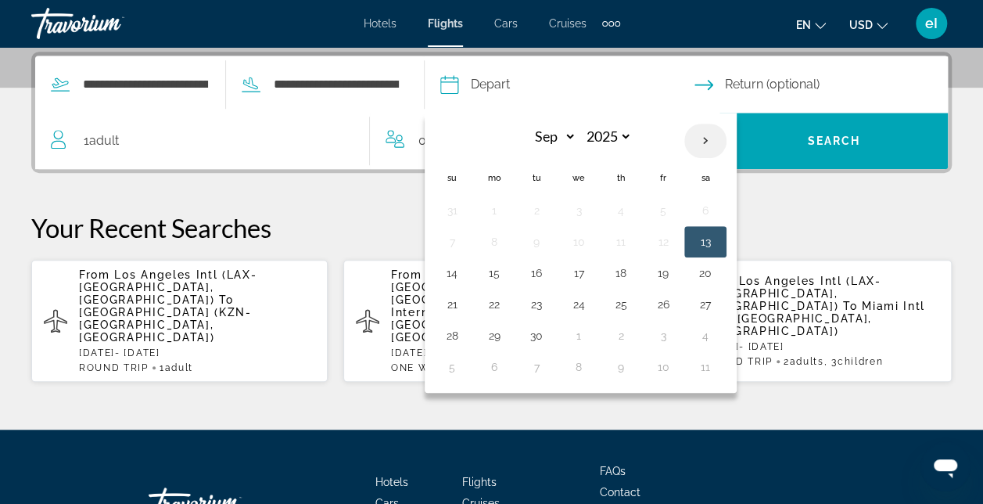
click at [727, 134] on th "Next month" at bounding box center [706, 141] width 42 height 34
select select "*"
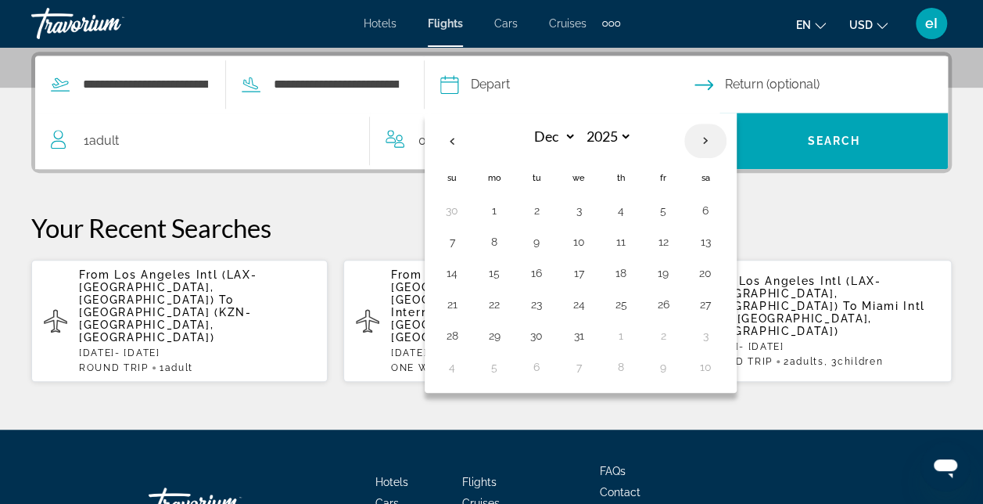
select select "****"
click at [727, 134] on th "Next month" at bounding box center [706, 141] width 42 height 34
select select "*"
click at [676, 267] on button "13" at bounding box center [663, 273] width 25 height 22
type input "**********"
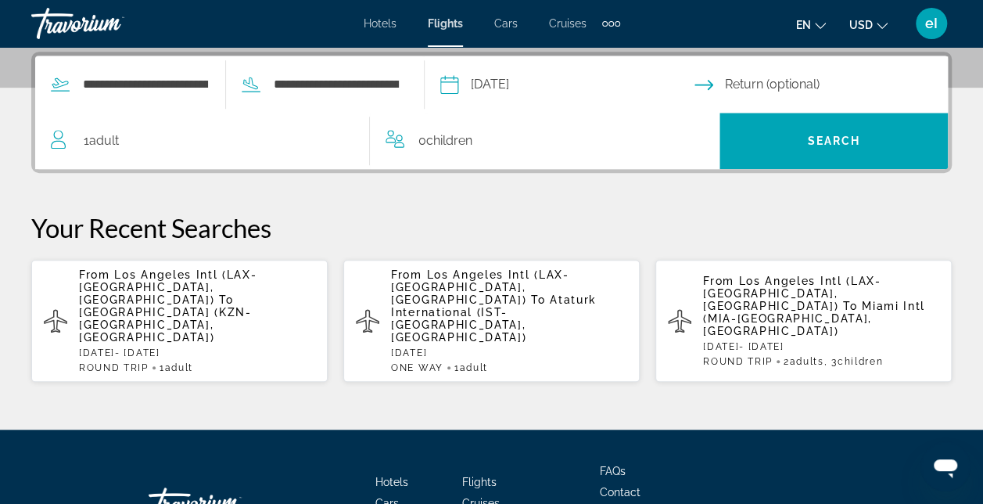
click at [756, 77] on input "Return date" at bounding box center [825, 86] width 261 height 61
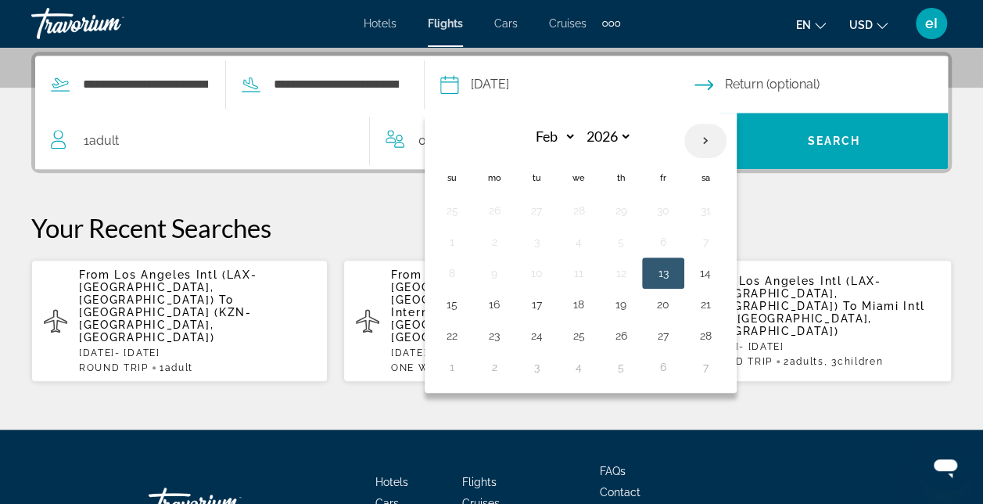
click at [727, 143] on th "Next month" at bounding box center [706, 141] width 42 height 34
select select "*"
click at [634, 266] on button "12" at bounding box center [621, 273] width 25 height 22
type input "**********"
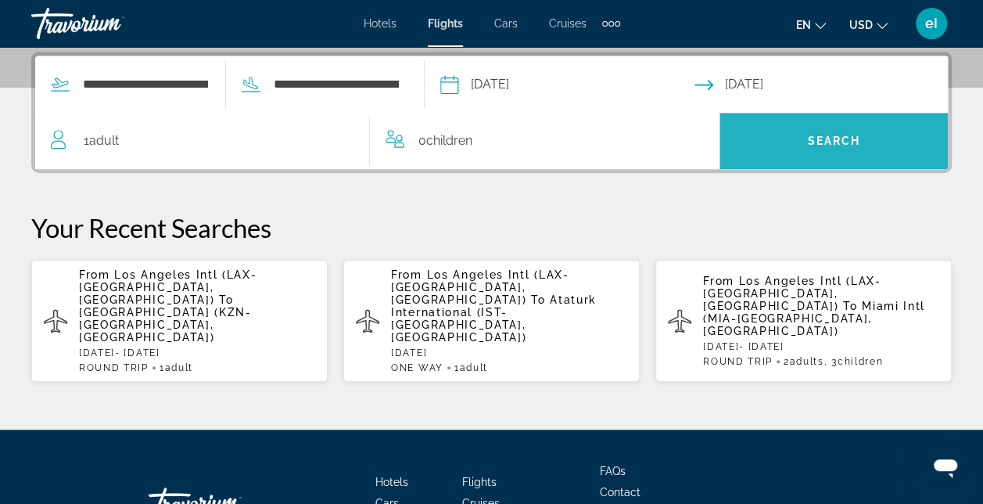
click at [904, 131] on span "Search widget" at bounding box center [834, 141] width 228 height 38
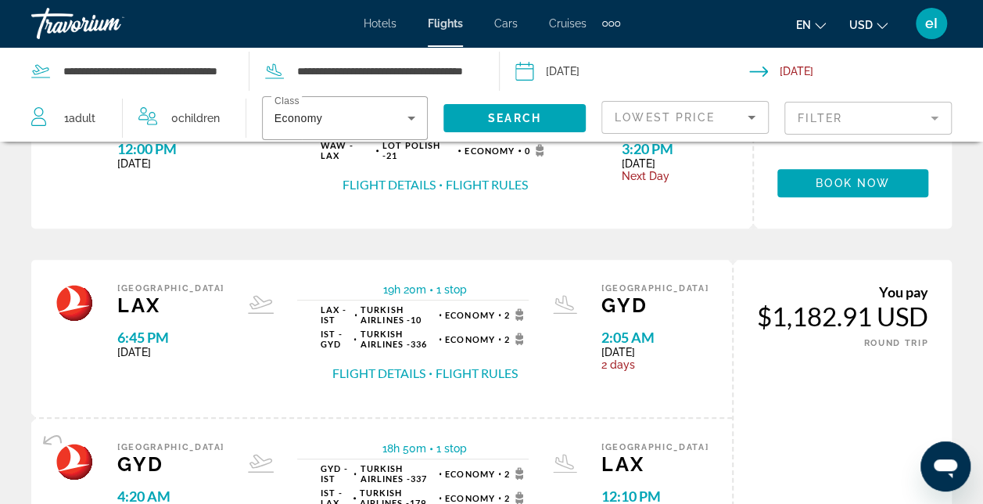
scroll to position [313, 0]
